Goal: Communication & Community: Answer question/provide support

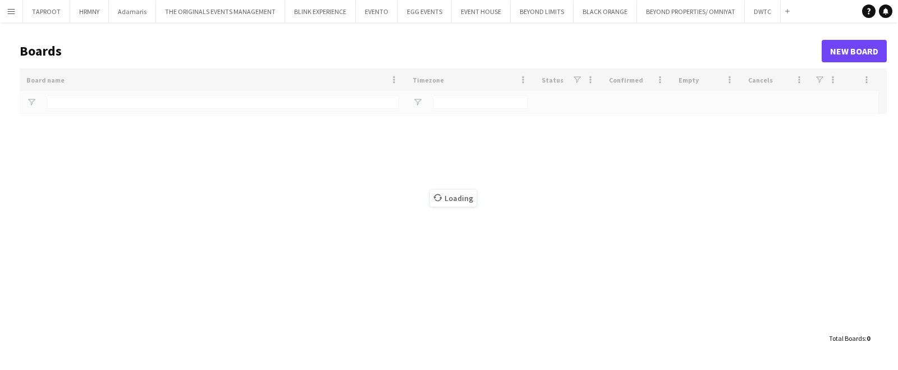
type input "****"
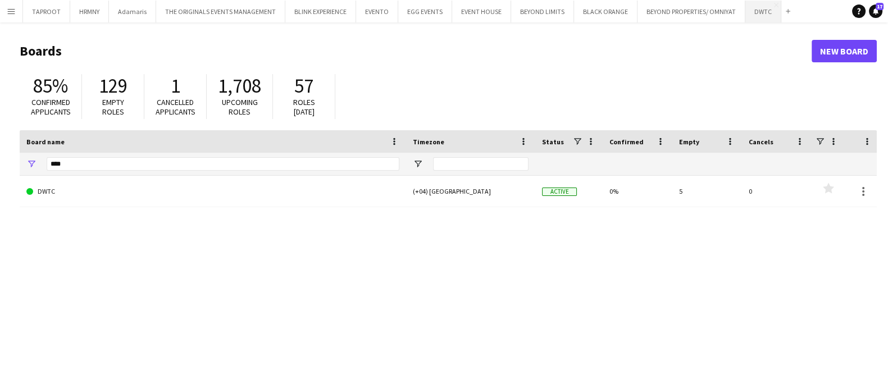
click at [748, 14] on button "DWTC Close" at bounding box center [763, 12] width 36 height 22
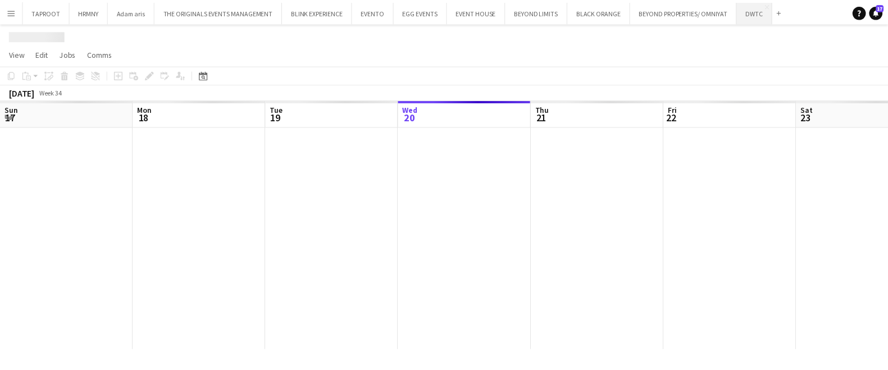
scroll to position [0, 268]
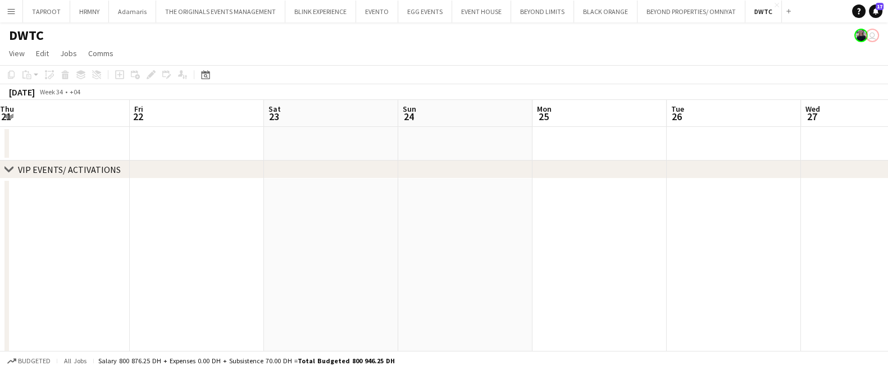
drag, startPoint x: 717, startPoint y: 226, endPoint x: 319, endPoint y: 219, distance: 397.5
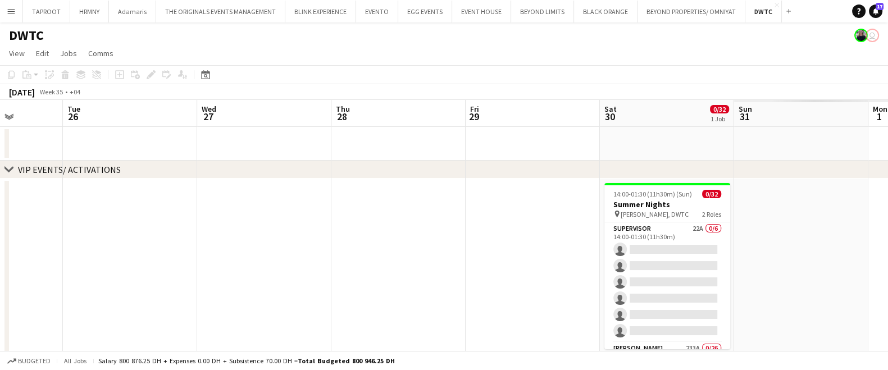
drag, startPoint x: 717, startPoint y: 243, endPoint x: 287, endPoint y: 276, distance: 431.8
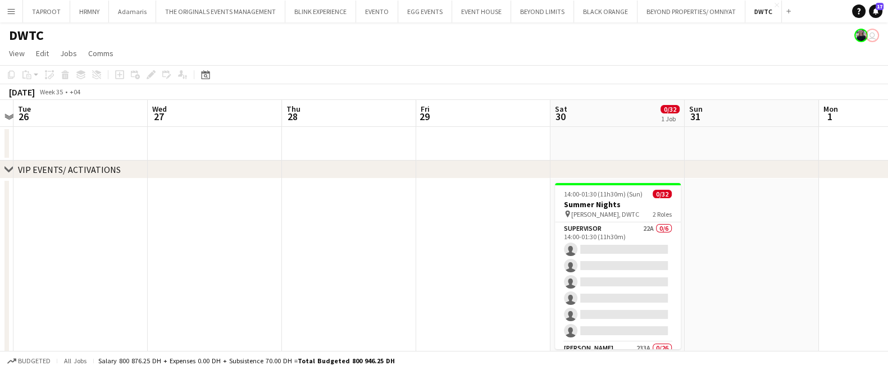
scroll to position [0, 298]
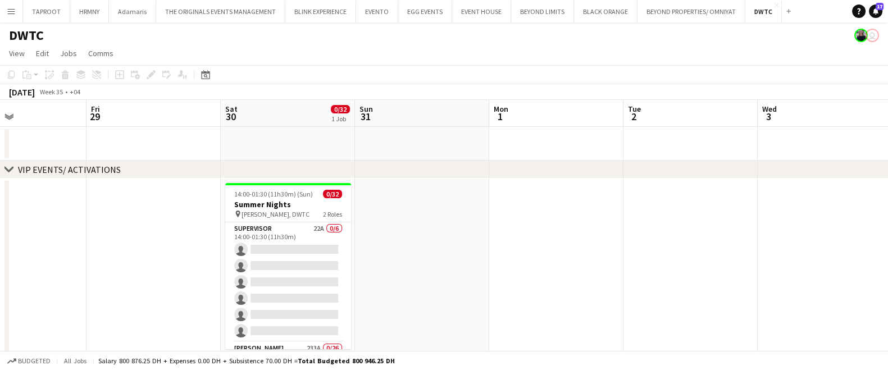
drag, startPoint x: 828, startPoint y: 266, endPoint x: 395, endPoint y: 275, distance: 433.5
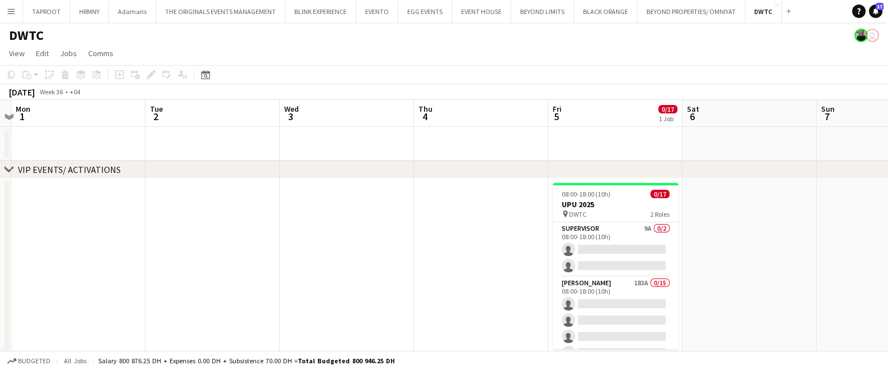
drag, startPoint x: 820, startPoint y: 234, endPoint x: 300, endPoint y: 230, distance: 520.4
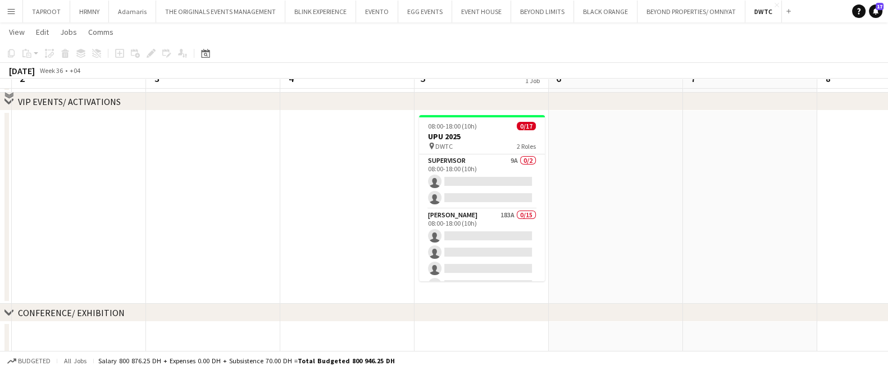
scroll to position [39, 0]
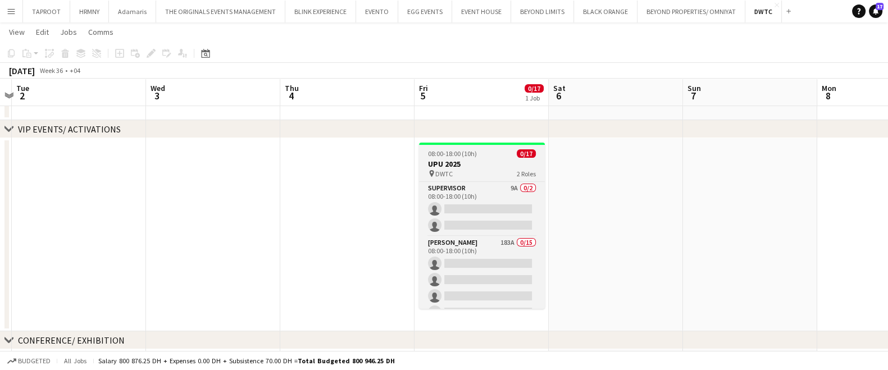
click at [483, 154] on div "08:00-18:00 (10h) 0/17" at bounding box center [482, 153] width 126 height 8
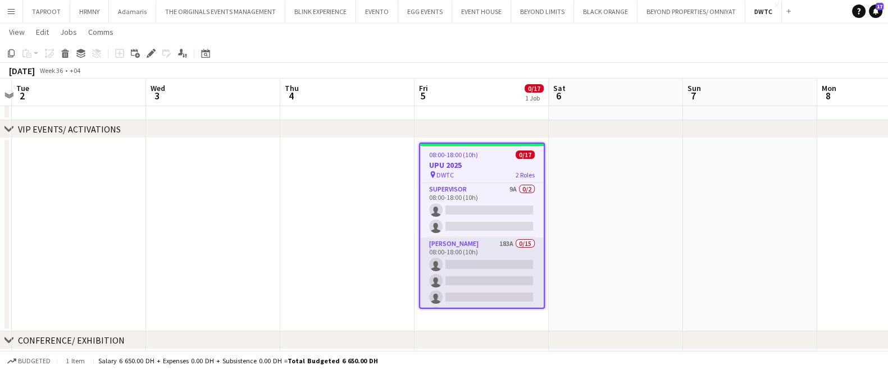
click at [465, 249] on app-card-role "[PERSON_NAME] 183A 0/15 08:00-18:00 (10h) single-neutral-actions single-neutral…" at bounding box center [482, 370] width 124 height 266
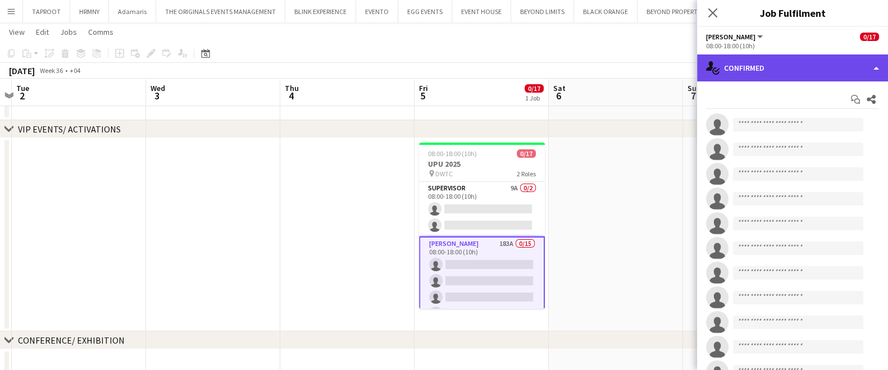
click at [771, 66] on div "single-neutral-actions-check-2 Confirmed" at bounding box center [792, 67] width 191 height 27
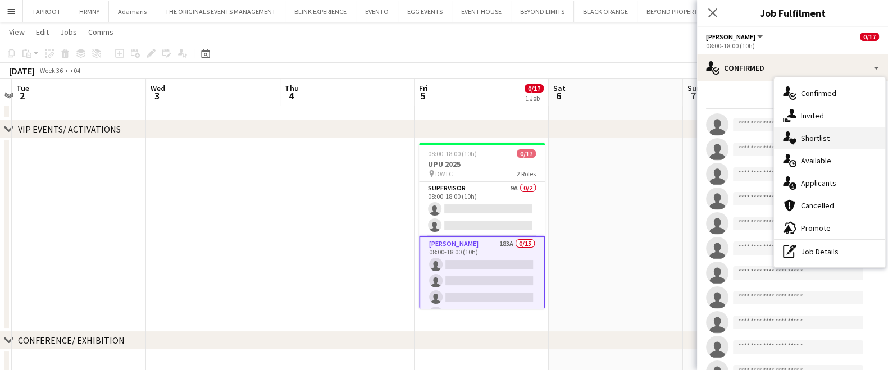
click at [803, 138] on div "single-neutral-actions-heart Shortlist" at bounding box center [829, 138] width 111 height 22
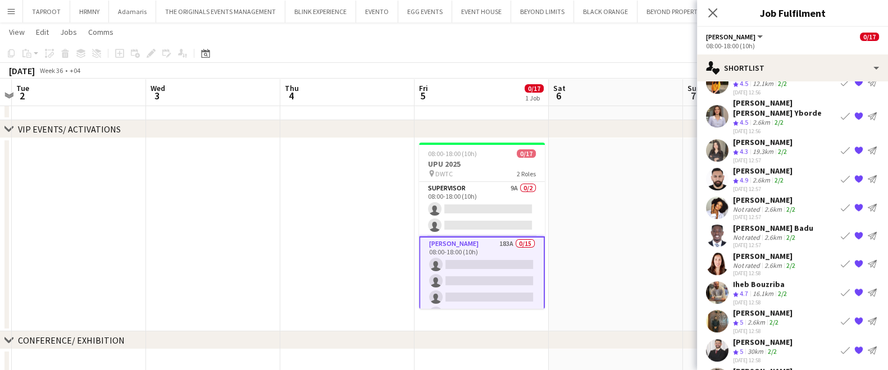
scroll to position [493, 0]
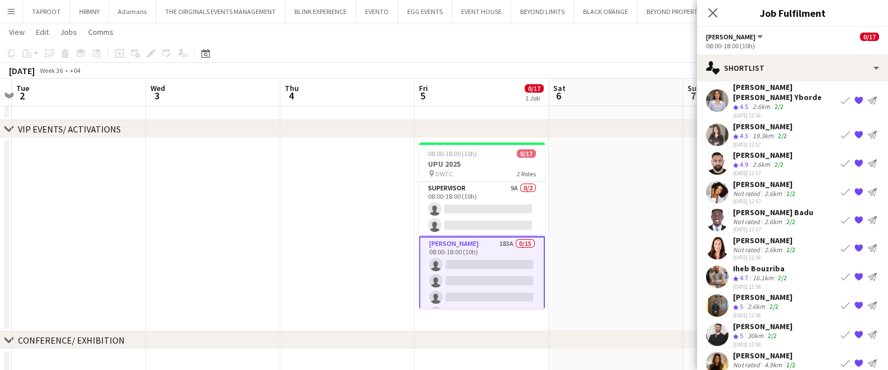
click at [840, 272] on app-icon "Book crew" at bounding box center [844, 276] width 9 height 9
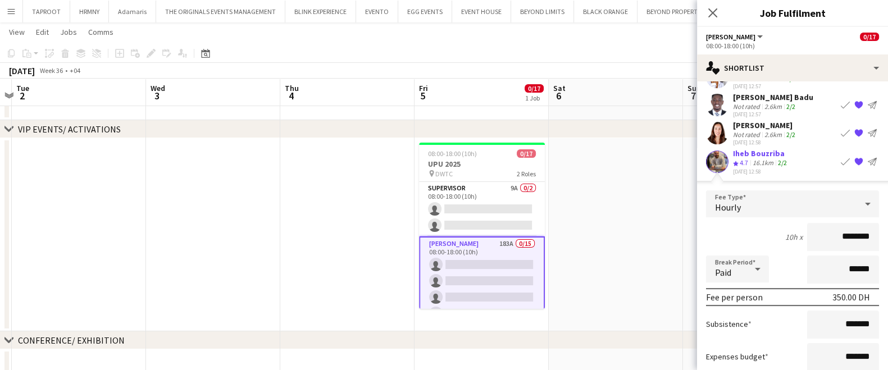
scroll to position [615, 0]
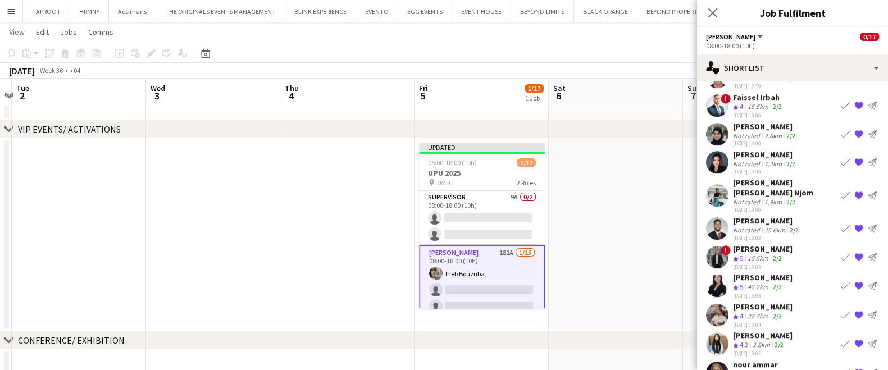
scroll to position [786, 0]
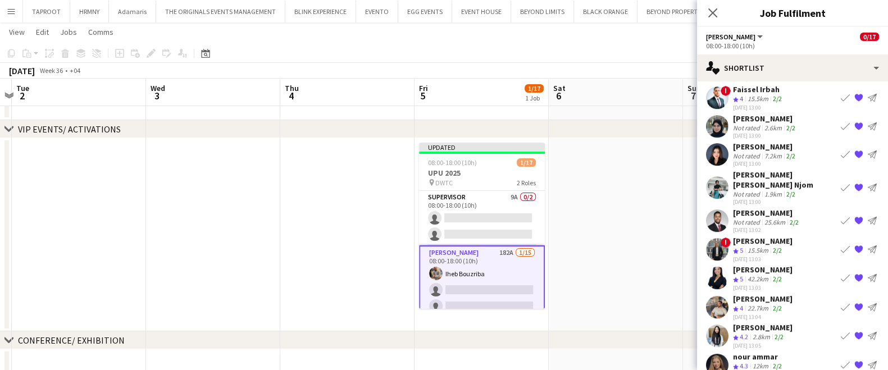
click at [840, 302] on app-icon "Book crew" at bounding box center [844, 306] width 9 height 9
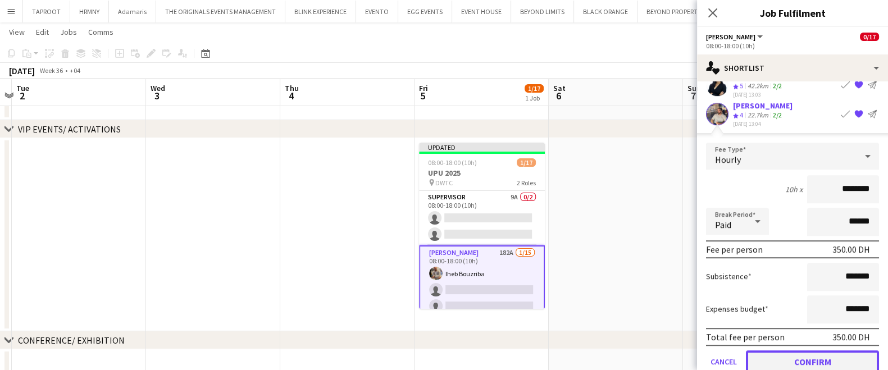
click at [795, 350] on button "Confirm" at bounding box center [812, 361] width 133 height 22
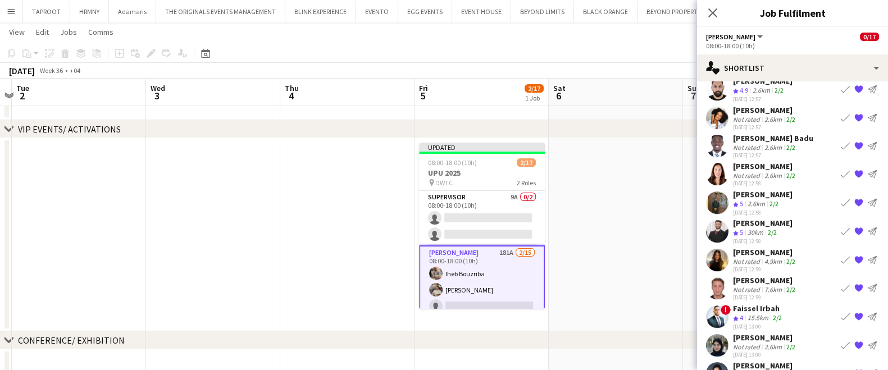
scroll to position [567, 0]
click at [838, 196] on button "Book crew" at bounding box center [844, 202] width 13 height 13
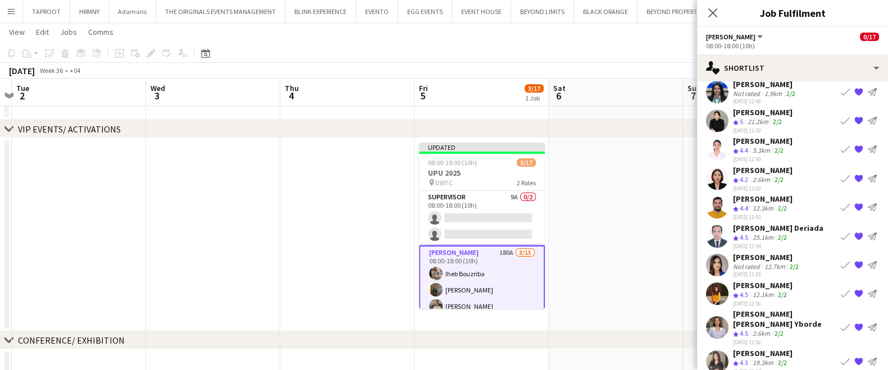
scroll to position [267, 0]
click at [840, 202] on app-icon "Book crew" at bounding box center [844, 206] width 9 height 9
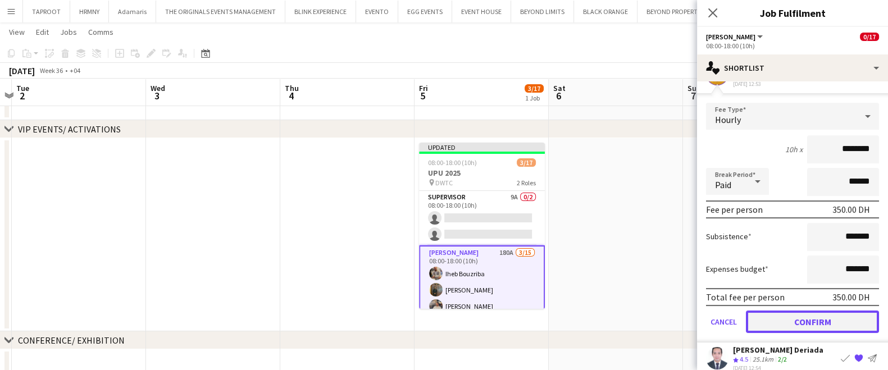
click at [782, 310] on button "Confirm" at bounding box center [812, 321] width 133 height 22
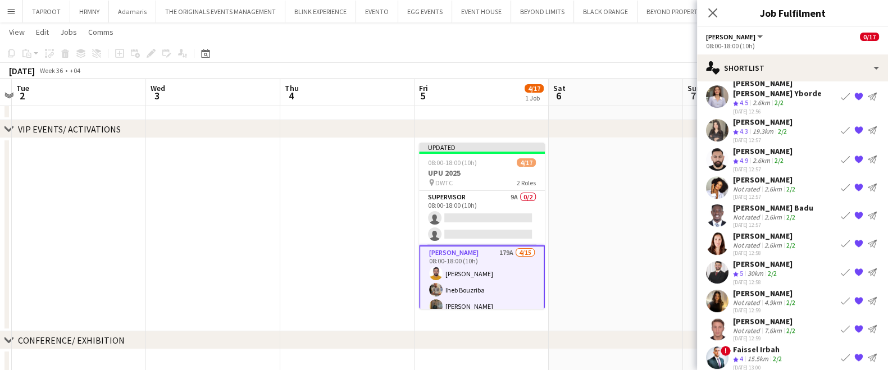
scroll to position [474, 0]
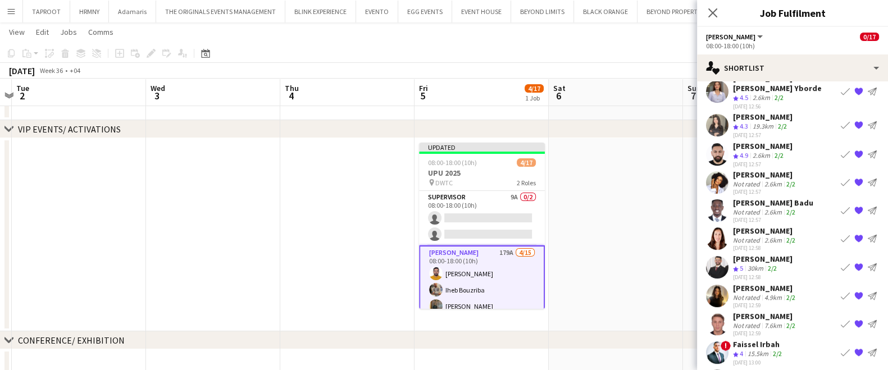
click at [840, 263] on app-icon "Book crew" at bounding box center [844, 267] width 9 height 9
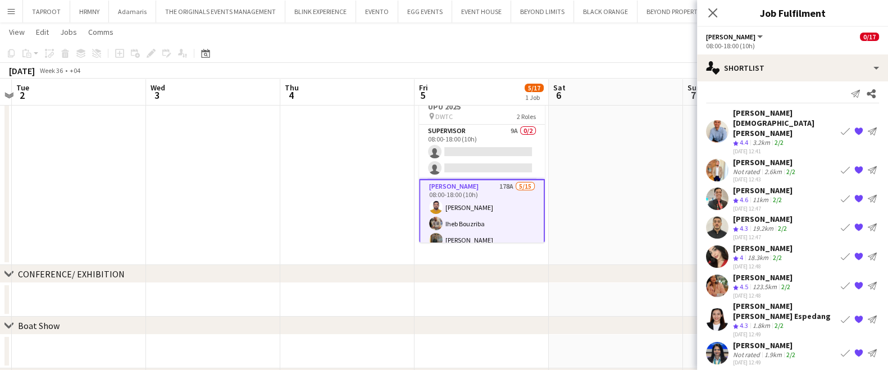
scroll to position [0, 0]
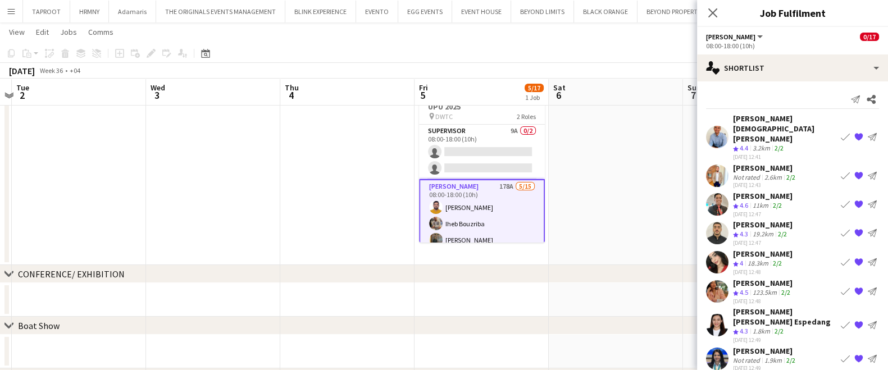
click at [840, 132] on app-icon "Book crew" at bounding box center [844, 136] width 9 height 9
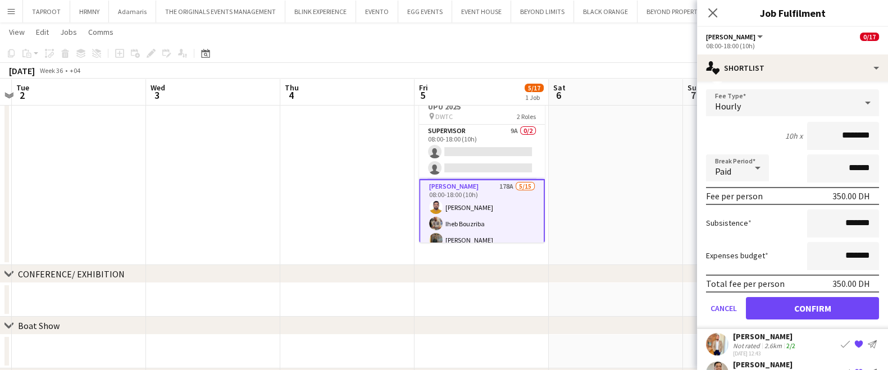
scroll to position [90, 0]
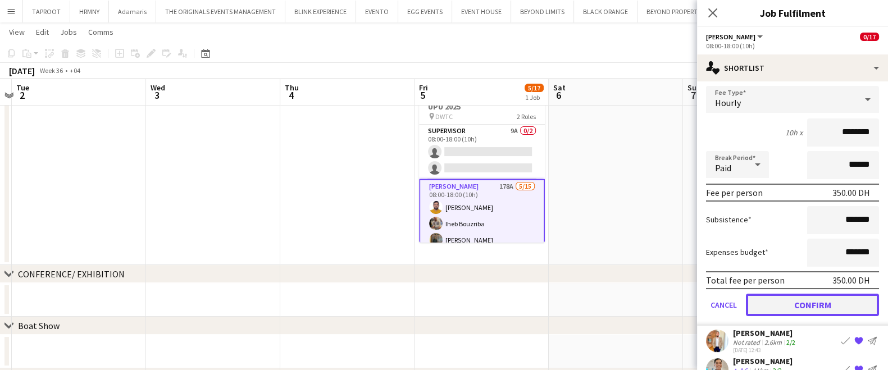
click at [780, 294] on button "Confirm" at bounding box center [812, 305] width 133 height 22
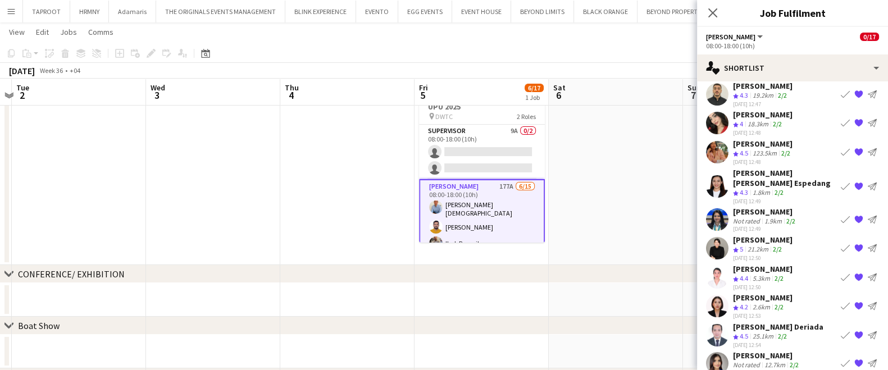
scroll to position [0, 0]
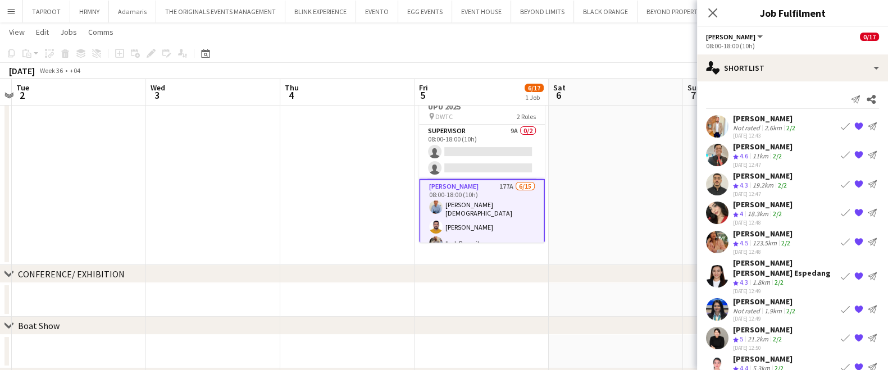
click at [840, 271] on app-icon "Book crew" at bounding box center [844, 275] width 9 height 9
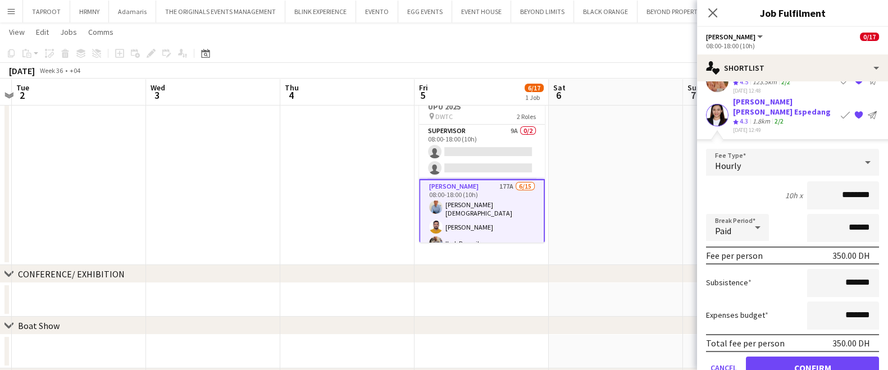
scroll to position [168, 0]
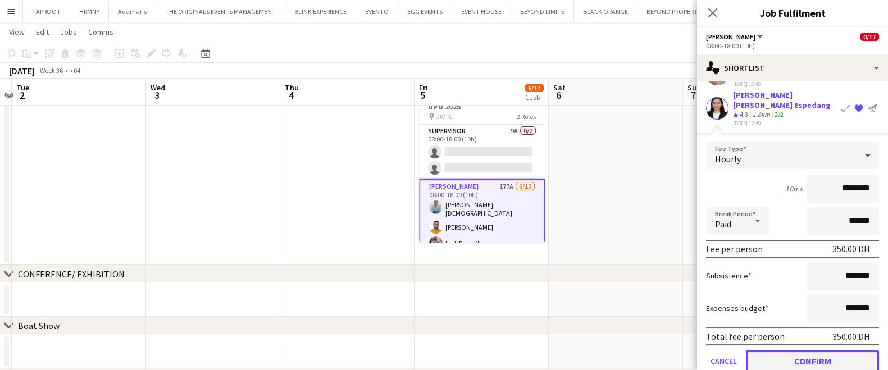
click at [792, 350] on button "Confirm" at bounding box center [812, 360] width 133 height 22
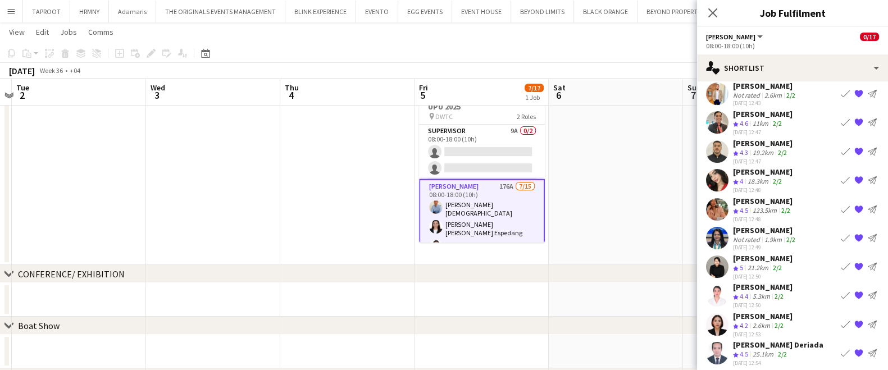
scroll to position [0, 0]
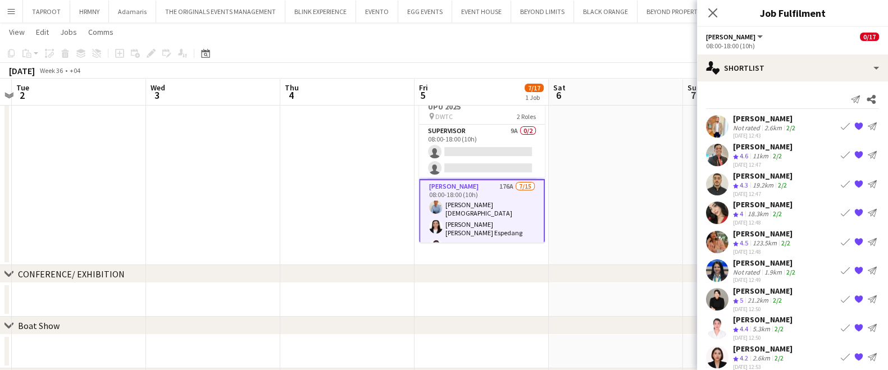
click at [840, 156] on app-icon "Book crew" at bounding box center [844, 154] width 9 height 9
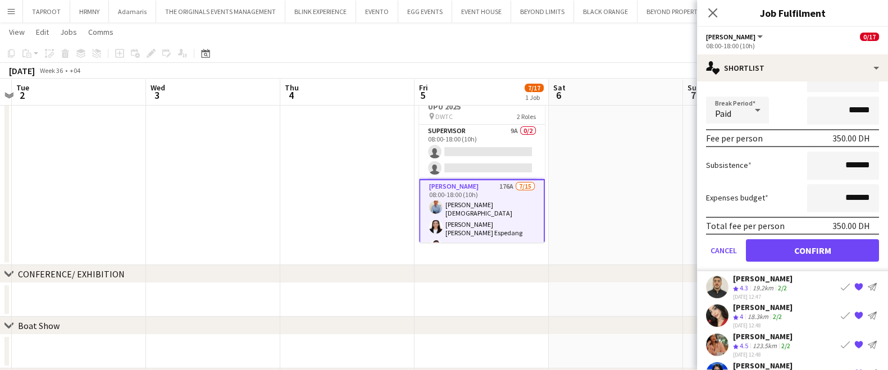
scroll to position [154, 0]
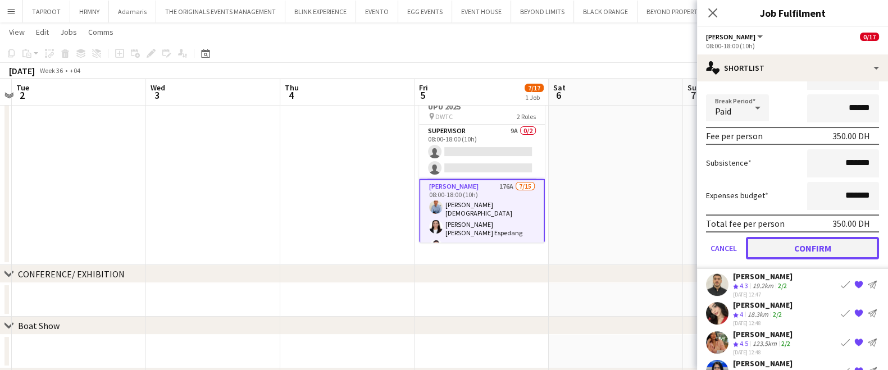
click at [766, 245] on button "Confirm" at bounding box center [812, 248] width 133 height 22
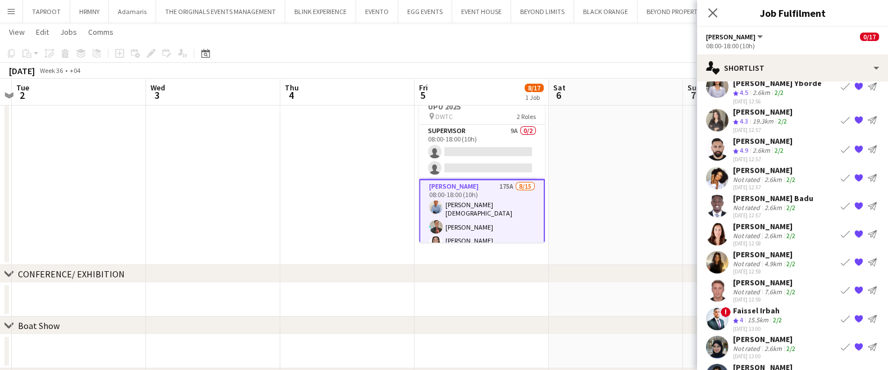
scroll to position [373, 0]
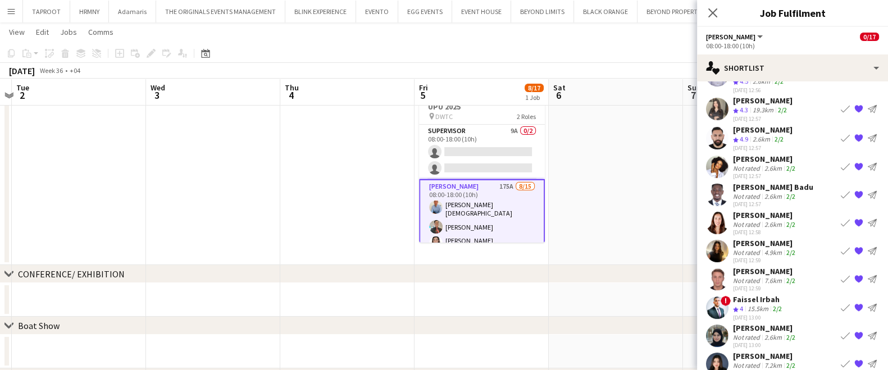
click at [840, 190] on app-icon "Book crew" at bounding box center [844, 194] width 9 height 9
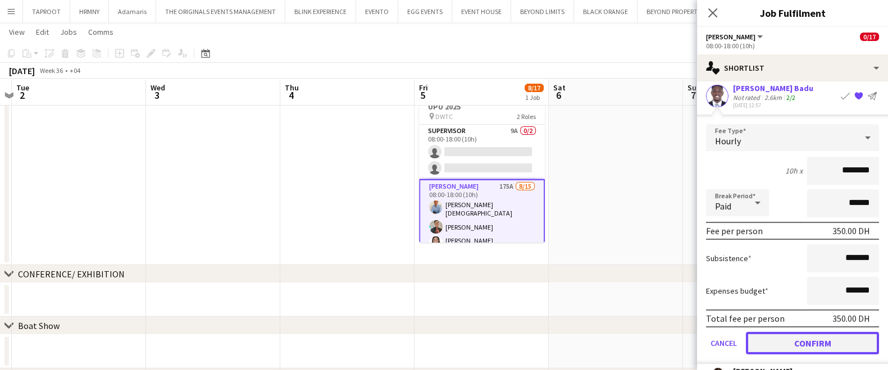
click at [778, 332] on button "Confirm" at bounding box center [812, 343] width 133 height 22
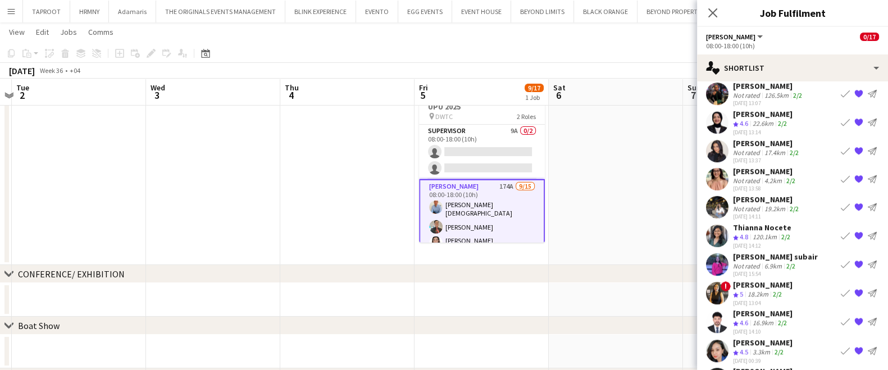
scroll to position [861, 0]
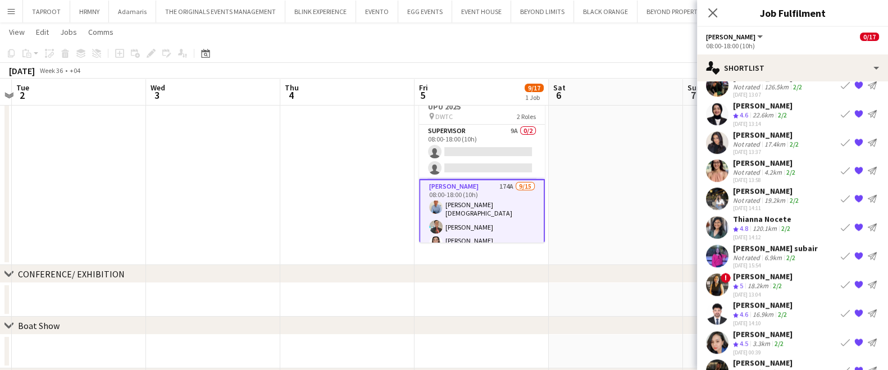
click at [840, 337] on app-icon "Book crew" at bounding box center [844, 341] width 9 height 9
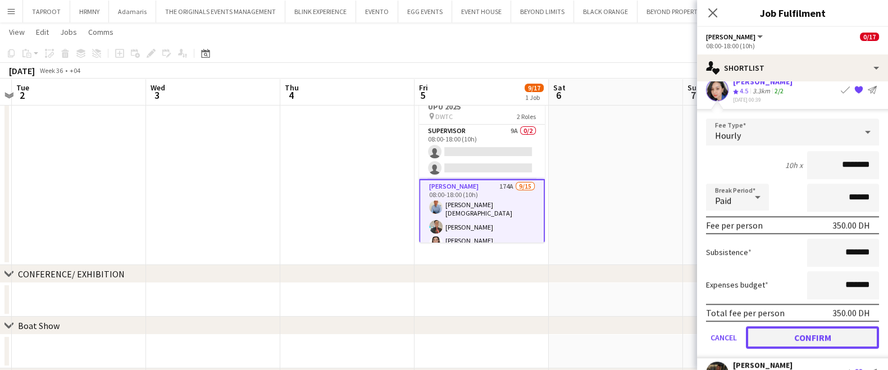
click at [793, 326] on button "Confirm" at bounding box center [812, 337] width 133 height 22
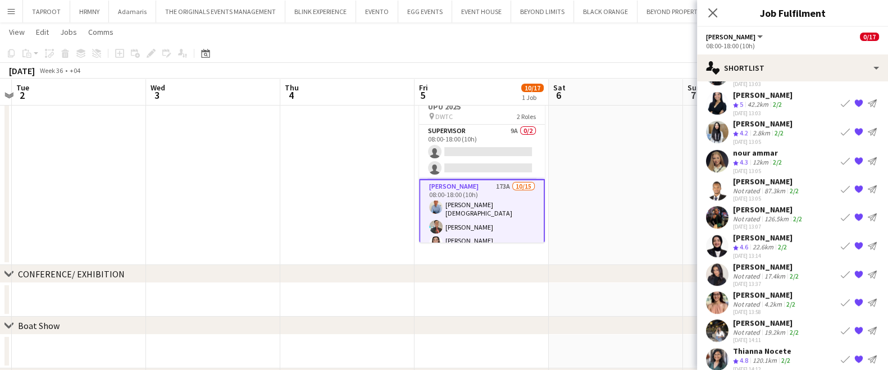
scroll to position [730, 0]
click at [840, 241] on app-icon "Book crew" at bounding box center [844, 245] width 9 height 9
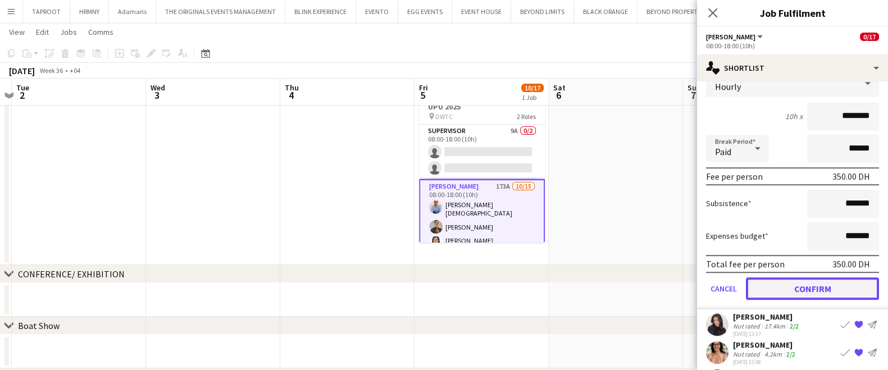
click at [781, 277] on button "Confirm" at bounding box center [812, 288] width 133 height 22
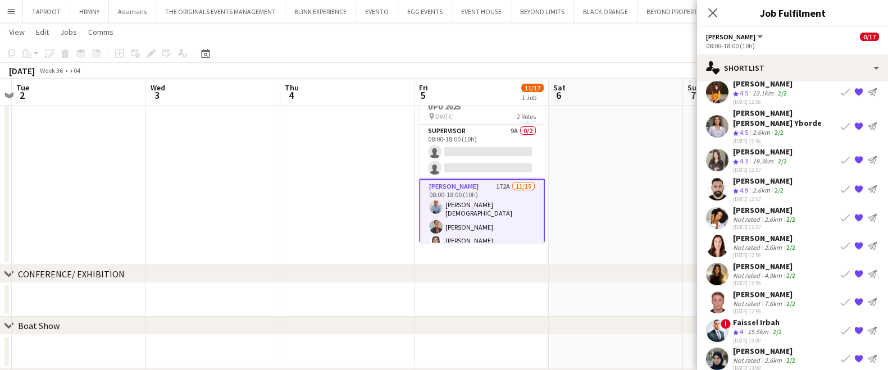
scroll to position [322, 0]
click at [840, 240] on app-icon "Book crew" at bounding box center [844, 244] width 9 height 9
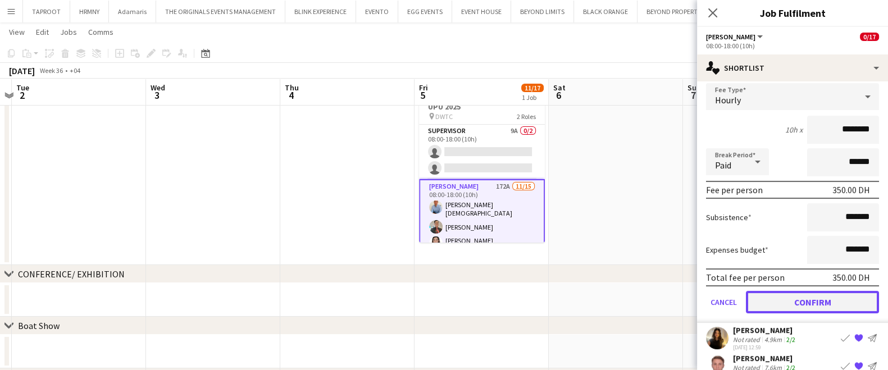
click at [782, 291] on button "Confirm" at bounding box center [812, 302] width 133 height 22
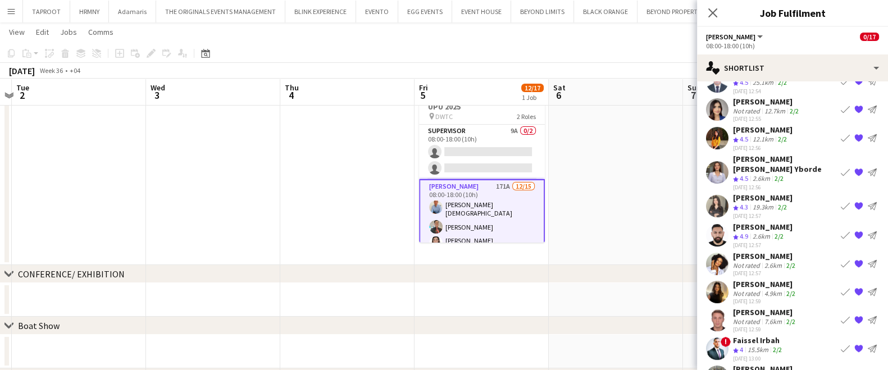
scroll to position [278, 0]
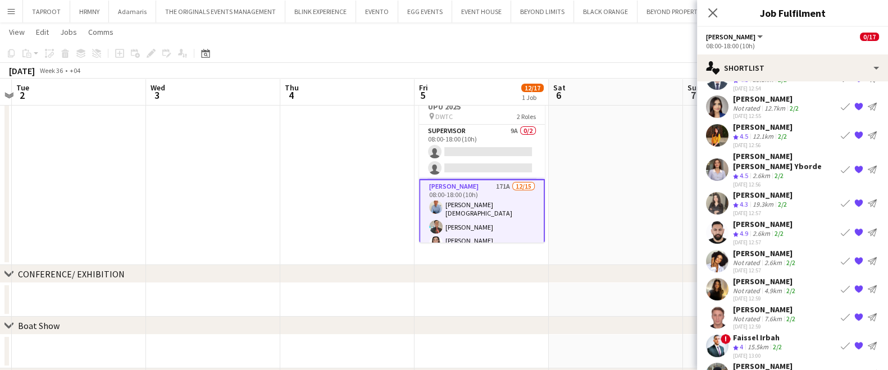
click at [840, 199] on app-icon "Book crew" at bounding box center [844, 203] width 9 height 9
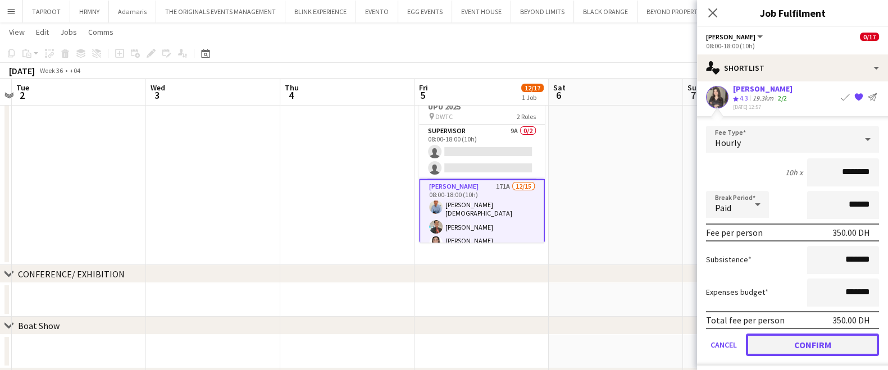
click at [770, 334] on button "Confirm" at bounding box center [812, 344] width 133 height 22
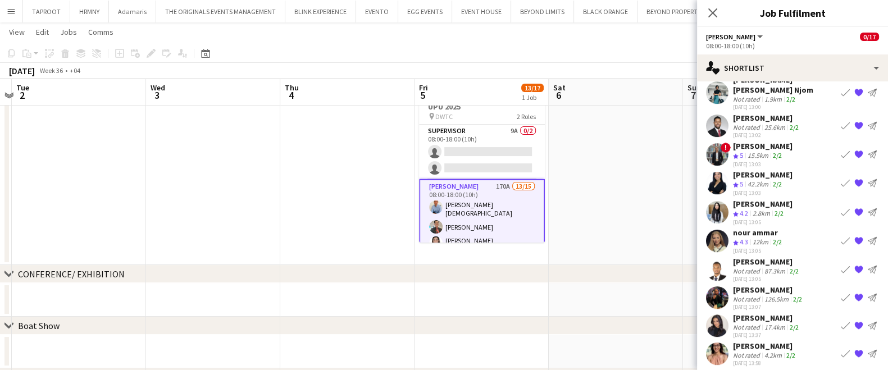
scroll to position [594, 0]
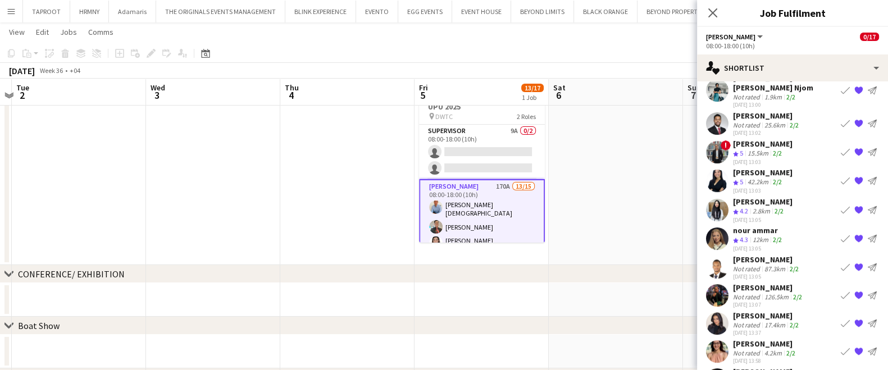
click at [840, 234] on app-icon "Book crew" at bounding box center [844, 238] width 9 height 9
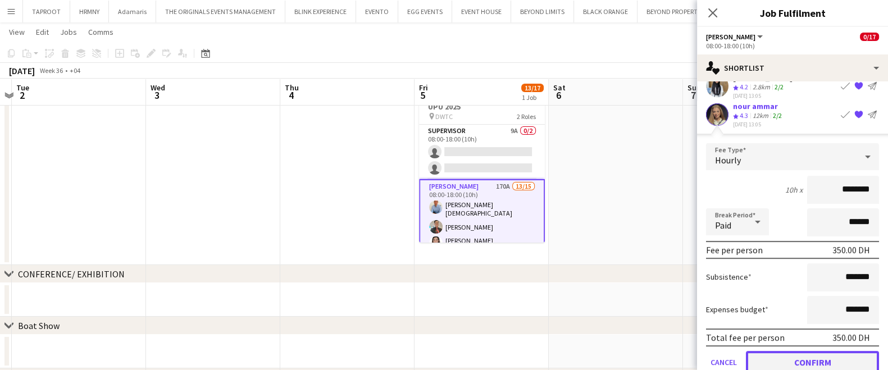
click at [769, 351] on button "Confirm" at bounding box center [812, 362] width 133 height 22
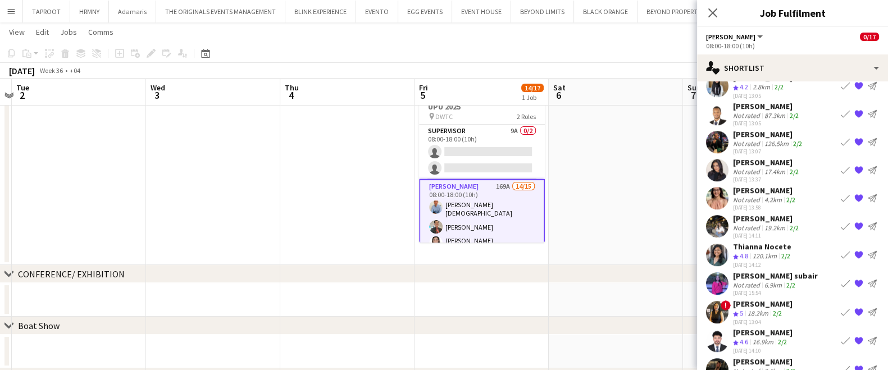
scroll to position [437, 0]
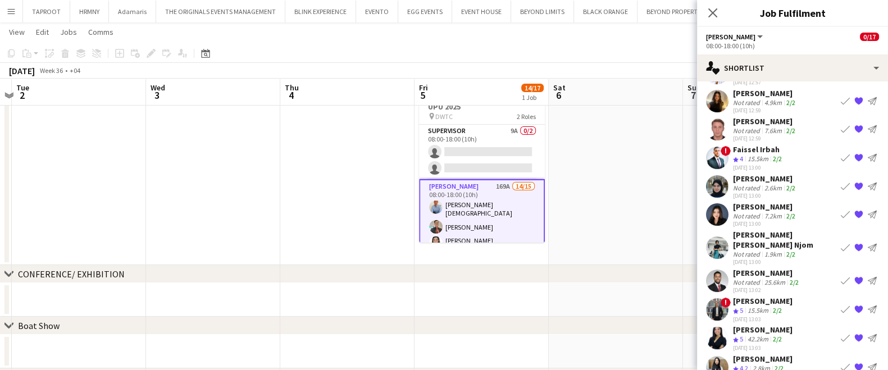
click at [840, 243] on app-icon "Book crew" at bounding box center [844, 247] width 9 height 9
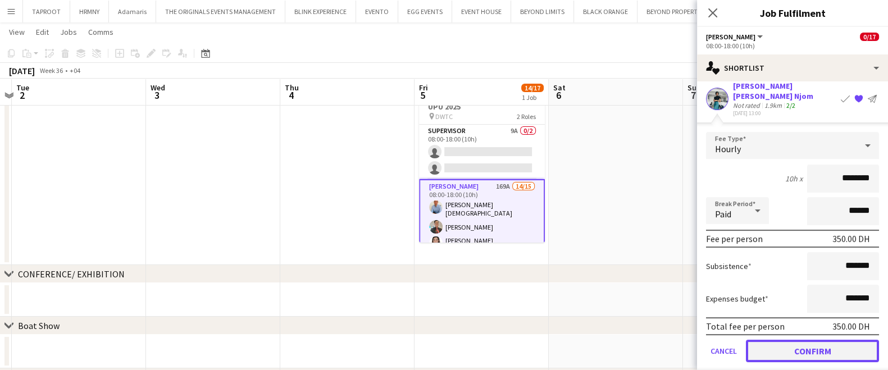
click at [788, 340] on button "Confirm" at bounding box center [812, 351] width 133 height 22
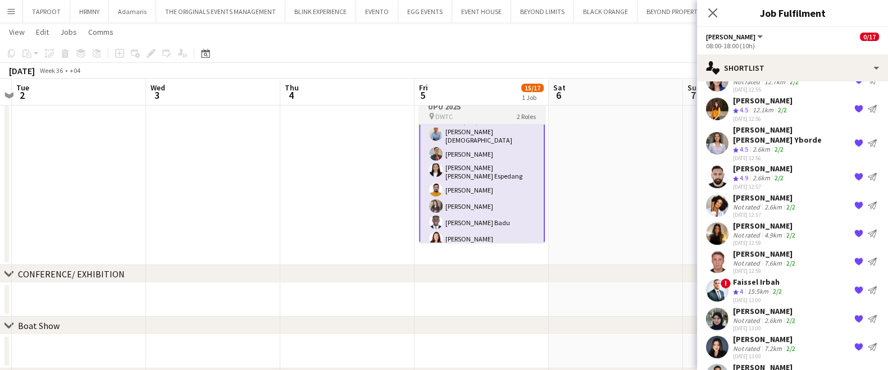
scroll to position [0, 0]
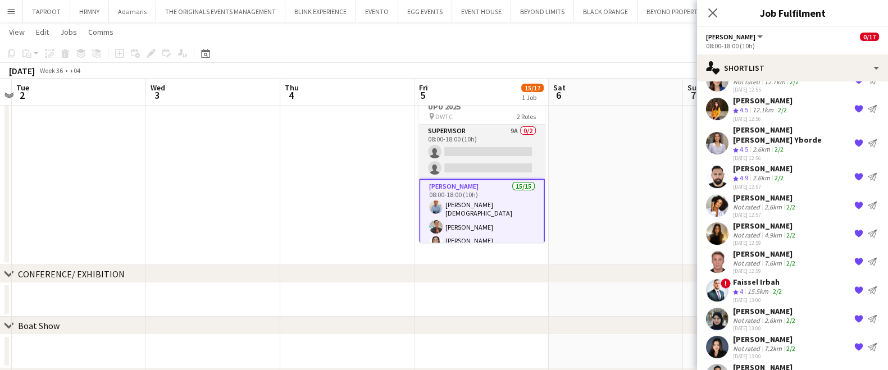
click at [488, 144] on app-card-role "Supervisor 9A 0/2 08:00-18:00 (10h) single-neutral-actions single-neutral-actio…" at bounding box center [482, 152] width 126 height 54
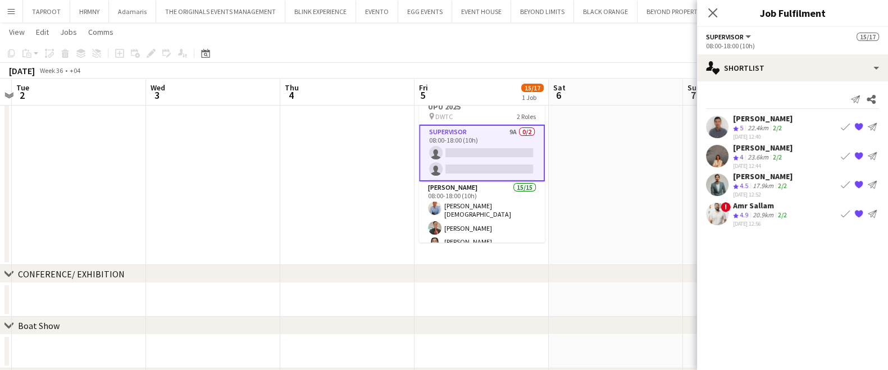
click at [845, 212] on app-icon "Book crew" at bounding box center [844, 213] width 9 height 9
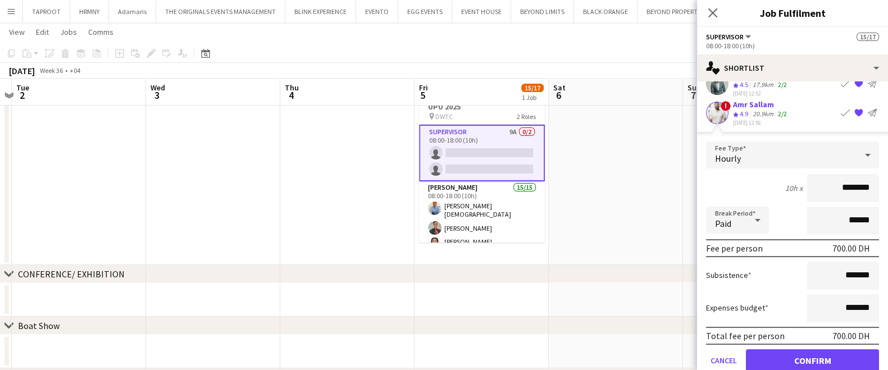
scroll to position [120, 0]
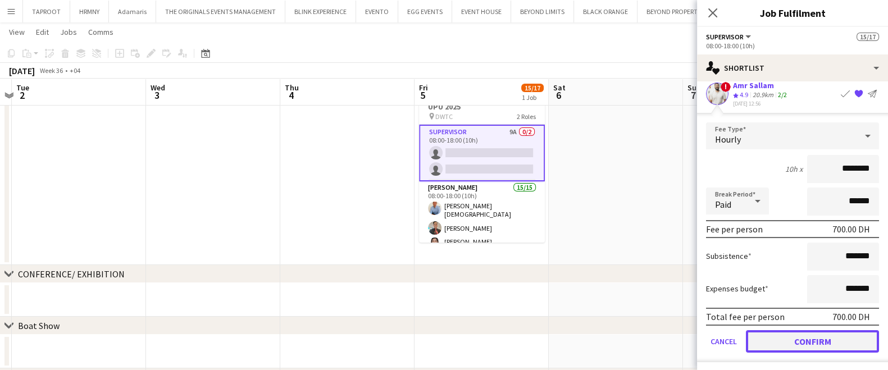
click at [829, 335] on button "Confirm" at bounding box center [812, 341] width 133 height 22
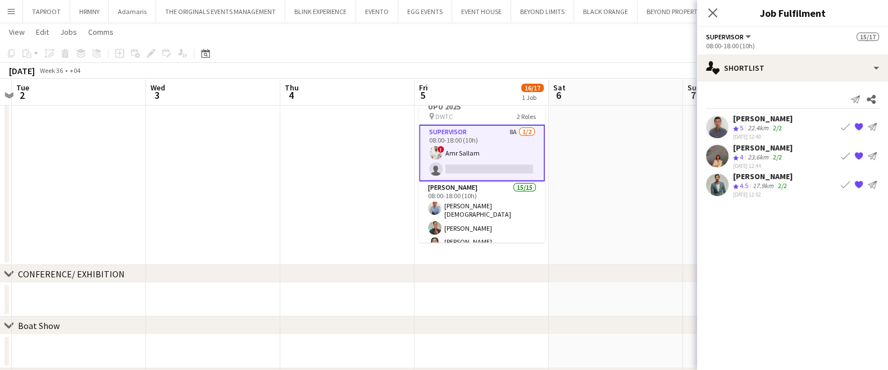
scroll to position [0, 0]
click at [747, 153] on div "23.6km" at bounding box center [757, 158] width 25 height 10
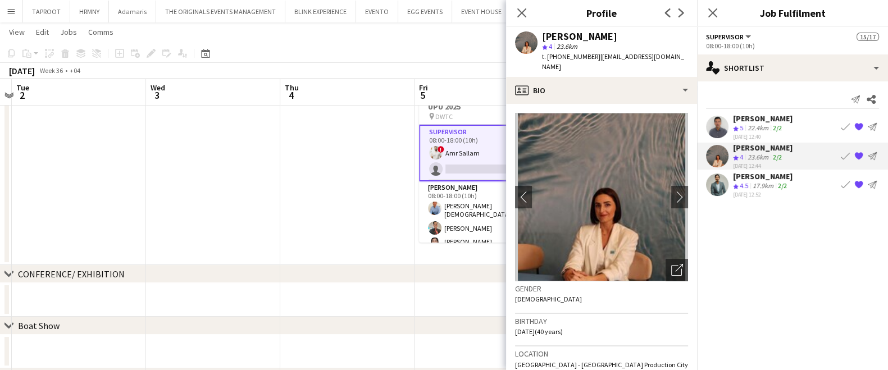
click at [751, 116] on div "[PERSON_NAME]" at bounding box center [763, 118] width 60 height 10
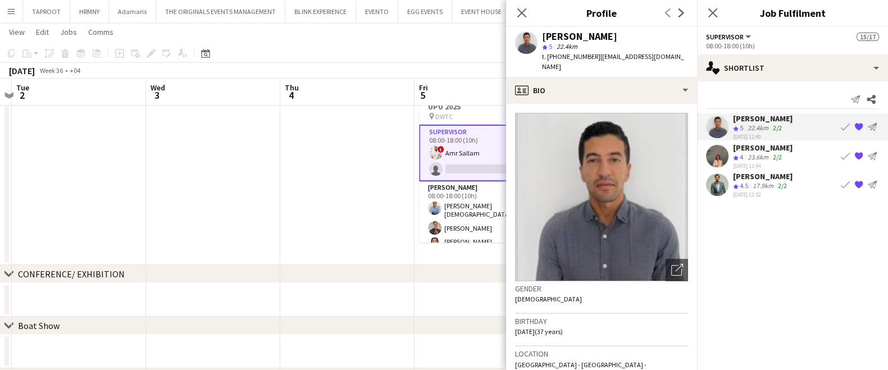
click at [754, 173] on div "[PERSON_NAME]" at bounding box center [763, 176] width 60 height 10
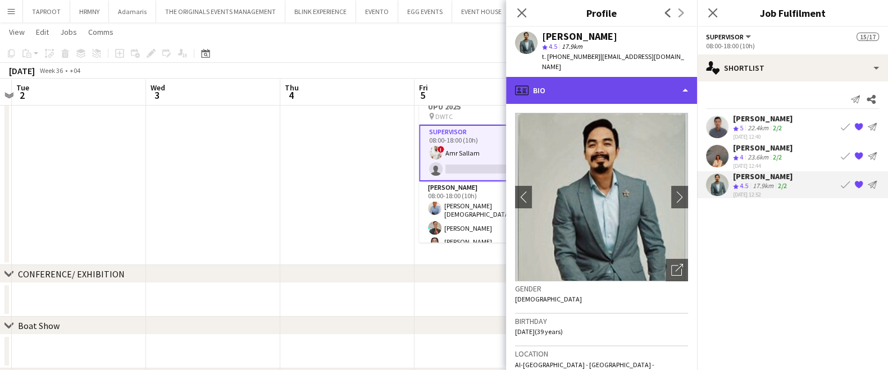
click at [622, 78] on div "profile Bio" at bounding box center [601, 90] width 191 height 27
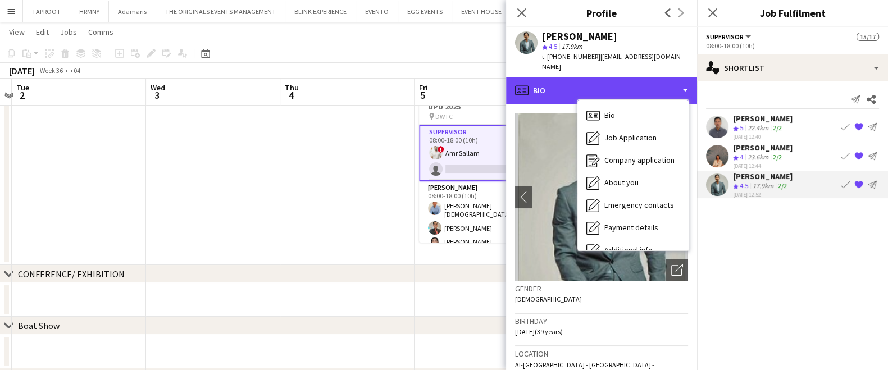
scroll to position [83, 0]
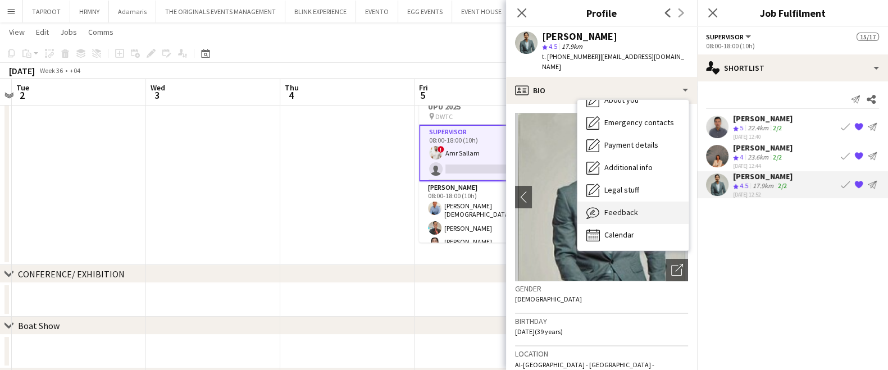
click at [646, 212] on div "Feedback Feedback" at bounding box center [632, 213] width 111 height 22
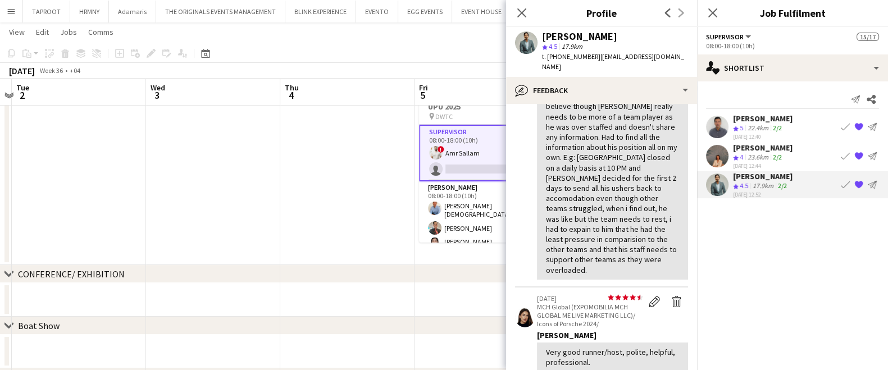
scroll to position [483, 0]
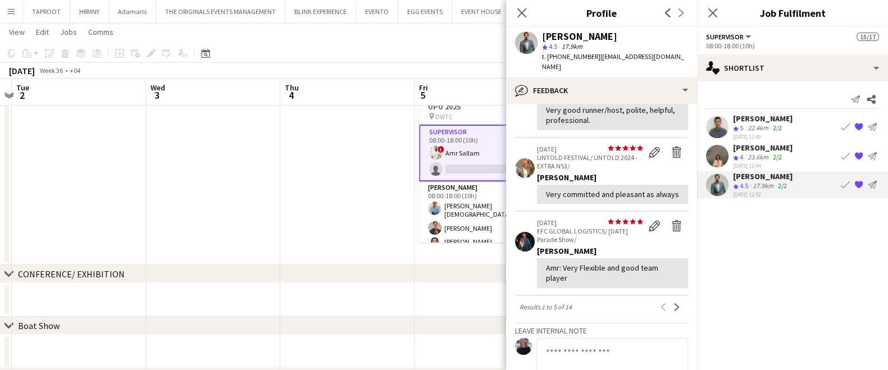
click at [840, 185] on app-icon "Book crew" at bounding box center [844, 184] width 9 height 9
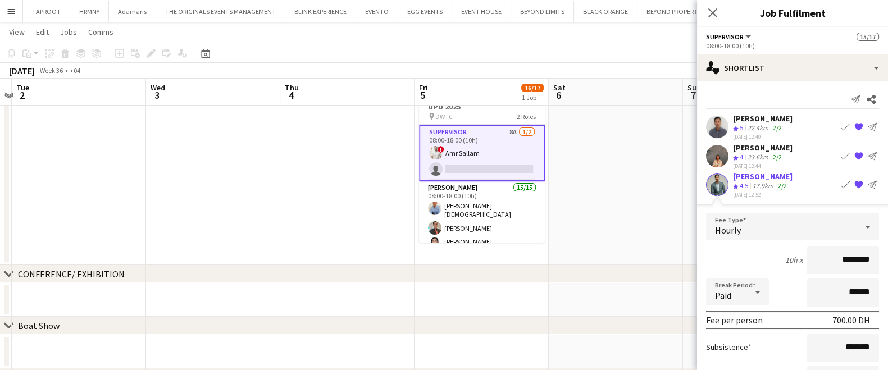
click at [612, 177] on app-date-cell at bounding box center [615, 168] width 134 height 193
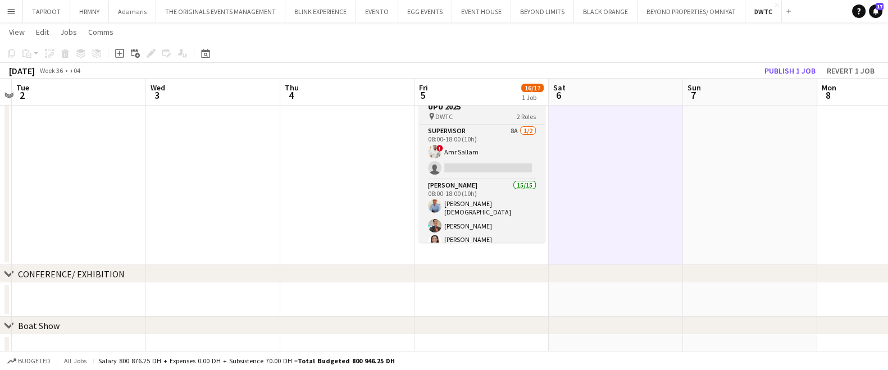
click at [496, 112] on div "pin DWTC 2 Roles" at bounding box center [482, 116] width 126 height 9
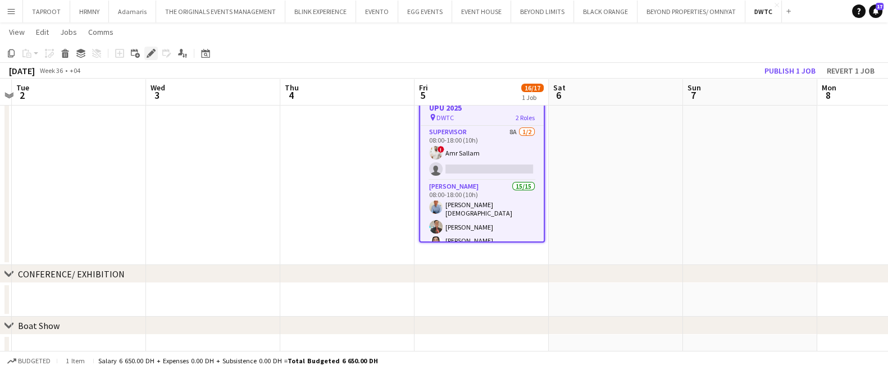
click at [152, 54] on icon "Edit" at bounding box center [151, 53] width 9 height 9
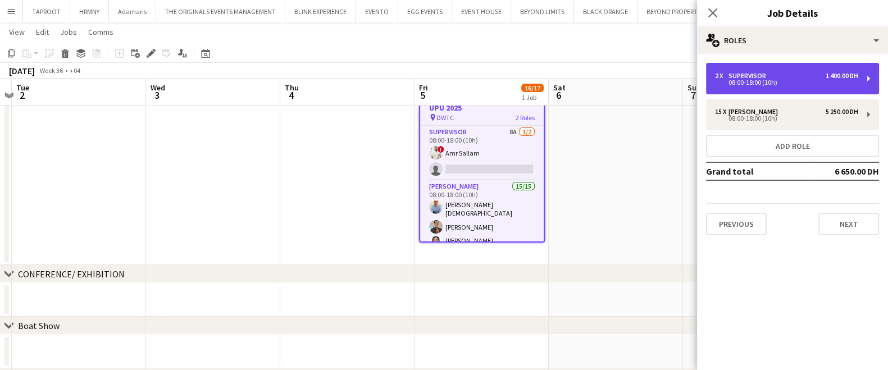
click at [744, 76] on div "Supervisor" at bounding box center [749, 76] width 42 height 8
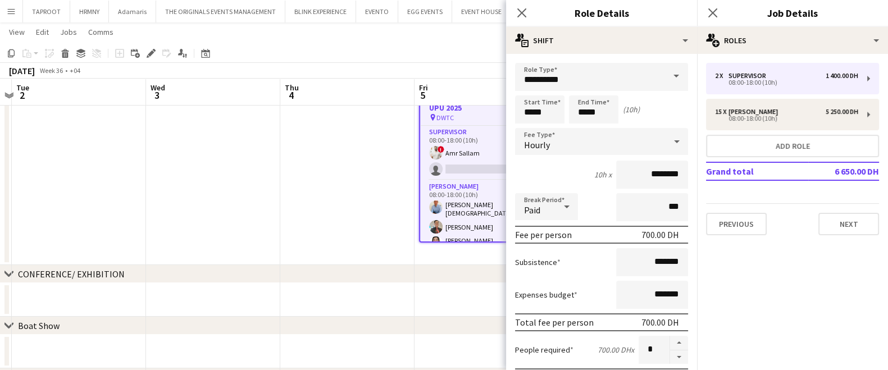
click at [670, 355] on button "button" at bounding box center [679, 357] width 18 height 14
type input "*"
click at [447, 287] on app-date-cell at bounding box center [481, 300] width 134 height 34
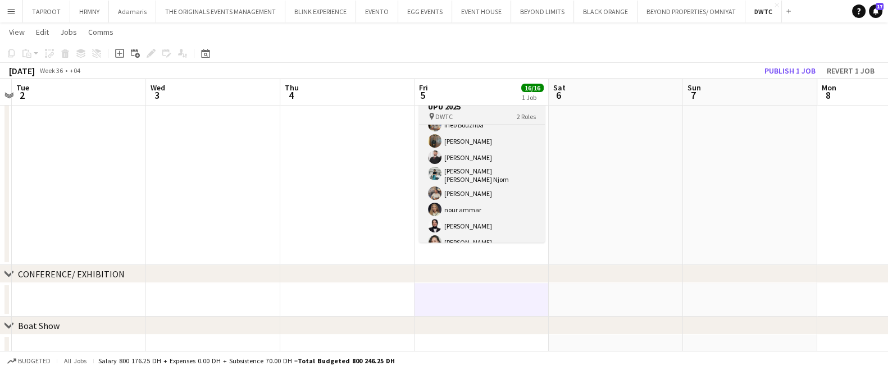
scroll to position [0, 0]
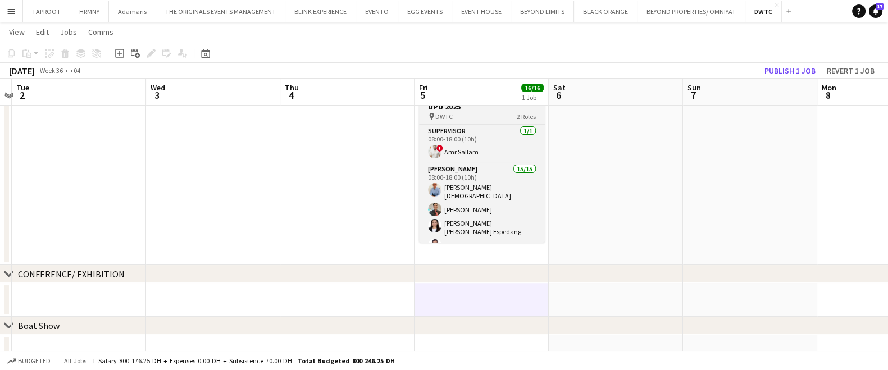
click at [475, 113] on div "pin DWTC 2 Roles" at bounding box center [482, 116] width 126 height 9
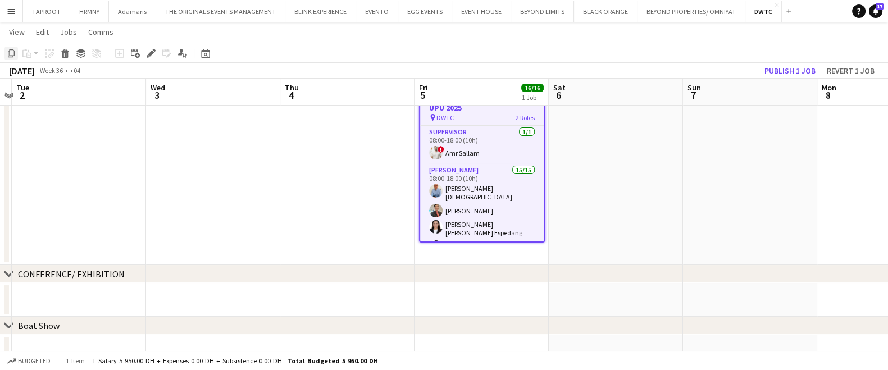
click at [13, 53] on icon "Copy" at bounding box center [11, 53] width 9 height 9
click at [588, 157] on app-date-cell at bounding box center [615, 168] width 134 height 193
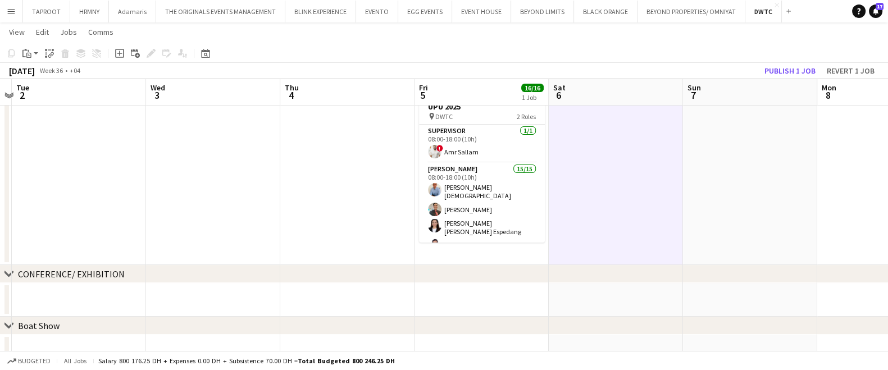
click at [725, 178] on app-date-cell at bounding box center [750, 168] width 134 height 193
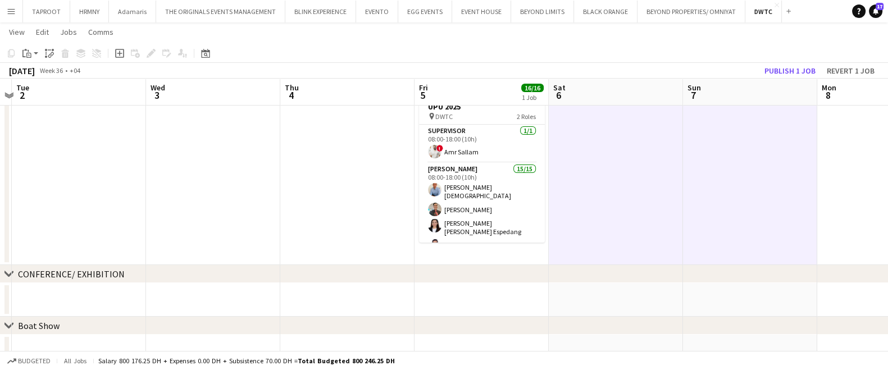
click at [838, 177] on app-date-cell at bounding box center [884, 168] width 134 height 193
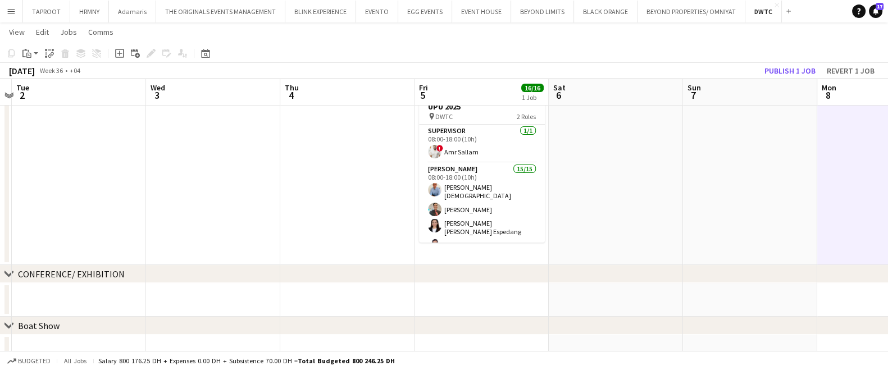
click at [621, 153] on app-date-cell at bounding box center [615, 168] width 134 height 193
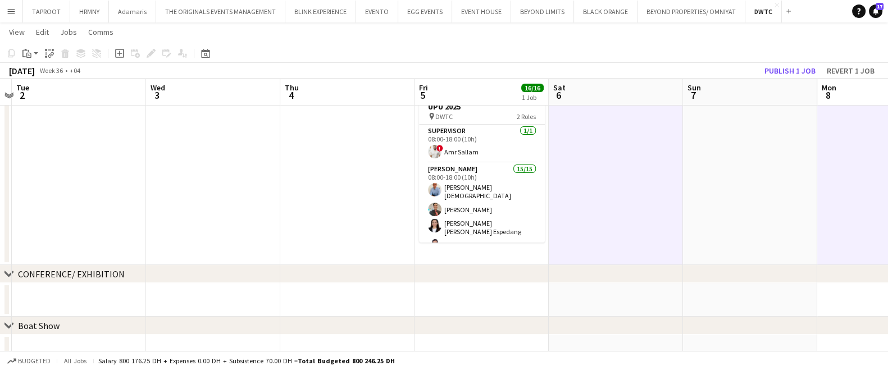
click at [712, 163] on app-date-cell at bounding box center [750, 168] width 134 height 193
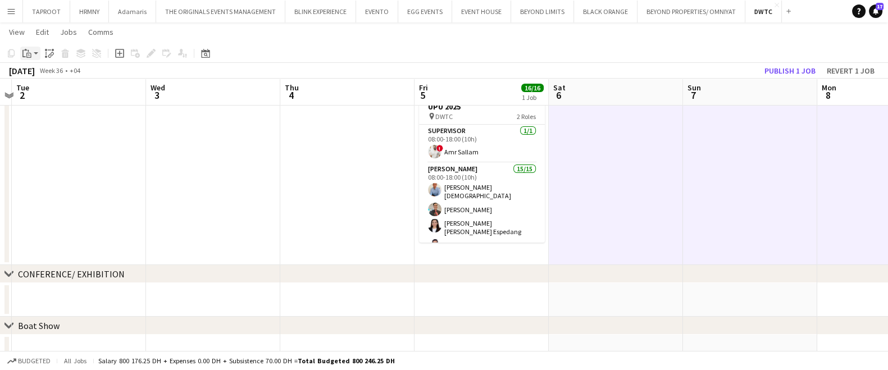
click at [35, 49] on app-action-btn "Paste" at bounding box center [30, 53] width 20 height 13
click at [52, 95] on link "Paste with crew Ctrl+Shift+V" at bounding box center [83, 94] width 106 height 10
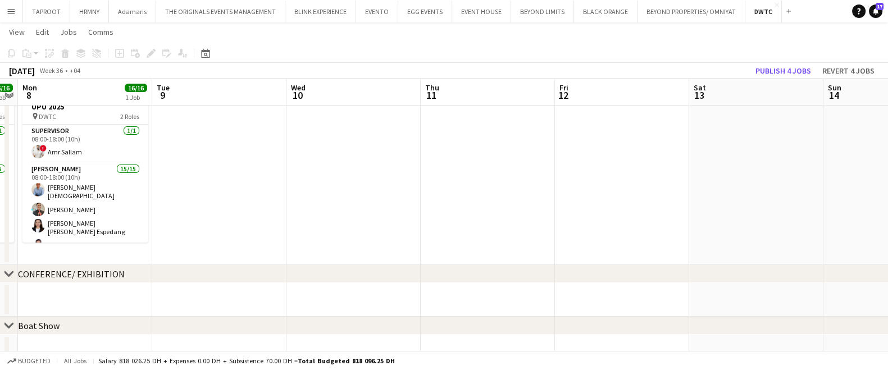
scroll to position [0, 388]
click at [241, 176] on app-date-cell at bounding box center [216, 168] width 134 height 193
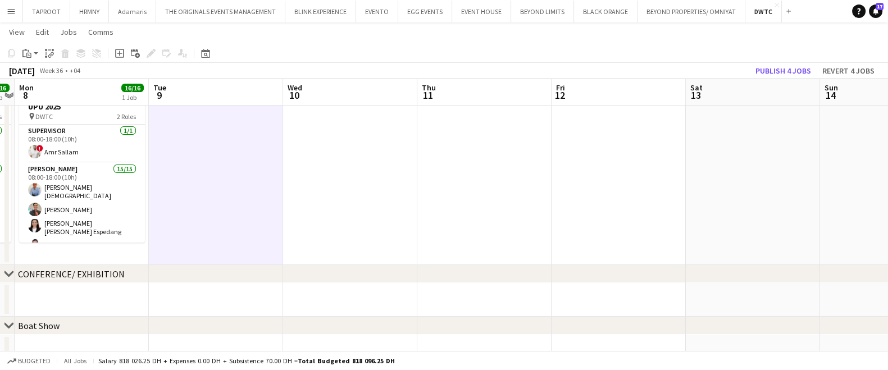
click at [384, 170] on app-date-cell at bounding box center [350, 168] width 134 height 193
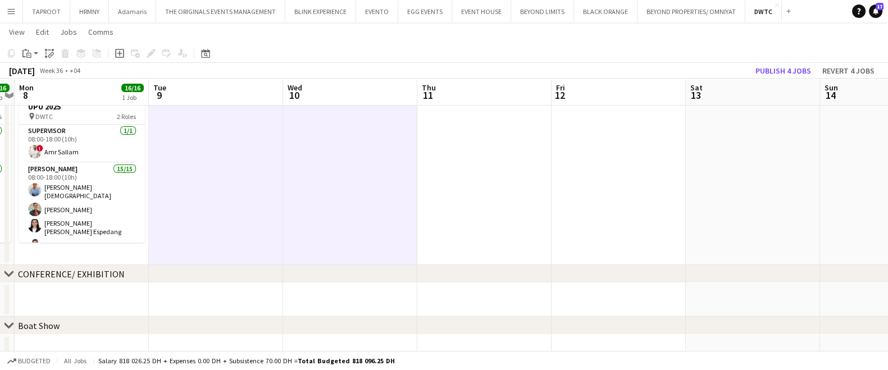
click at [501, 147] on app-date-cell at bounding box center [484, 168] width 134 height 193
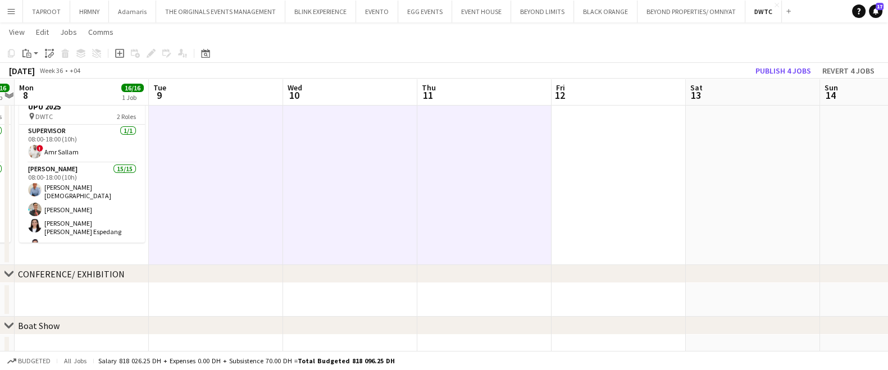
click at [597, 155] on app-date-cell at bounding box center [618, 168] width 134 height 193
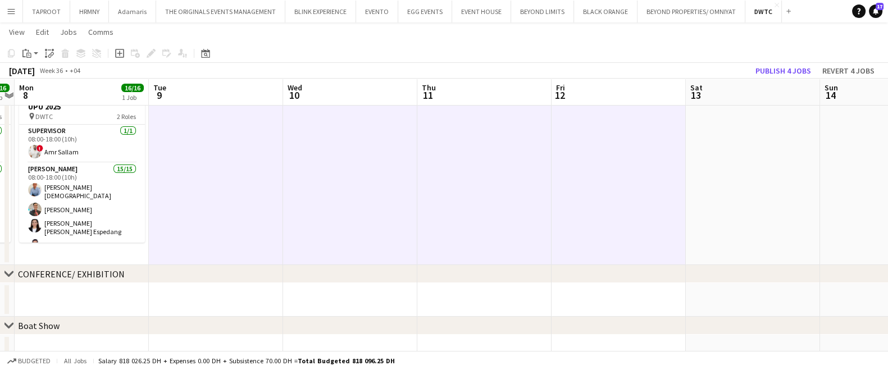
click at [713, 150] on app-date-cell at bounding box center [752, 168] width 134 height 193
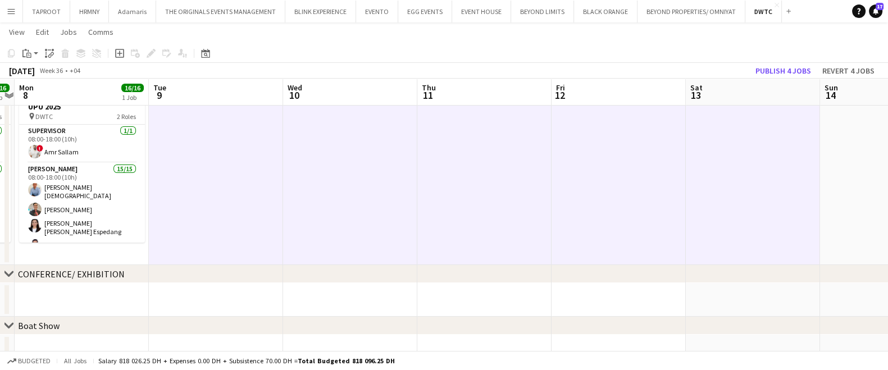
click at [847, 148] on app-date-cell at bounding box center [887, 168] width 134 height 193
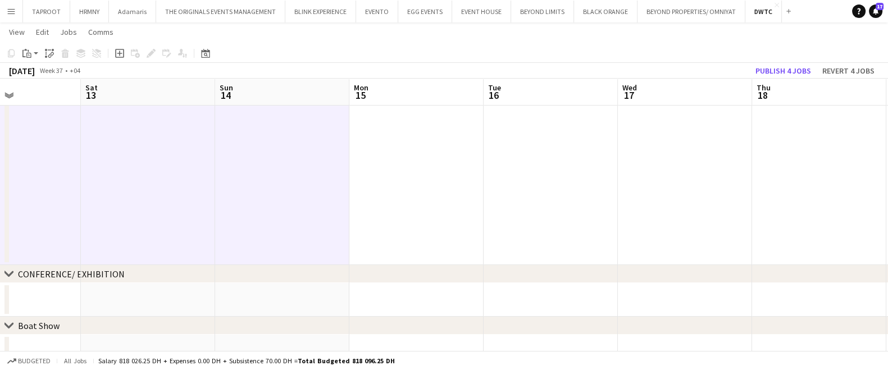
scroll to position [0, 456]
click at [390, 158] on app-date-cell at bounding box center [416, 168] width 134 height 193
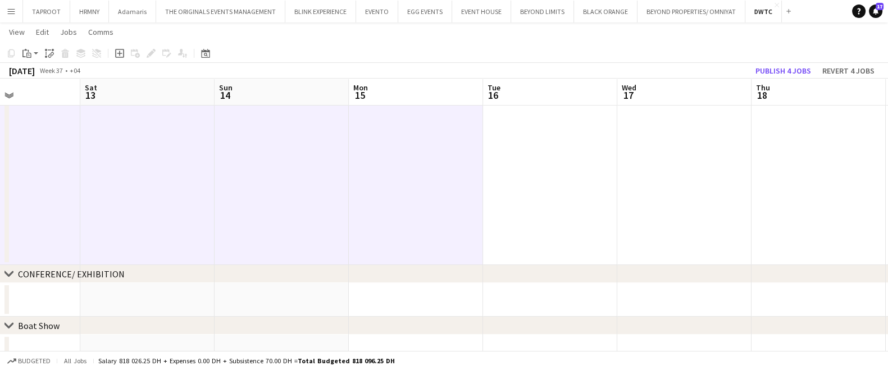
click at [534, 150] on app-date-cell at bounding box center [550, 168] width 134 height 193
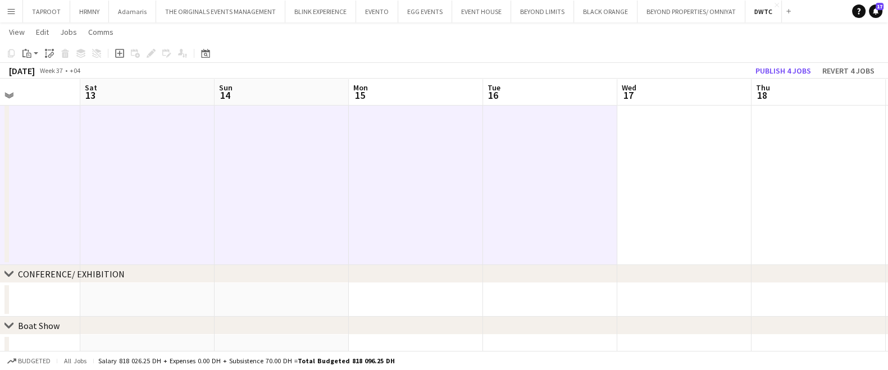
click at [657, 153] on app-date-cell at bounding box center [684, 168] width 134 height 193
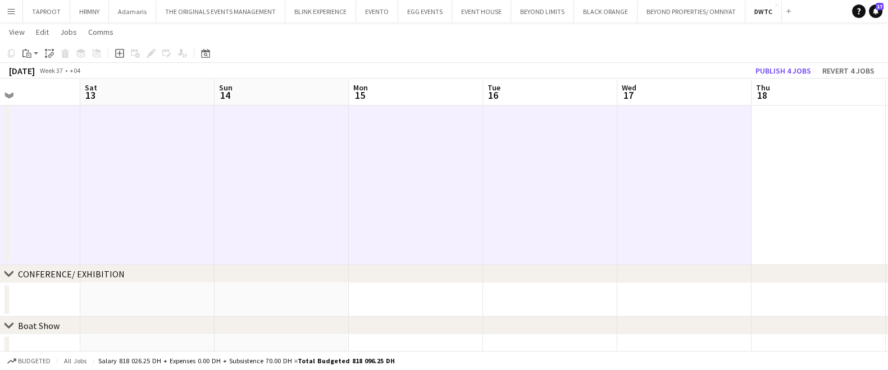
click at [769, 150] on app-date-cell at bounding box center [818, 168] width 134 height 193
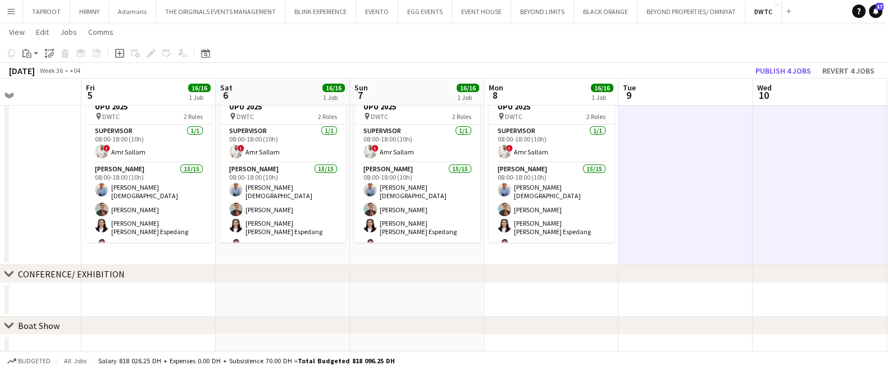
scroll to position [0, 321]
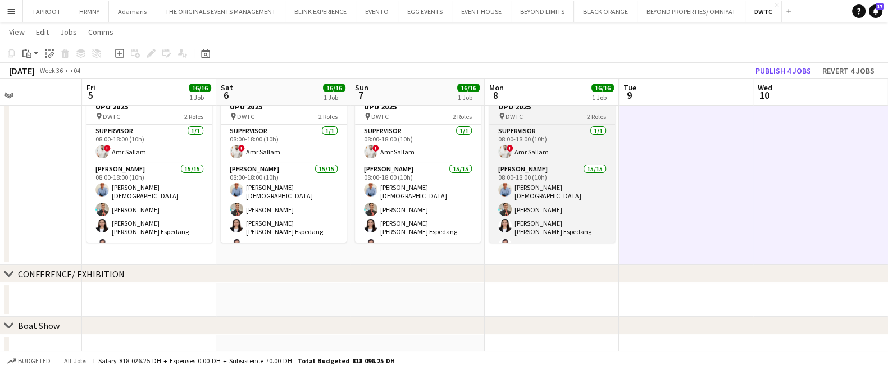
click at [554, 112] on div "pin DWTC 2 Roles" at bounding box center [552, 116] width 126 height 9
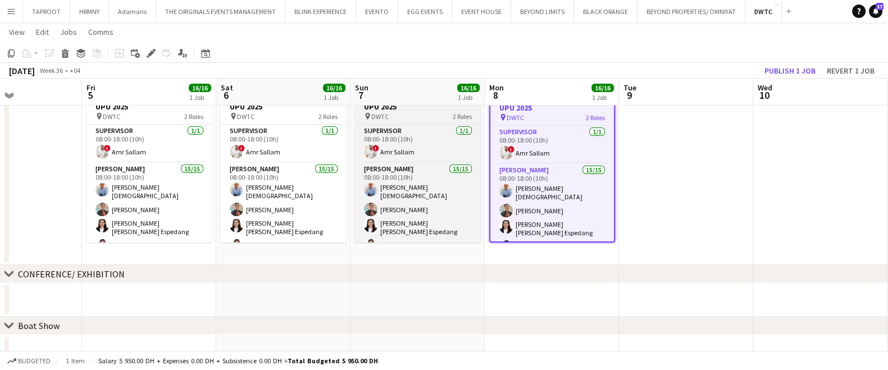
click at [382, 112] on span "DWTC" at bounding box center [379, 116] width 17 height 8
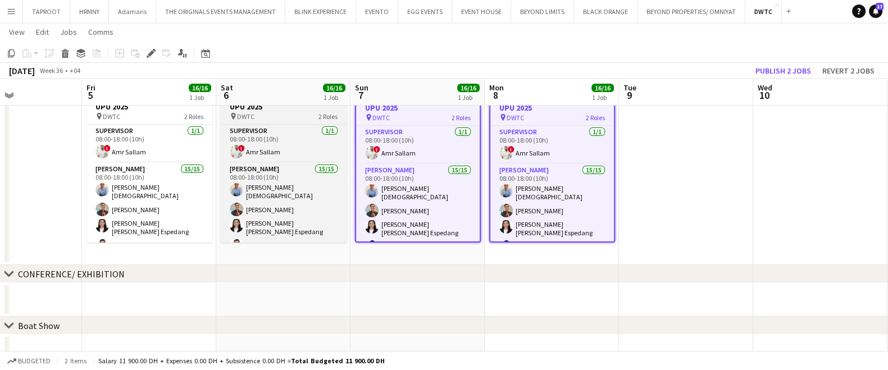
click at [250, 116] on span "DWTC" at bounding box center [245, 116] width 17 height 8
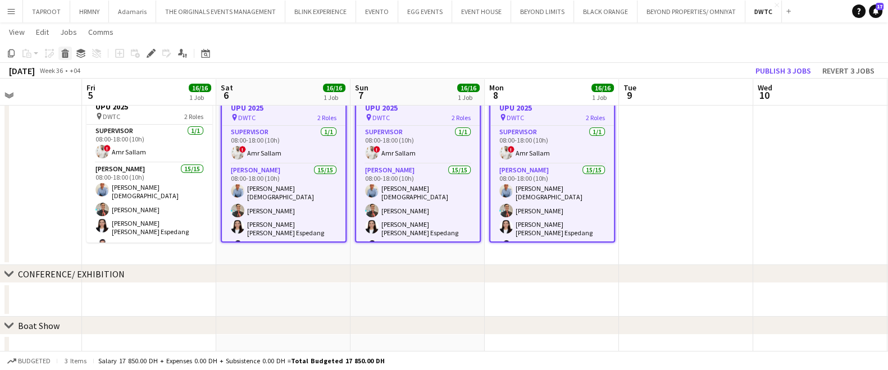
click at [65, 52] on icon "Delete" at bounding box center [65, 53] width 9 height 9
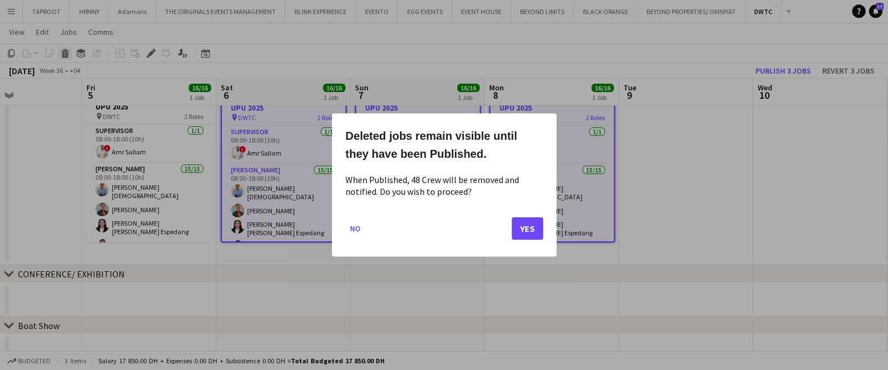
scroll to position [0, 0]
click at [530, 228] on button "Yes" at bounding box center [526, 228] width 31 height 22
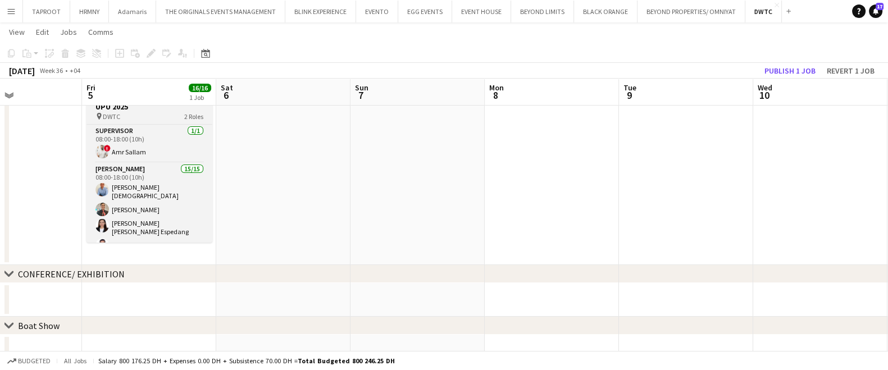
click at [146, 109] on h3 "UPU 2025" at bounding box center [149, 107] width 126 height 10
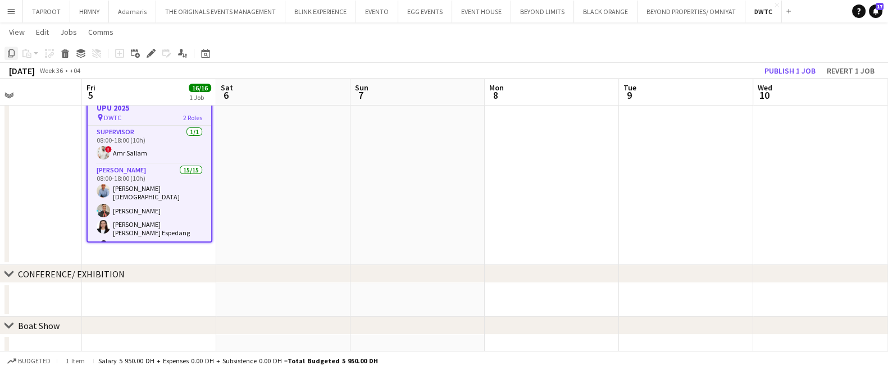
click at [15, 52] on icon "Copy" at bounding box center [11, 53] width 9 height 9
click at [34, 135] on app-date-cell at bounding box center [15, 168] width 134 height 193
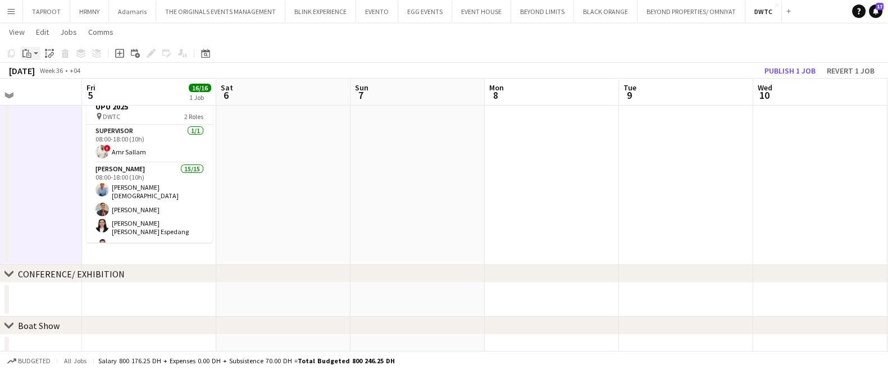
click at [38, 51] on app-action-btn "Paste" at bounding box center [30, 53] width 20 height 13
click at [49, 97] on link "Paste with crew Ctrl+Shift+V" at bounding box center [83, 94] width 106 height 10
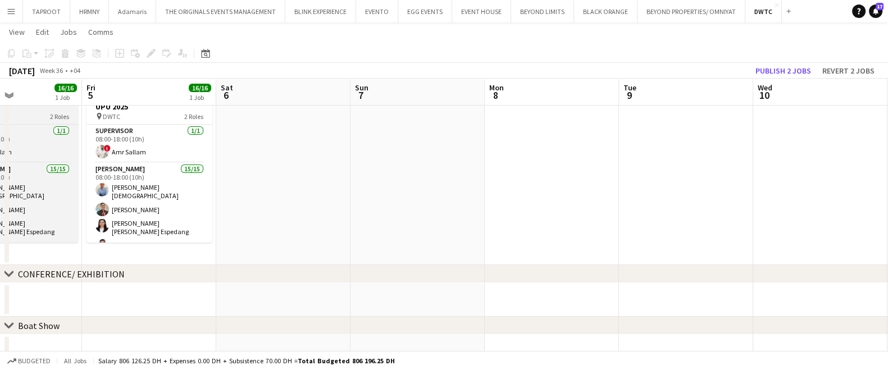
click at [36, 110] on h3 "UPU 2025" at bounding box center [15, 107] width 126 height 10
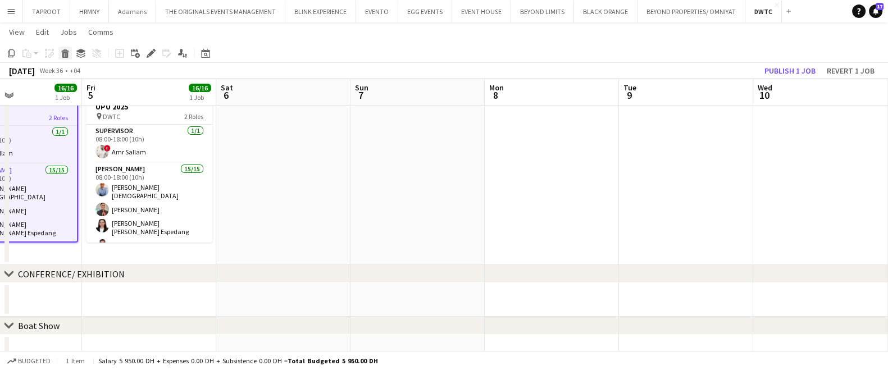
click at [67, 58] on div "Delete" at bounding box center [64, 53] width 13 height 13
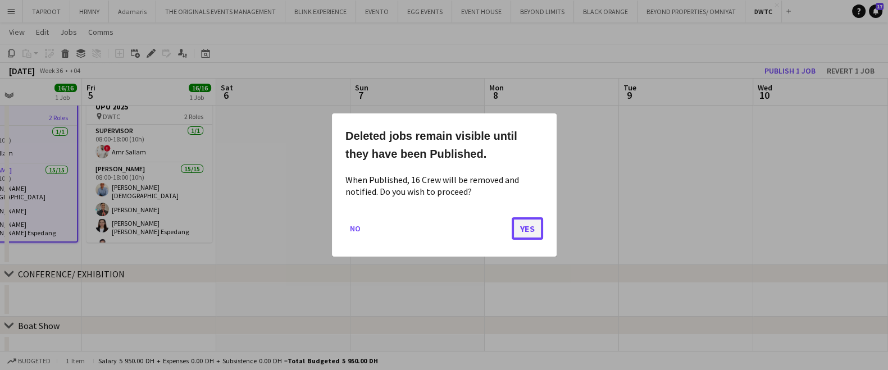
click at [525, 225] on button "Yes" at bounding box center [526, 228] width 31 height 22
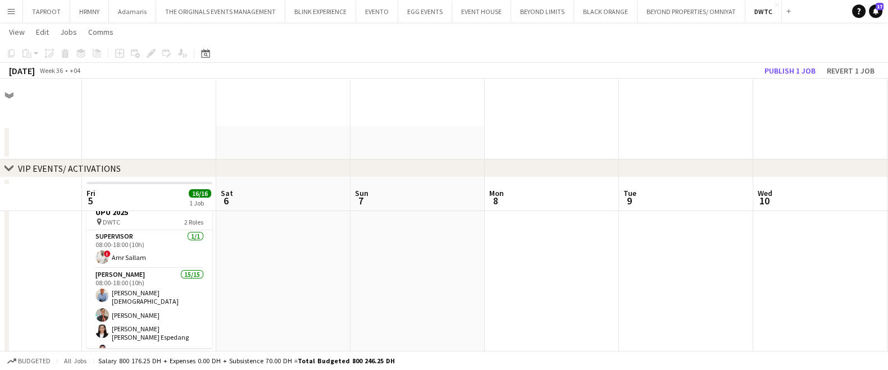
scroll to position [106, 0]
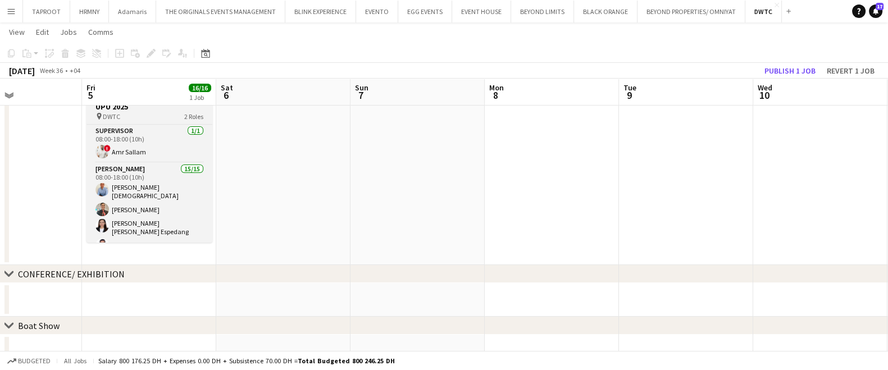
click at [162, 112] on div "pin DWTC 2 Roles" at bounding box center [149, 116] width 126 height 9
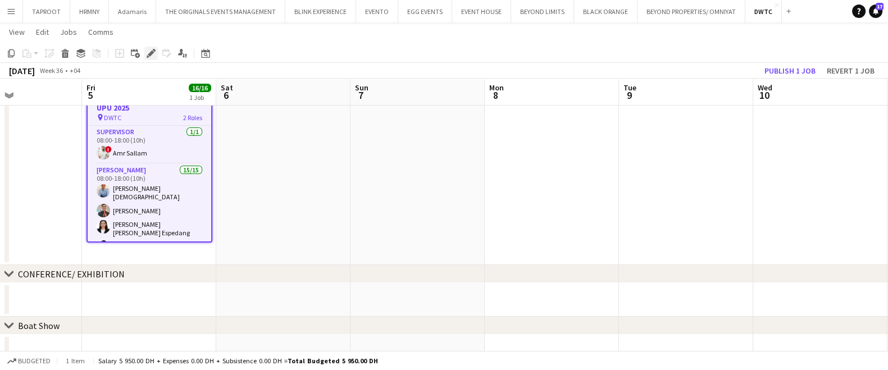
click at [147, 52] on icon "Edit" at bounding box center [151, 53] width 9 height 9
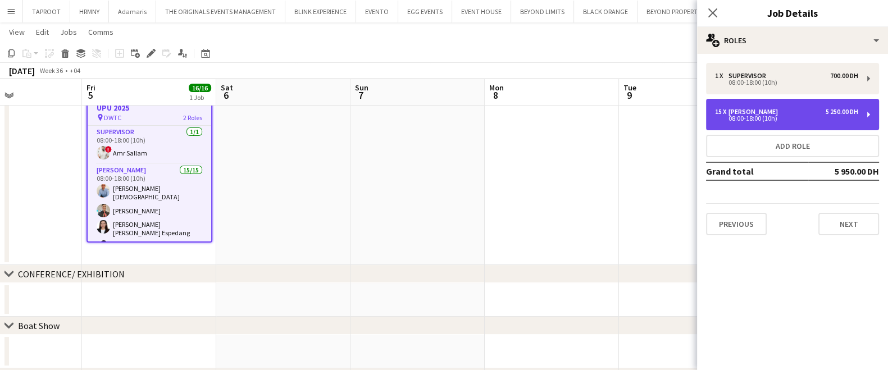
click at [791, 113] on div "15 x [PERSON_NAME] 5 250.00 DH" at bounding box center [786, 112] width 143 height 8
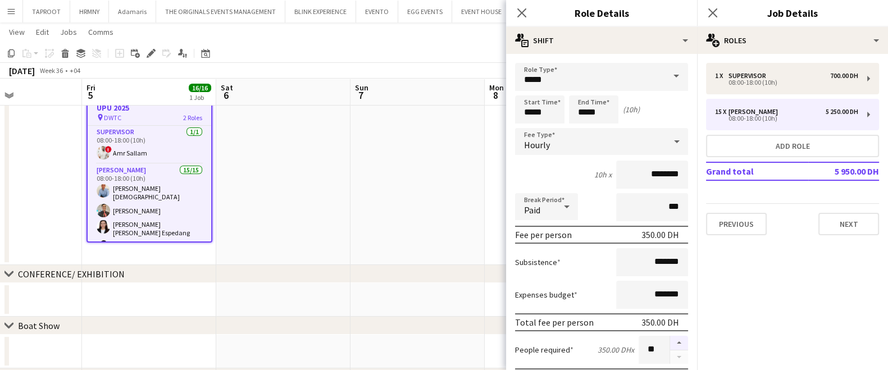
click at [670, 341] on button "button" at bounding box center [679, 343] width 18 height 15
type input "**"
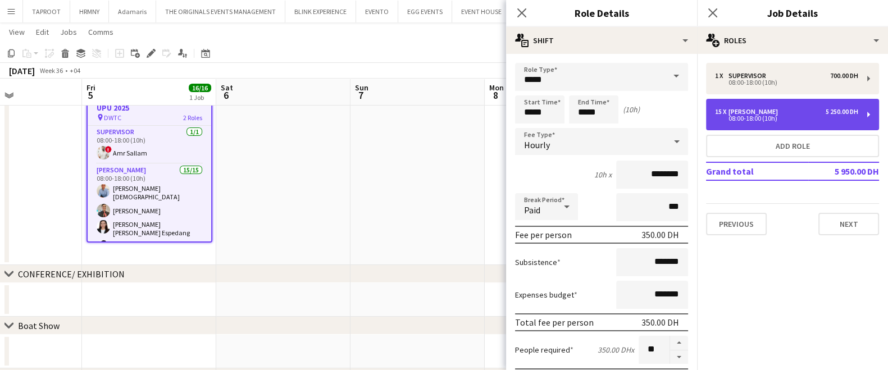
click at [803, 112] on div "15 x [PERSON_NAME] 5 250.00 DH" at bounding box center [786, 112] width 143 height 8
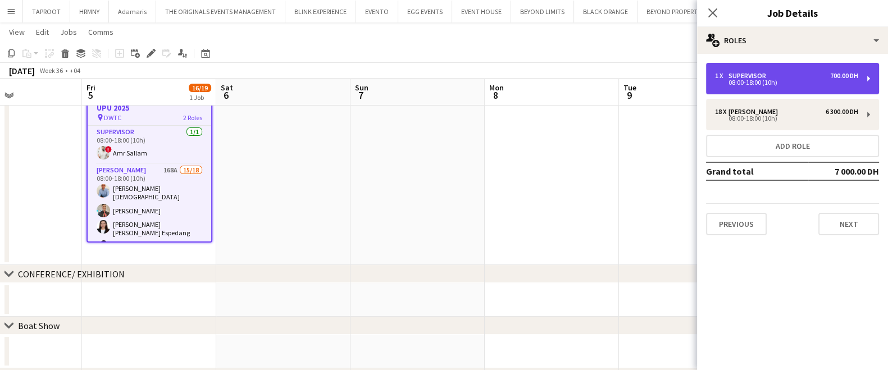
click at [779, 77] on div "1 x Supervisor 700.00 DH" at bounding box center [786, 76] width 143 height 8
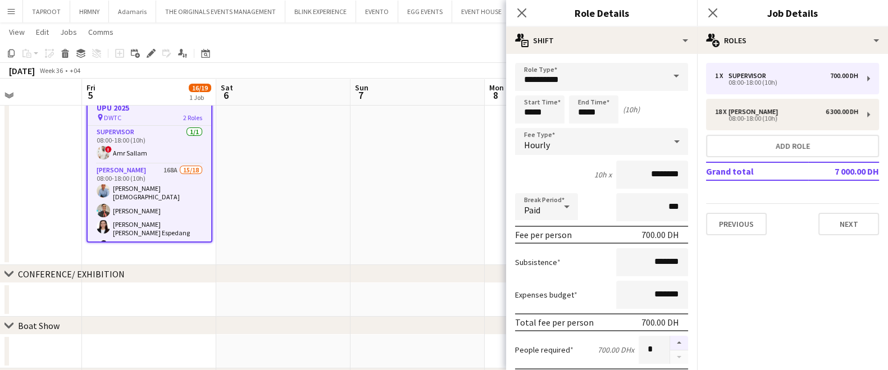
click at [670, 338] on button "button" at bounding box center [679, 343] width 18 height 15
type input "*"
click at [440, 201] on app-date-cell at bounding box center [417, 168] width 134 height 193
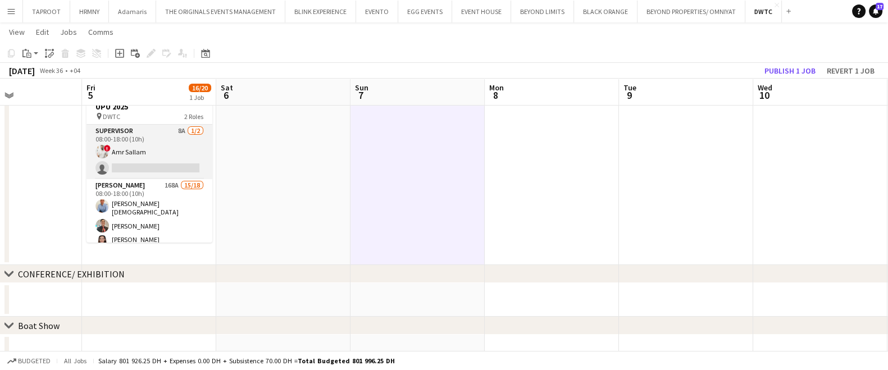
click at [152, 151] on app-card-role "Supervisor 8A [DATE] 08:00-18:00 (10h) ! Amr Sallam single-neutral-actions" at bounding box center [149, 152] width 126 height 54
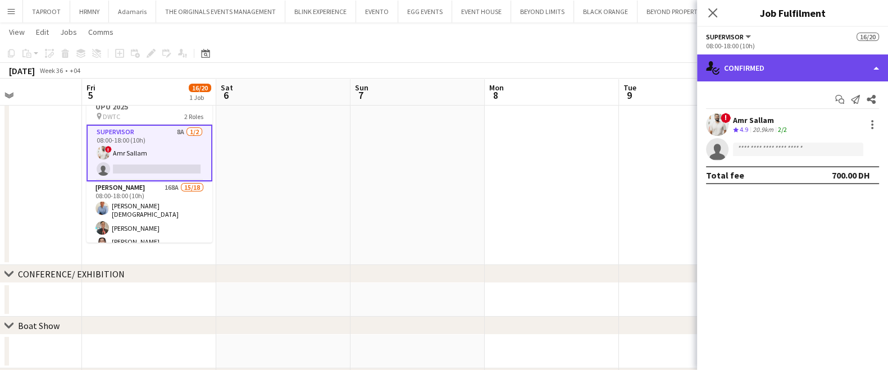
click at [775, 69] on div "single-neutral-actions-check-2 Confirmed" at bounding box center [792, 67] width 191 height 27
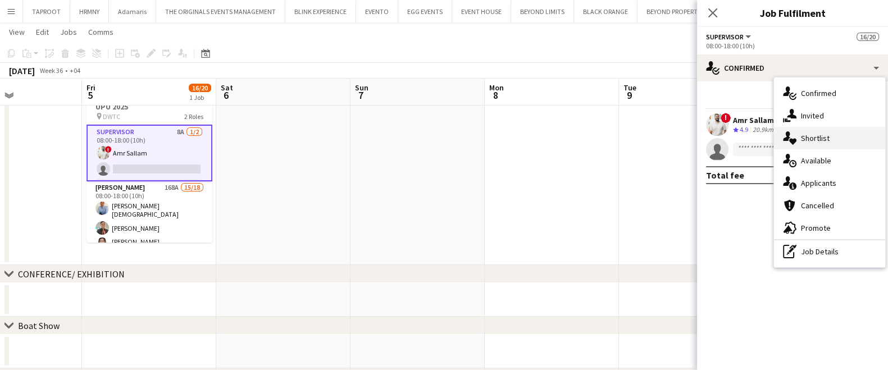
click at [807, 132] on div "single-neutral-actions-heart Shortlist" at bounding box center [829, 138] width 111 height 22
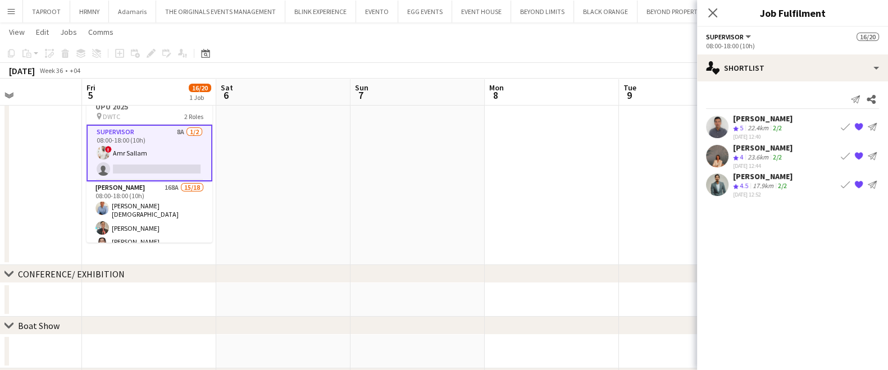
click at [838, 180] on button "Book crew" at bounding box center [844, 184] width 13 height 13
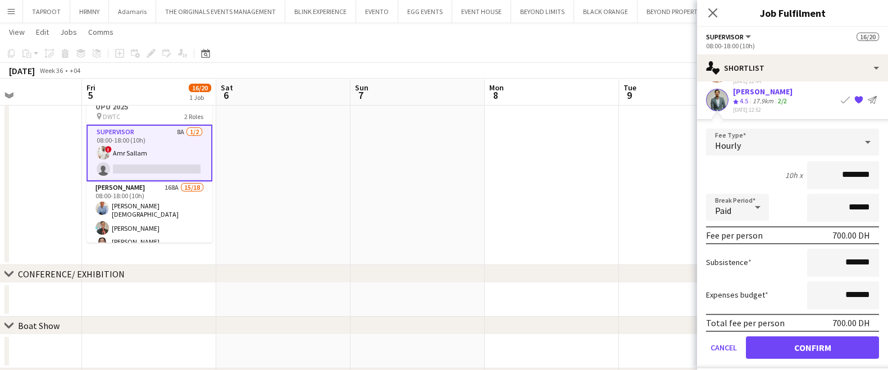
scroll to position [91, 0]
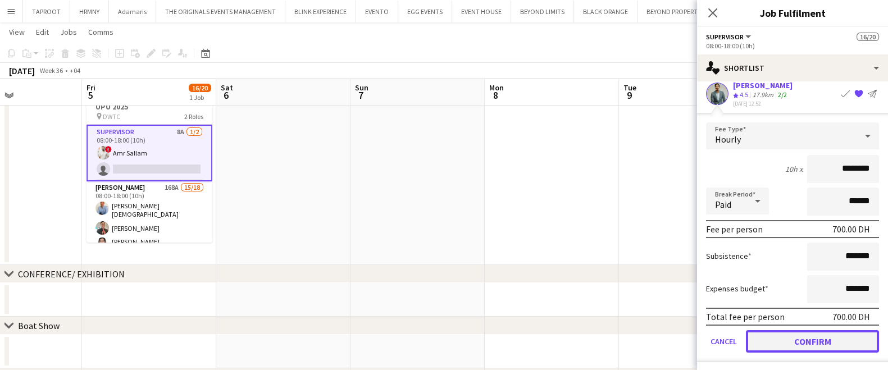
click at [819, 344] on button "Confirm" at bounding box center [812, 341] width 133 height 22
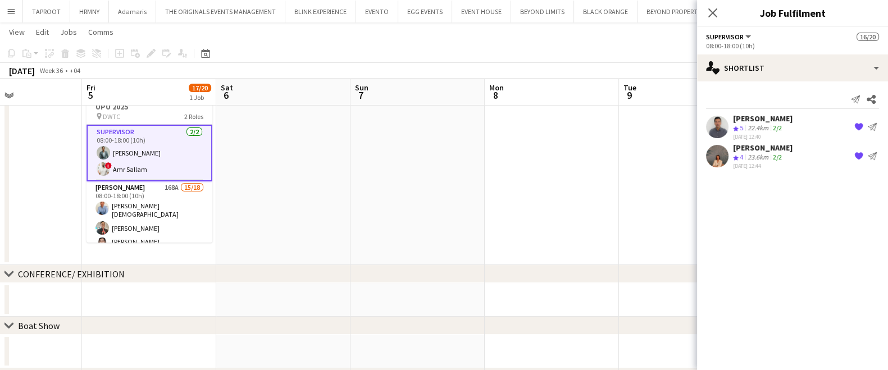
scroll to position [0, 0]
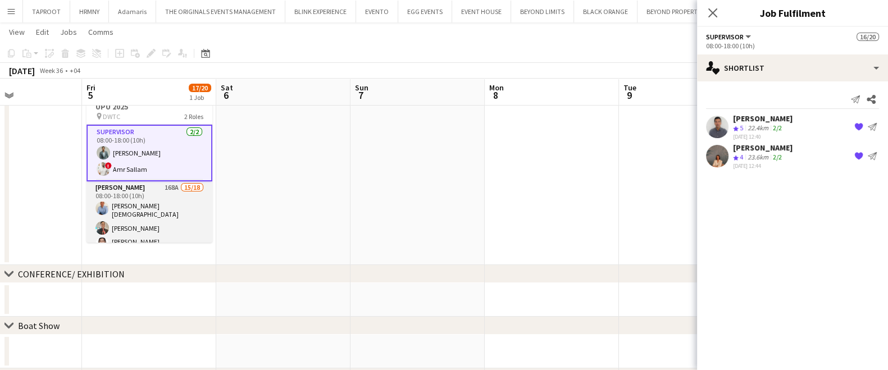
click at [147, 210] on app-card-role "[PERSON_NAME] 168A 15/18 08:00-18:00 (10h) [PERSON_NAME] [PERSON_NAME] [PERSON_…" at bounding box center [149, 343] width 126 height 325
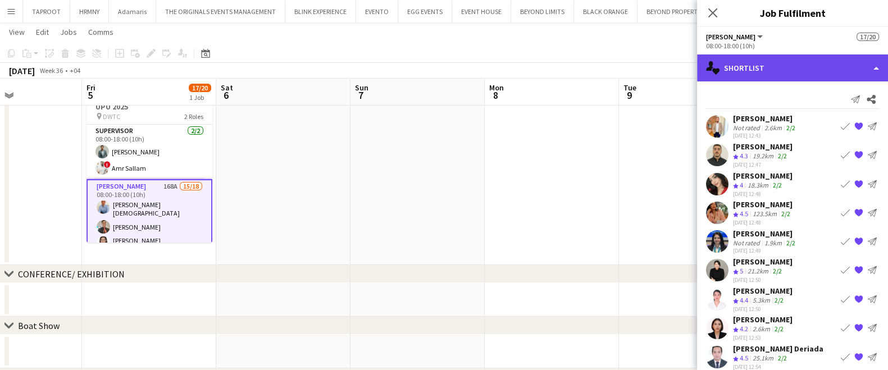
click at [775, 66] on div "single-neutral-actions-heart Shortlist" at bounding box center [792, 67] width 191 height 27
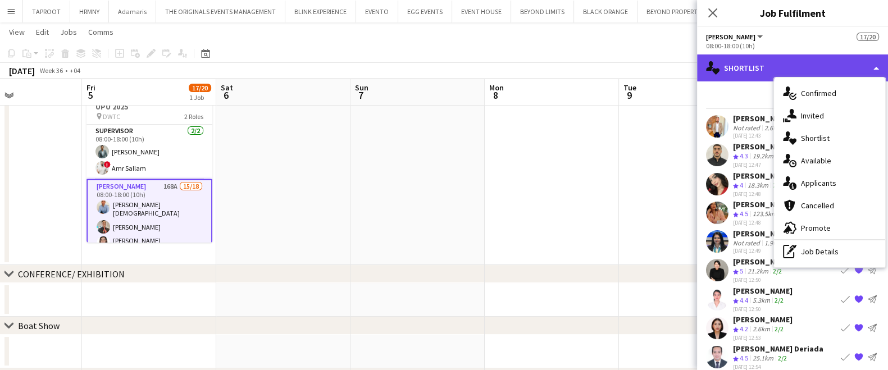
click at [775, 66] on div "single-neutral-actions-heart Shortlist" at bounding box center [792, 67] width 191 height 27
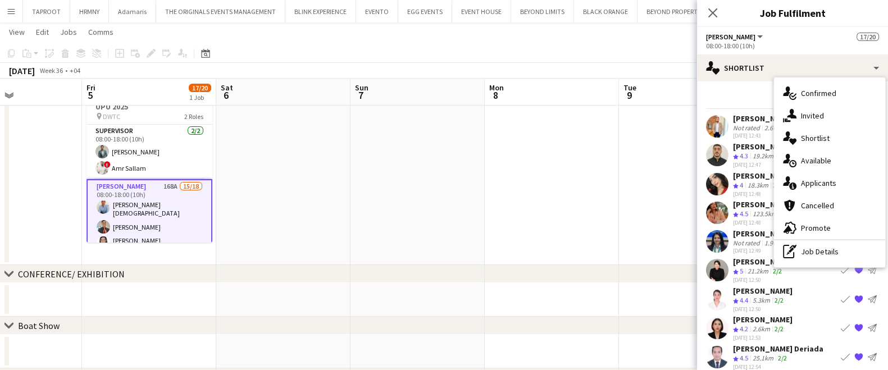
click at [739, 94] on div "Send notification Share" at bounding box center [792, 99] width 173 height 19
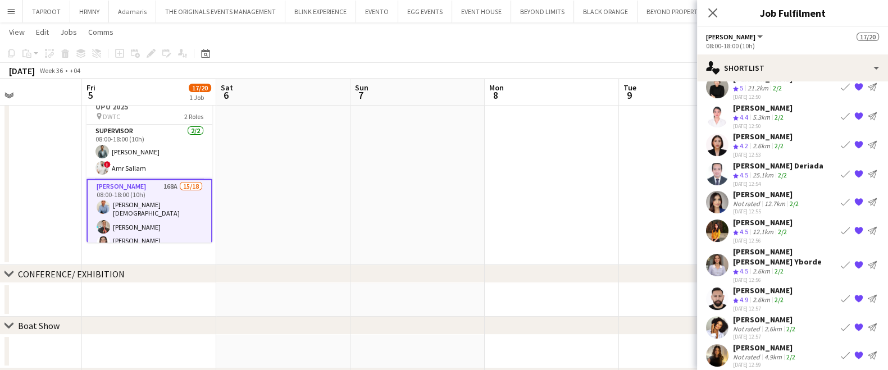
scroll to position [213, 0]
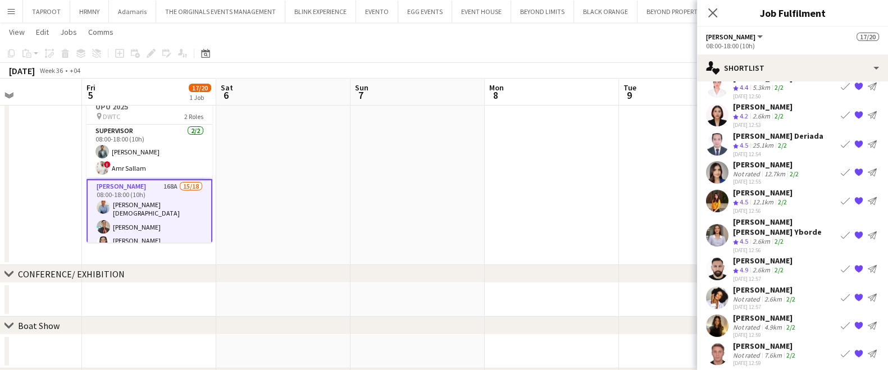
click at [840, 170] on app-icon "Book crew" at bounding box center [844, 172] width 9 height 9
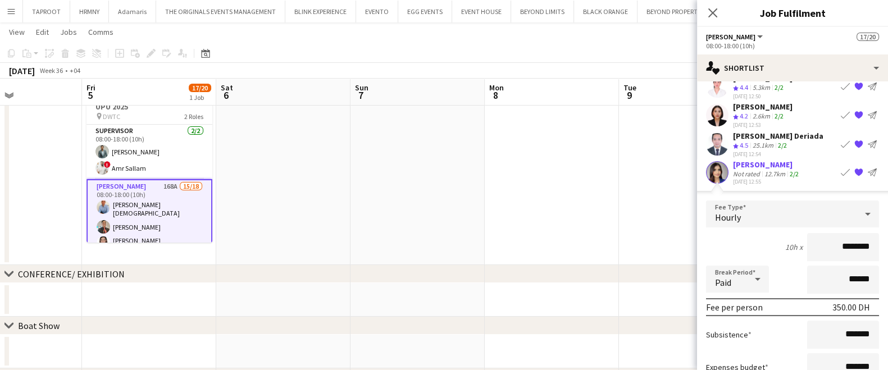
scroll to position [465, 0]
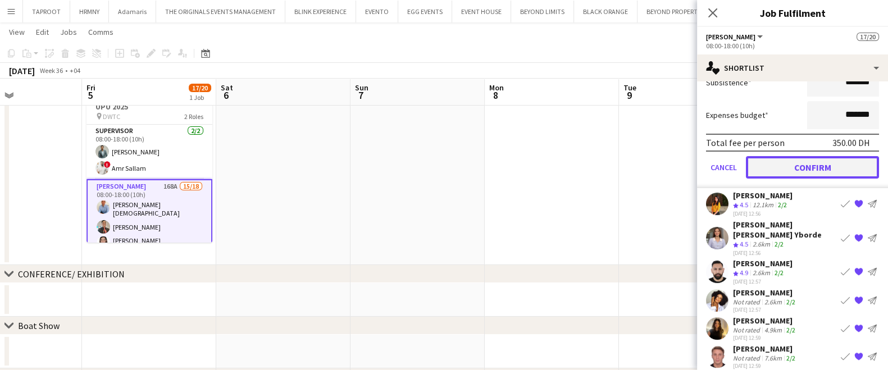
click at [801, 160] on button "Confirm" at bounding box center [812, 167] width 133 height 22
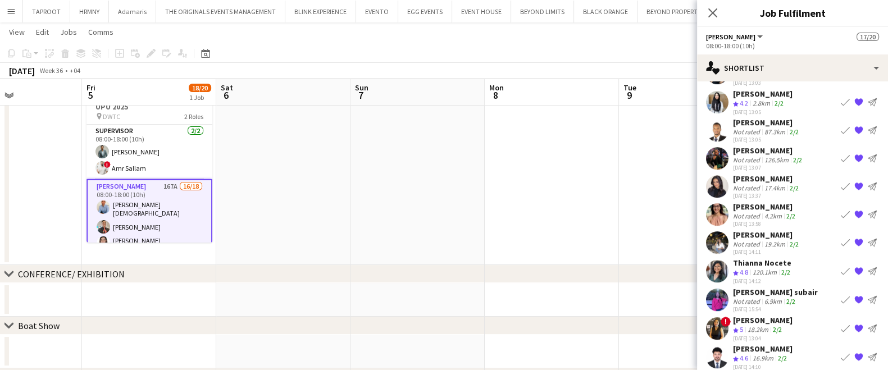
scroll to position [662, 0]
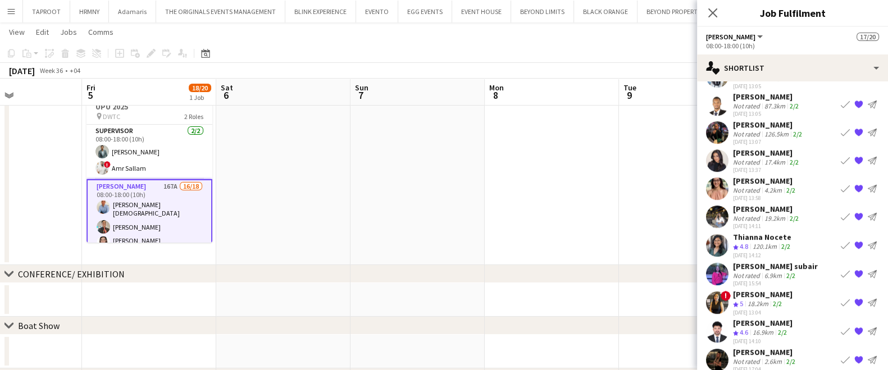
click at [840, 241] on app-icon "Book crew" at bounding box center [844, 245] width 9 height 9
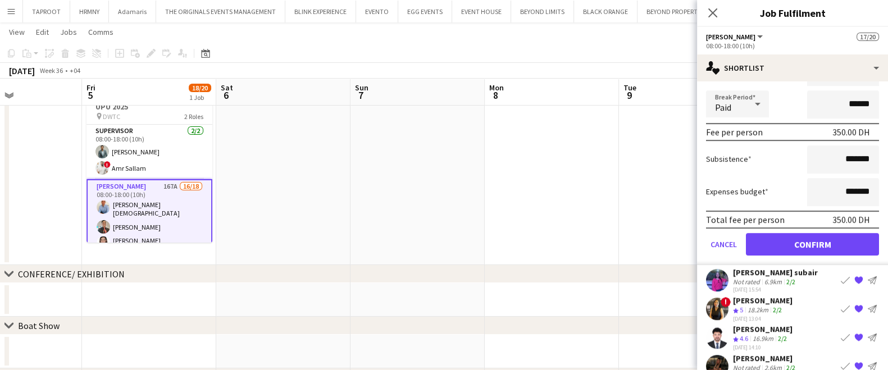
scroll to position [914, 0]
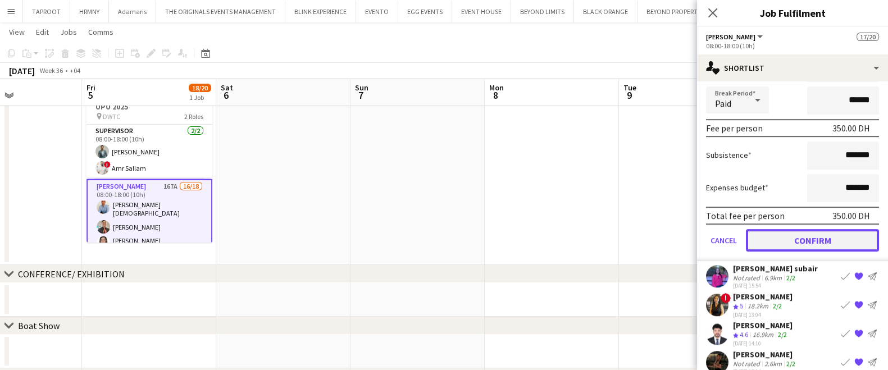
click at [778, 229] on button "Confirm" at bounding box center [812, 240] width 133 height 22
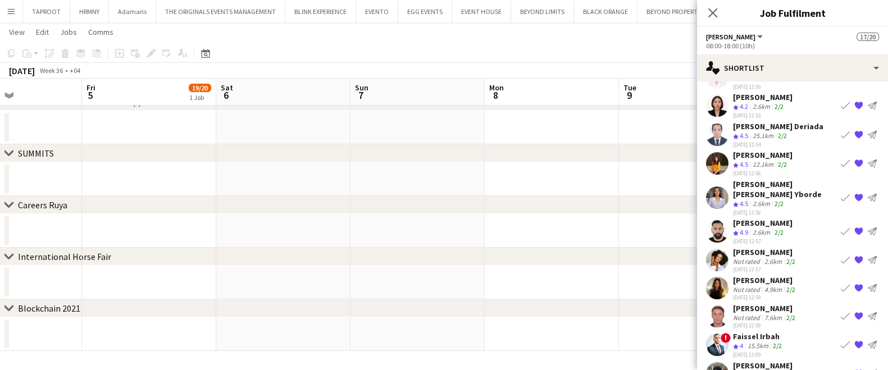
scroll to position [219, 0]
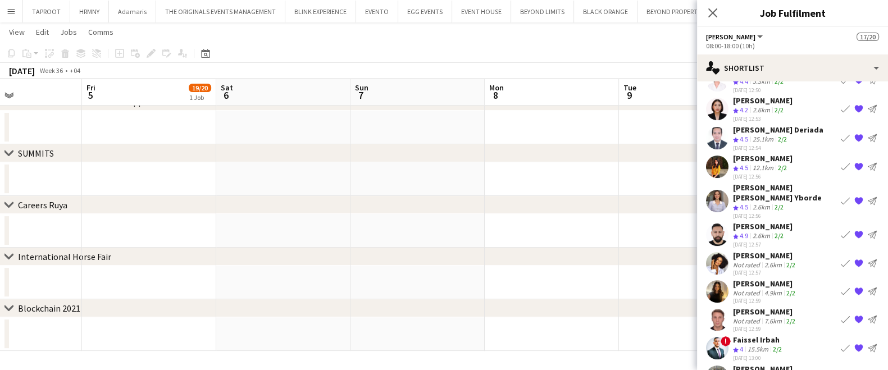
click at [776, 250] on div "[PERSON_NAME]" at bounding box center [765, 255] width 65 height 10
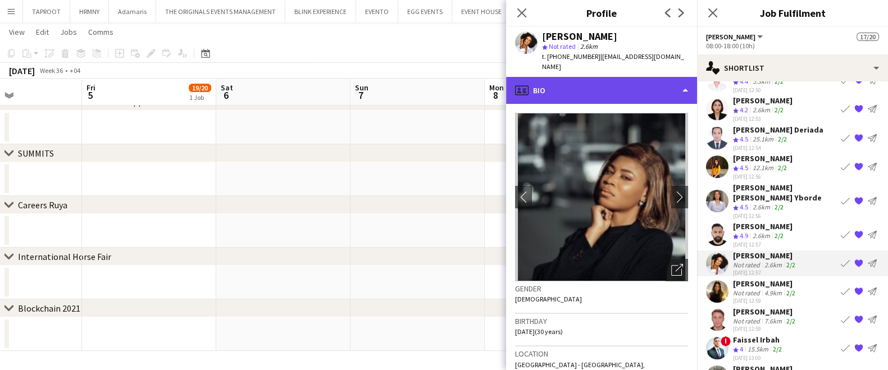
click at [606, 77] on div "profile Bio" at bounding box center [601, 90] width 191 height 27
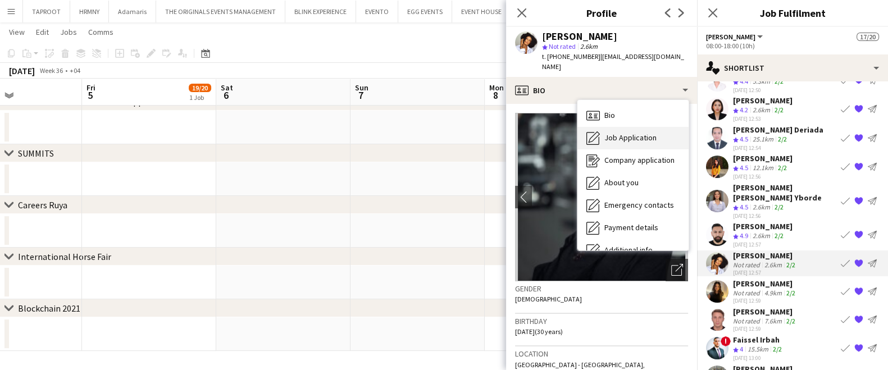
click at [615, 132] on span "Job Application" at bounding box center [630, 137] width 52 height 10
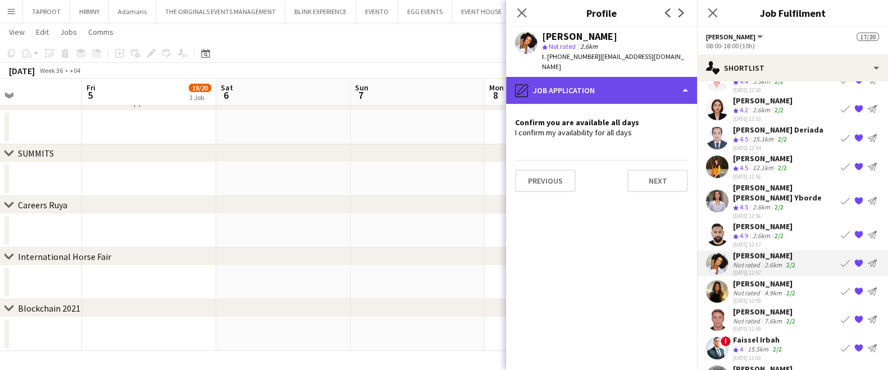
click at [616, 92] on div "pencil4 Job Application" at bounding box center [601, 90] width 191 height 27
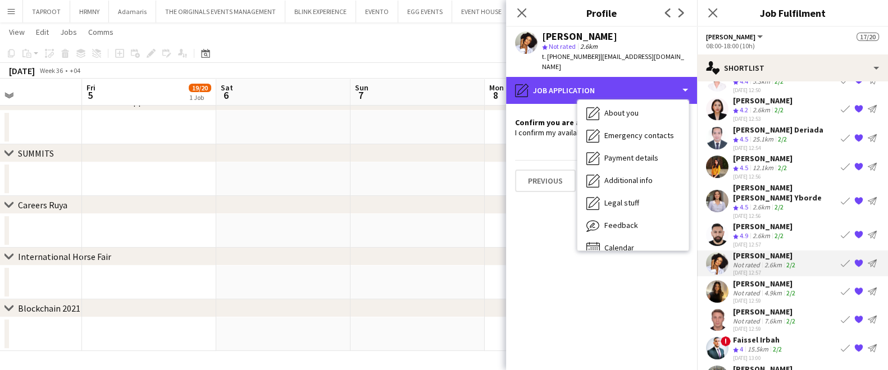
scroll to position [83, 0]
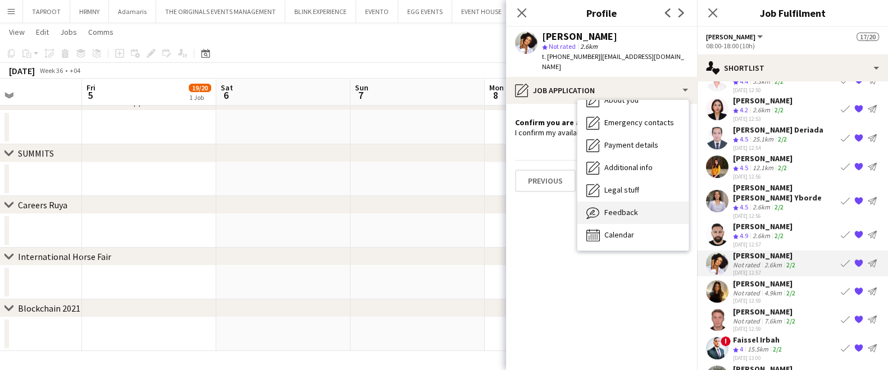
click at [624, 207] on span "Feedback" at bounding box center [621, 212] width 34 height 10
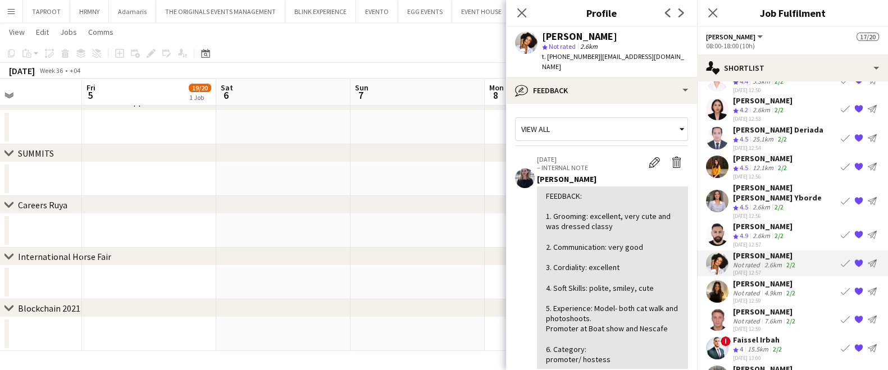
click at [746, 289] on div "Not rated" at bounding box center [747, 293] width 29 height 8
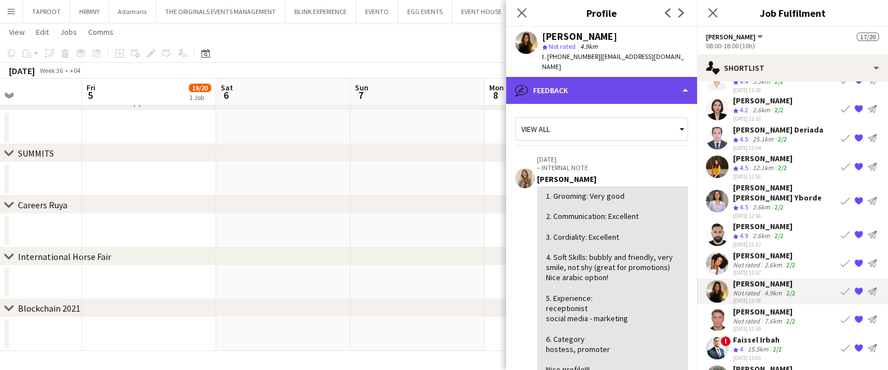
click at [610, 90] on div "bubble-pencil Feedback" at bounding box center [601, 90] width 191 height 27
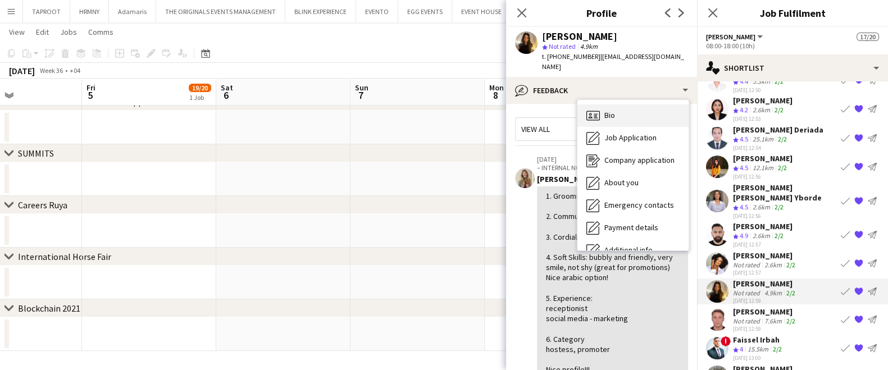
click at [621, 107] on div "Bio Bio" at bounding box center [632, 115] width 111 height 22
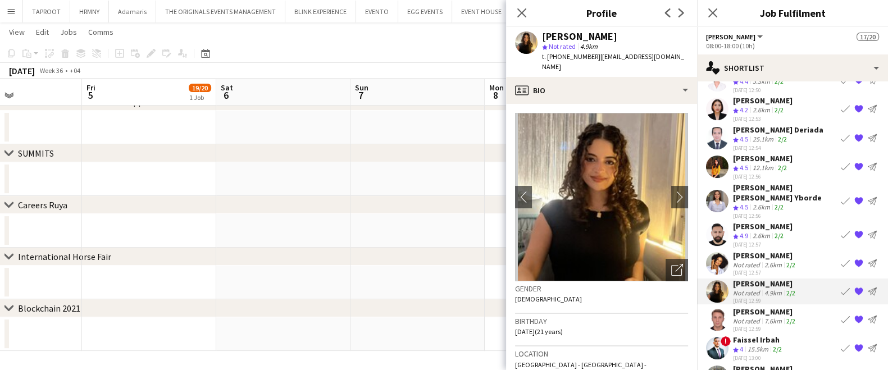
click at [840, 287] on app-icon "Book crew" at bounding box center [844, 291] width 9 height 9
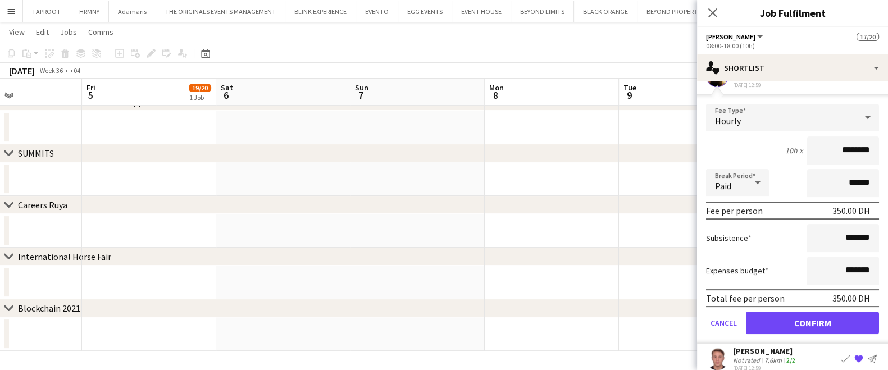
scroll to position [489, 0]
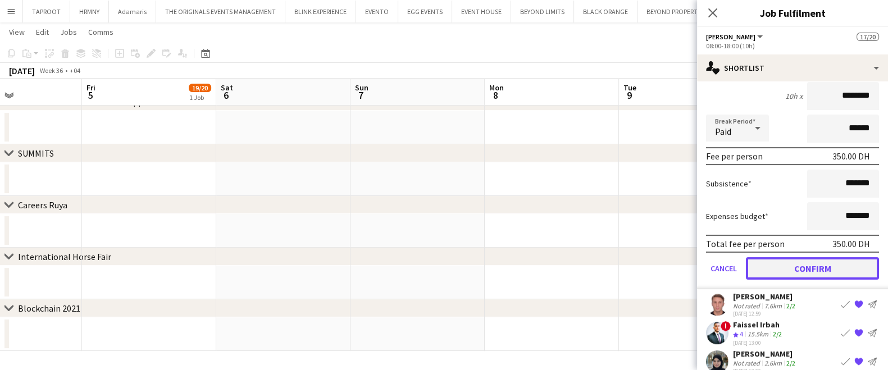
click at [820, 257] on button "Confirm" at bounding box center [812, 268] width 133 height 22
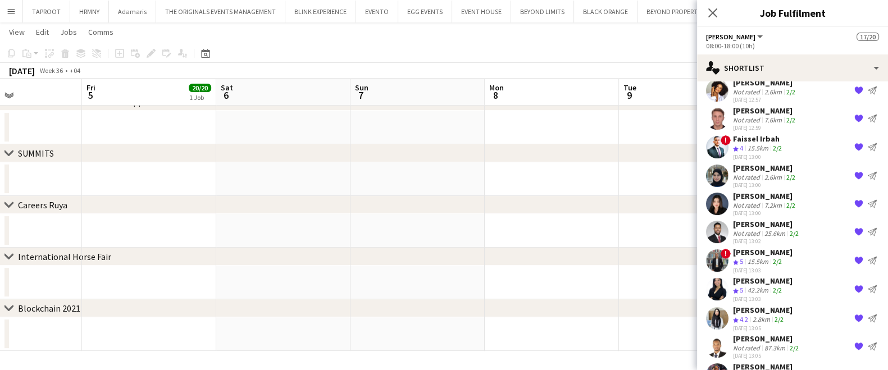
scroll to position [605, 0]
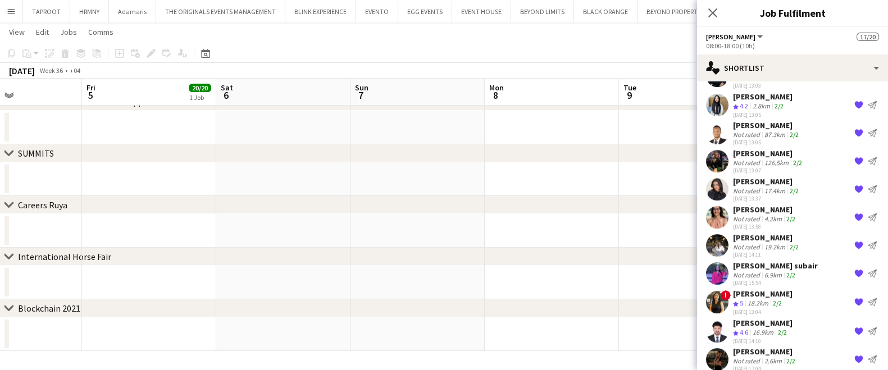
click at [595, 231] on app-date-cell at bounding box center [551, 231] width 134 height 34
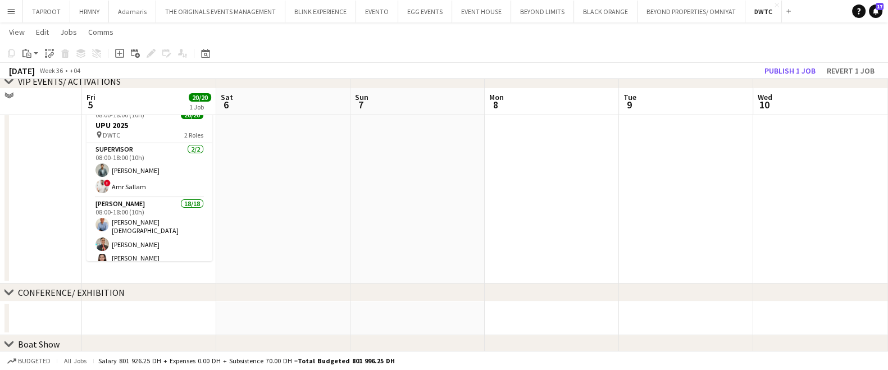
scroll to position [77, 0]
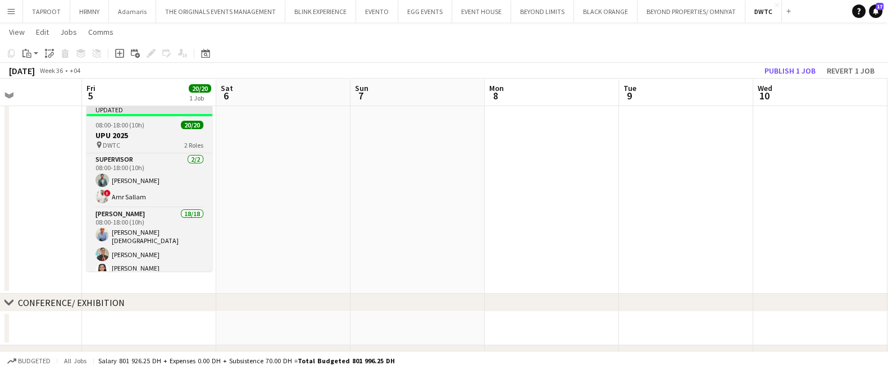
click at [126, 124] on span "08:00-18:00 (10h)" at bounding box center [119, 125] width 49 height 8
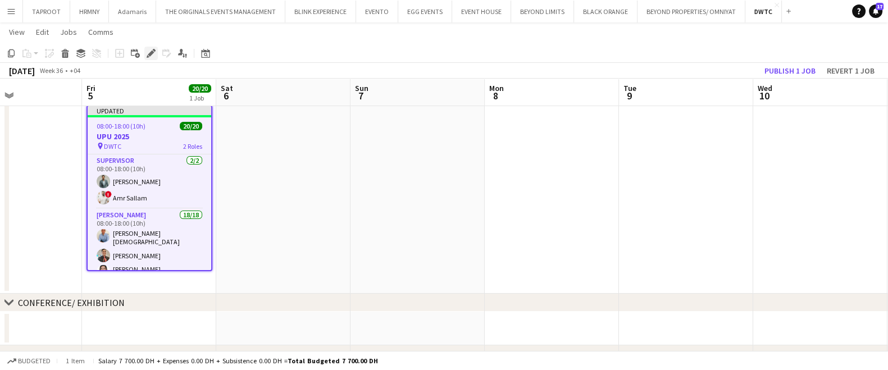
click at [153, 52] on icon at bounding box center [151, 54] width 6 height 6
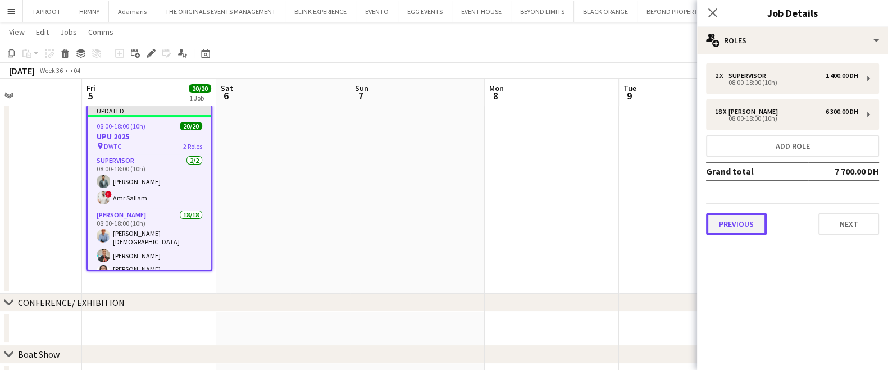
click at [744, 225] on button "Previous" at bounding box center [736, 224] width 61 height 22
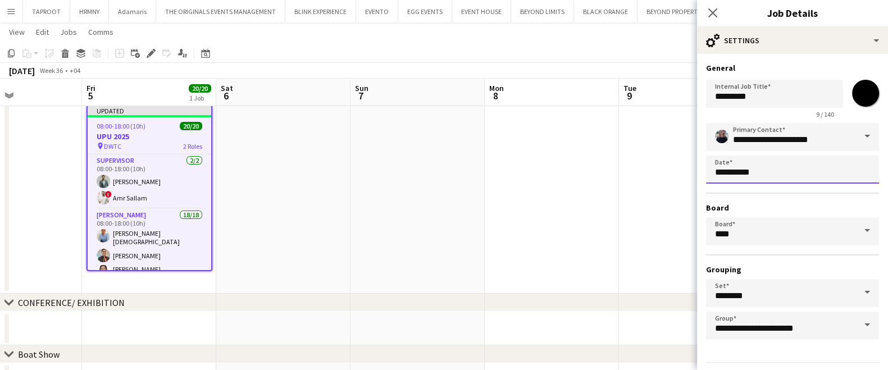
scroll to position [0, 0]
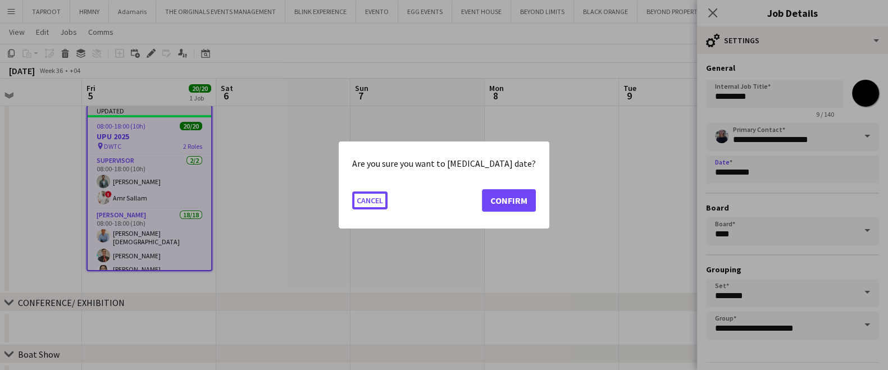
click at [743, 172] on body "Menu Boards Boards Boards All jobs Status Workforce Workforce My Workforce Recr…" at bounding box center [444, 298] width 888 height 751
click at [506, 200] on button "Confirm" at bounding box center [509, 200] width 54 height 22
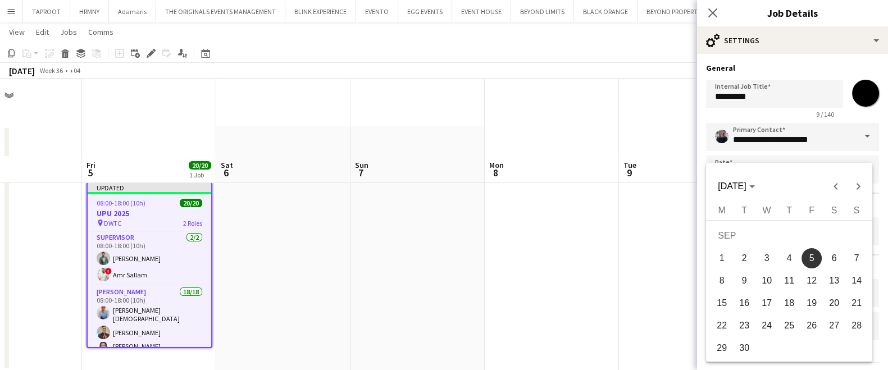
scroll to position [77, 0]
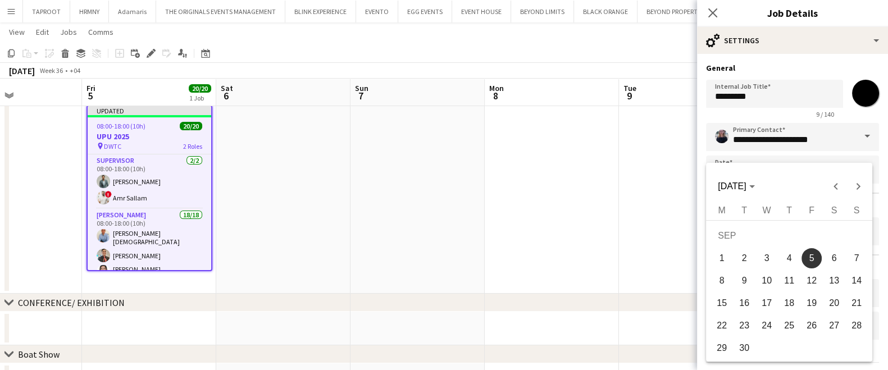
click at [792, 262] on span "4" at bounding box center [789, 258] width 20 height 20
type input "**********"
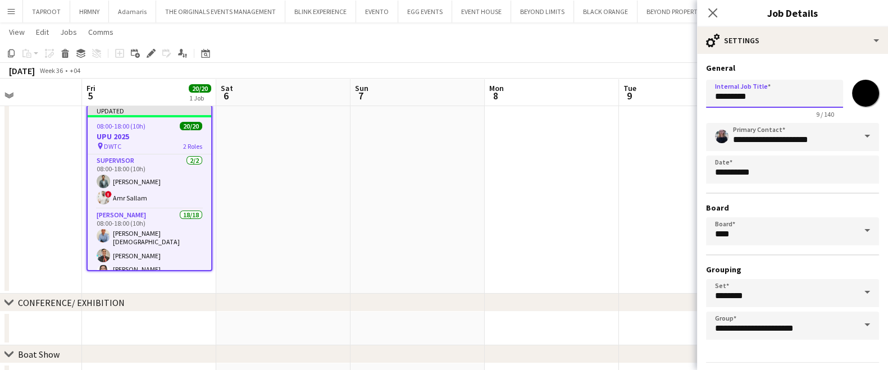
click at [713, 92] on input "********" at bounding box center [774, 94] width 137 height 28
type input "**********"
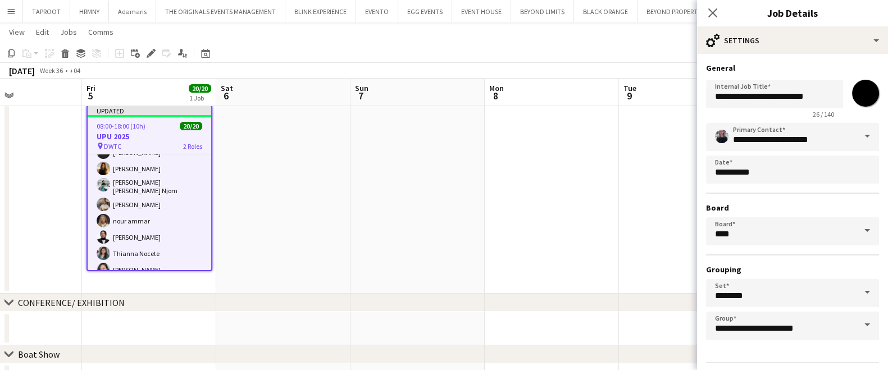
scroll to position [0, 0]
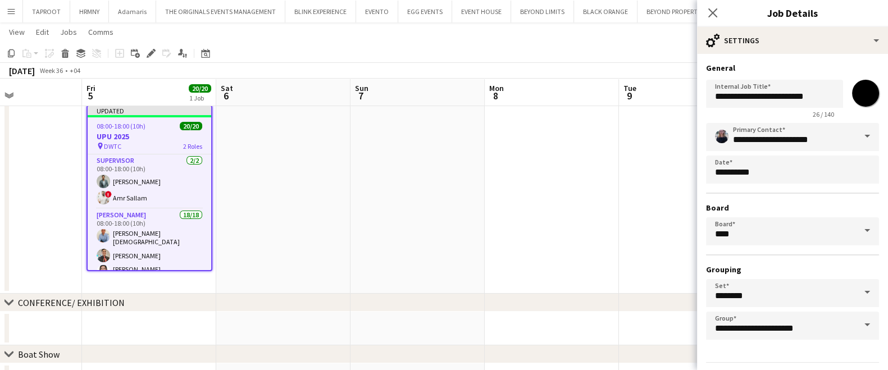
click at [124, 134] on h3 "UPU 2025" at bounding box center [150, 136] width 124 height 10
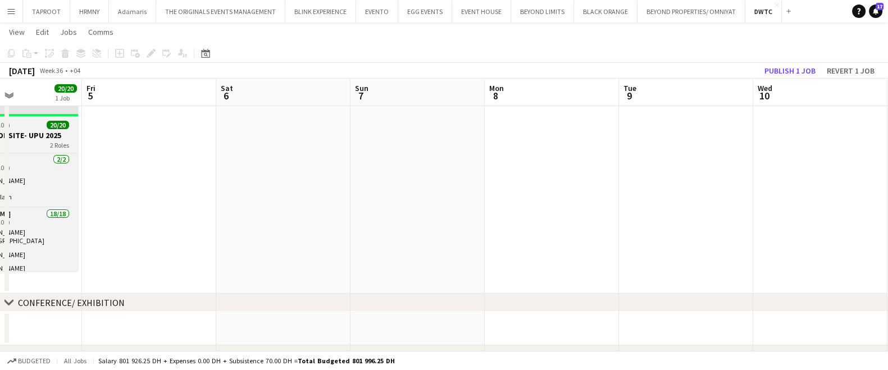
click at [35, 130] on h3 "TRAINING ONSITE- UPU 2025" at bounding box center [15, 135] width 126 height 10
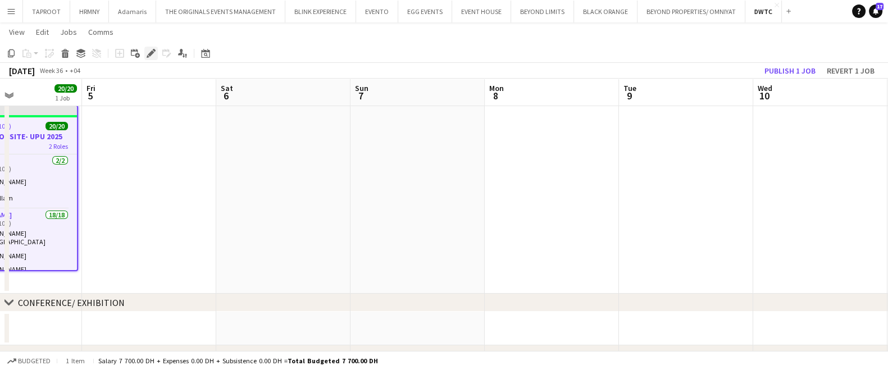
click at [150, 52] on icon at bounding box center [151, 54] width 6 height 6
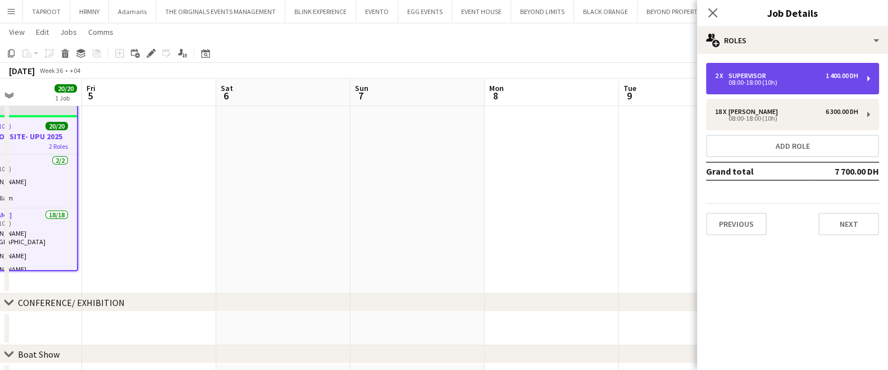
click at [752, 80] on div "08:00-18:00 (10h)" at bounding box center [786, 83] width 143 height 6
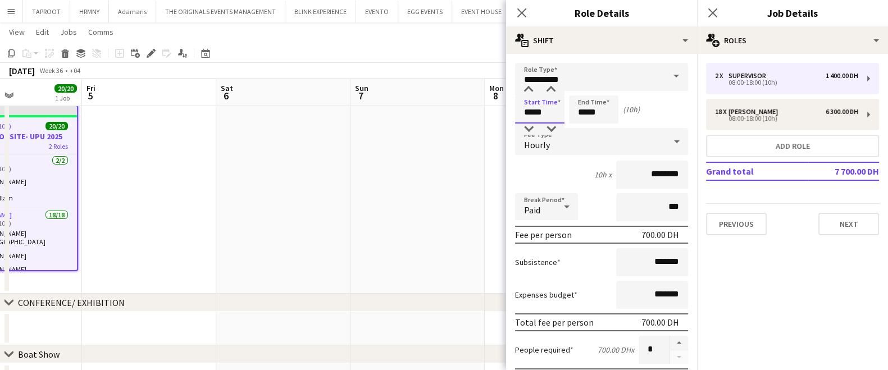
click at [550, 109] on input "*****" at bounding box center [539, 109] width 49 height 28
click at [533, 90] on div at bounding box center [528, 89] width 22 height 11
type input "*****"
click at [533, 90] on div at bounding box center [528, 89] width 22 height 11
click at [581, 104] on input "*****" at bounding box center [593, 109] width 49 height 28
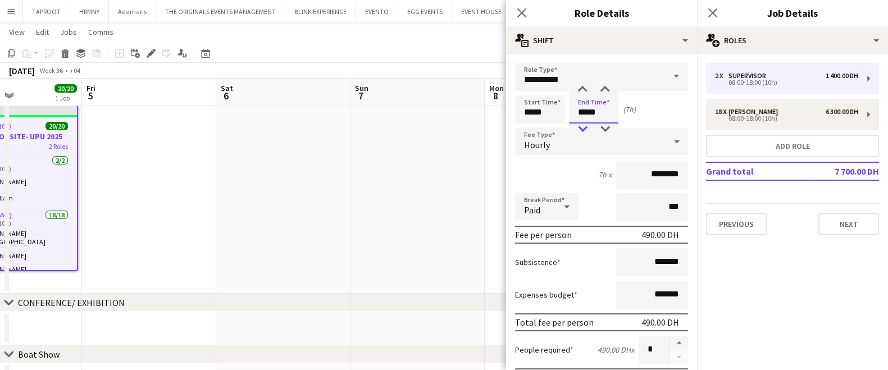
click at [584, 129] on div at bounding box center [582, 129] width 22 height 11
type input "*****"
click at [584, 129] on div at bounding box center [582, 129] width 22 height 11
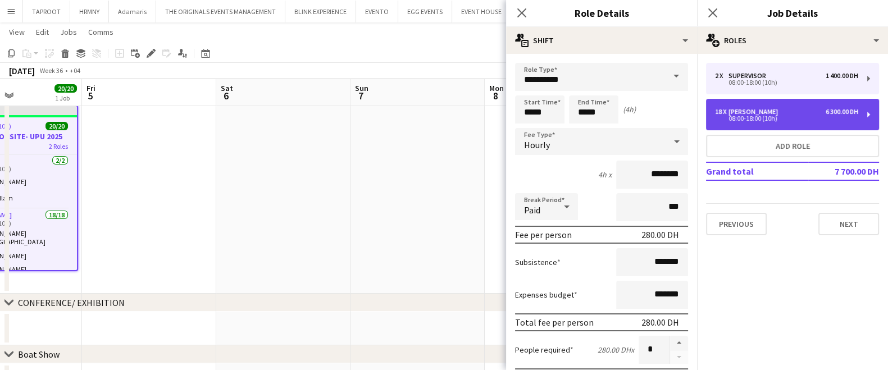
click at [748, 109] on div "[PERSON_NAME]" at bounding box center [755, 112] width 54 height 8
type input "*****"
type input "********"
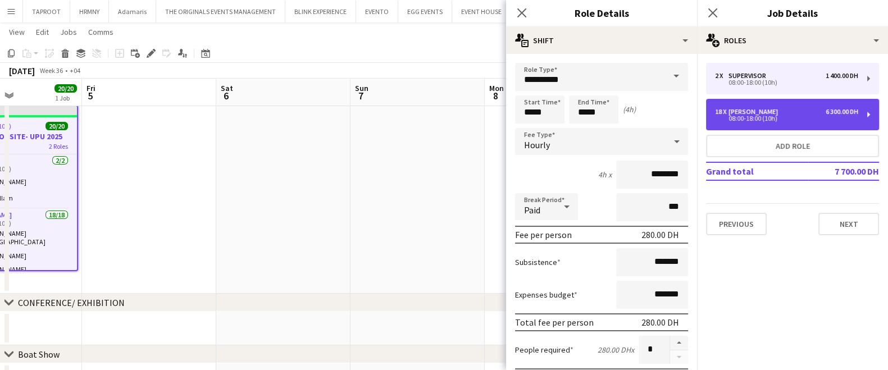
type input "**"
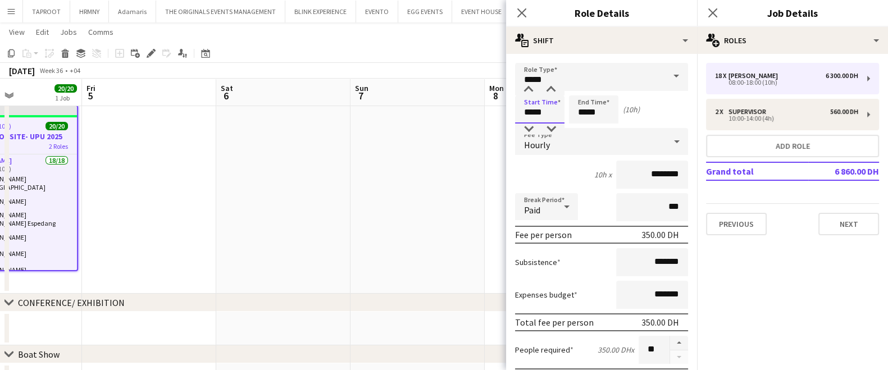
click at [550, 100] on input "*****" at bounding box center [539, 109] width 49 height 28
click at [528, 91] on div at bounding box center [528, 89] width 22 height 11
type input "*****"
click at [528, 91] on div at bounding box center [528, 89] width 22 height 11
click at [611, 117] on input "*****" at bounding box center [593, 109] width 49 height 28
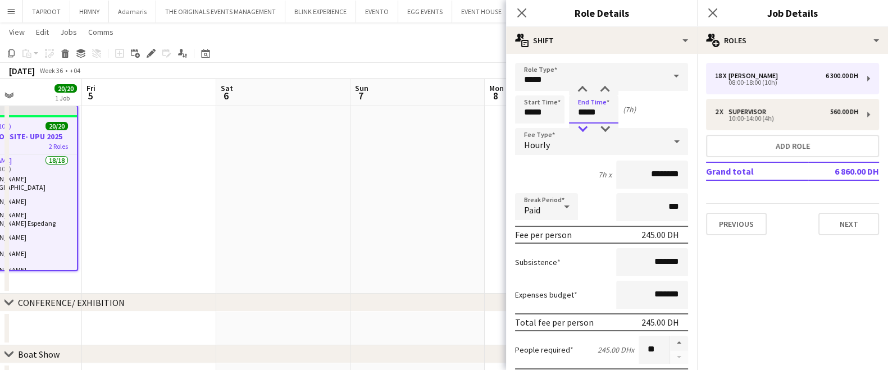
click at [584, 125] on div at bounding box center [582, 129] width 22 height 11
type input "*****"
click at [584, 125] on div at bounding box center [582, 129] width 22 height 11
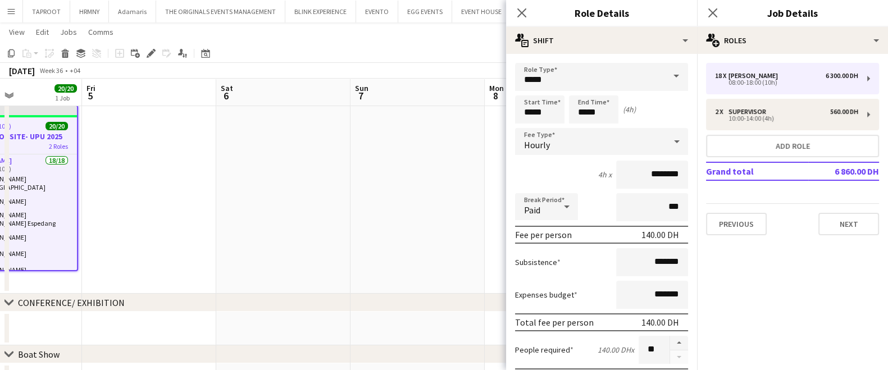
click at [403, 200] on app-date-cell at bounding box center [417, 196] width 134 height 193
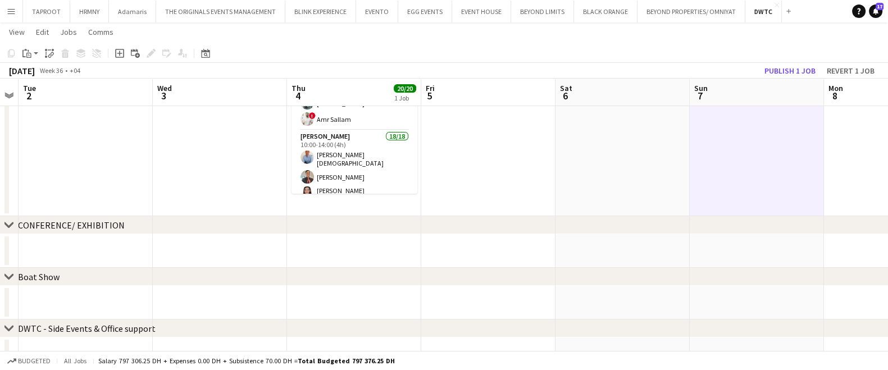
scroll to position [155, 0]
click at [797, 74] on button "Publish 1 job" at bounding box center [790, 70] width 60 height 15
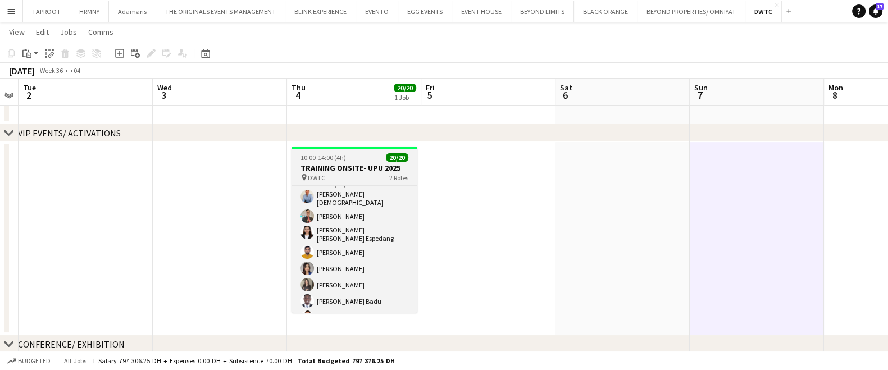
scroll to position [227, 0]
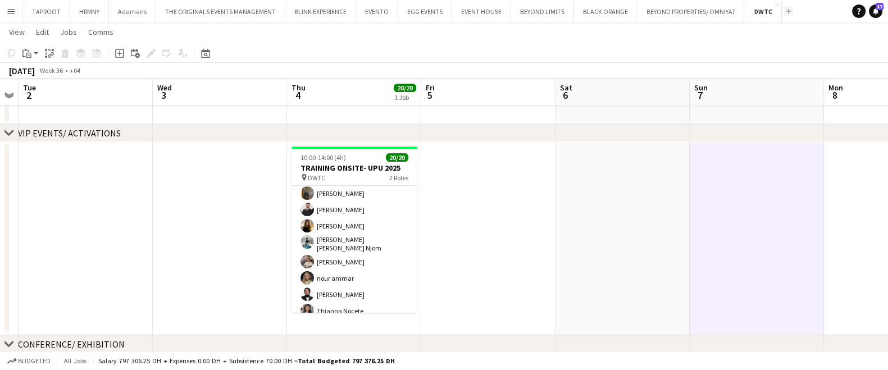
click at [786, 11] on app-icon "Add" at bounding box center [788, 11] width 4 height 4
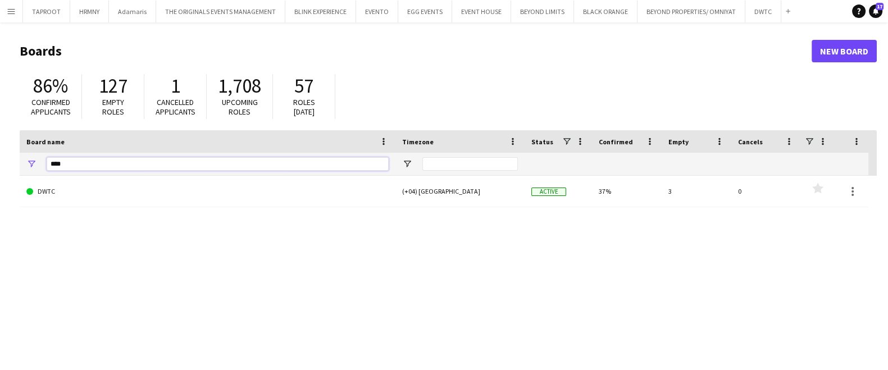
click at [253, 163] on input "****" at bounding box center [218, 163] width 342 height 13
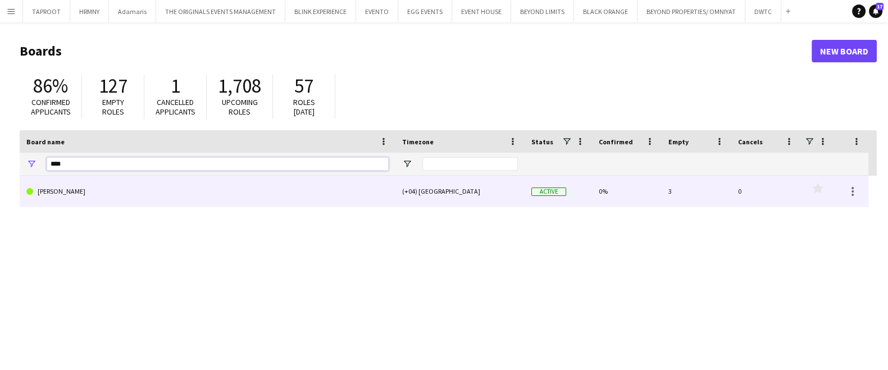
type input "****"
click at [226, 191] on link "[PERSON_NAME]" at bounding box center [207, 191] width 362 height 31
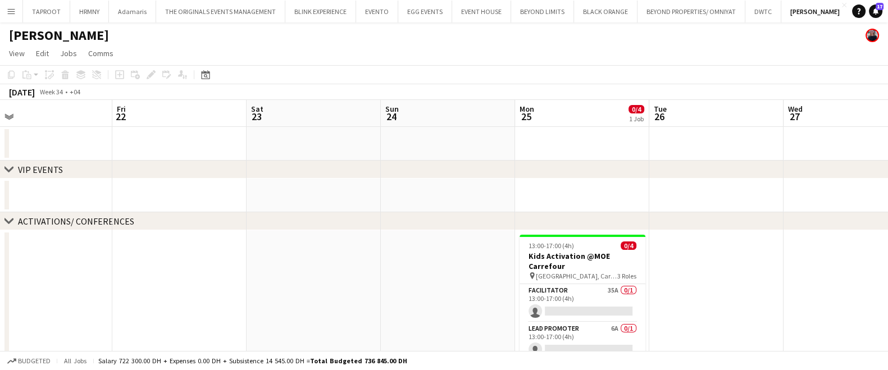
scroll to position [0, 445]
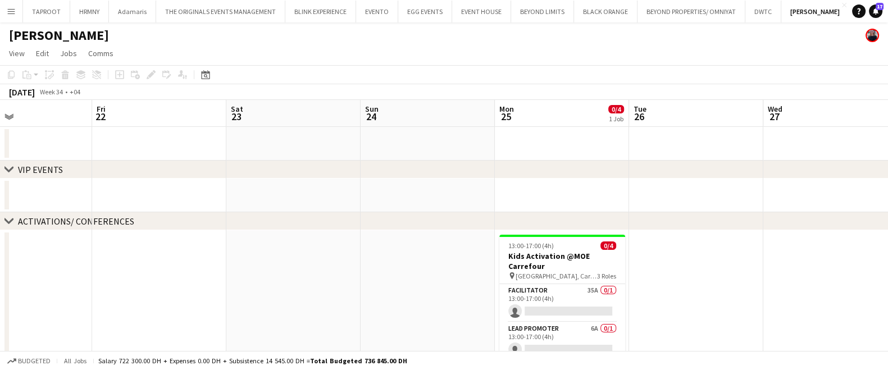
drag, startPoint x: 676, startPoint y: 300, endPoint x: 366, endPoint y: 260, distance: 313.1
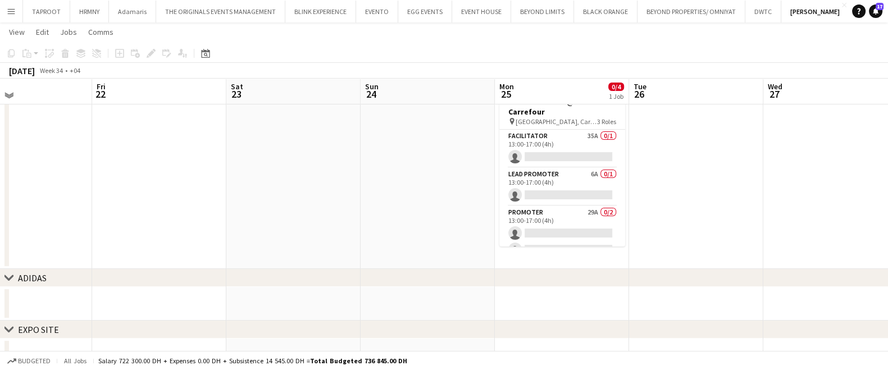
scroll to position [151, 0]
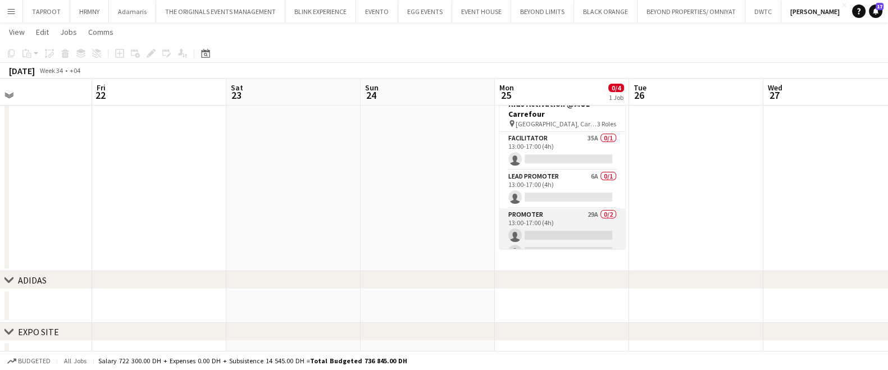
click at [556, 228] on app-card-role "Promoter 29A 0/2 13:00-17:00 (4h) single-neutral-actions single-neutral-actions" at bounding box center [562, 235] width 126 height 54
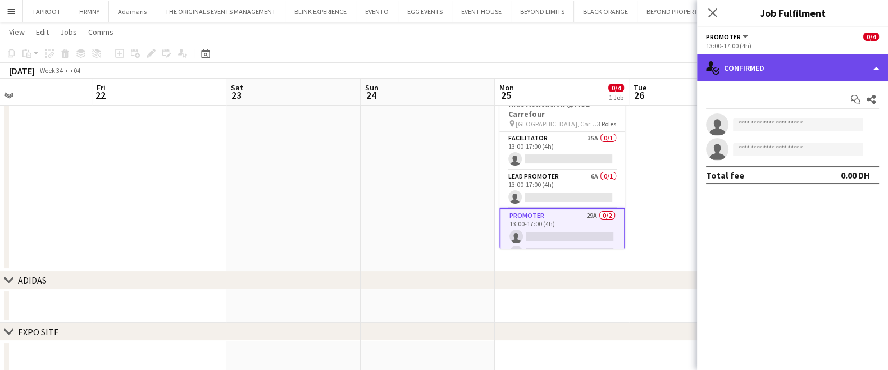
click at [792, 67] on div "single-neutral-actions-check-2 Confirmed" at bounding box center [792, 67] width 191 height 27
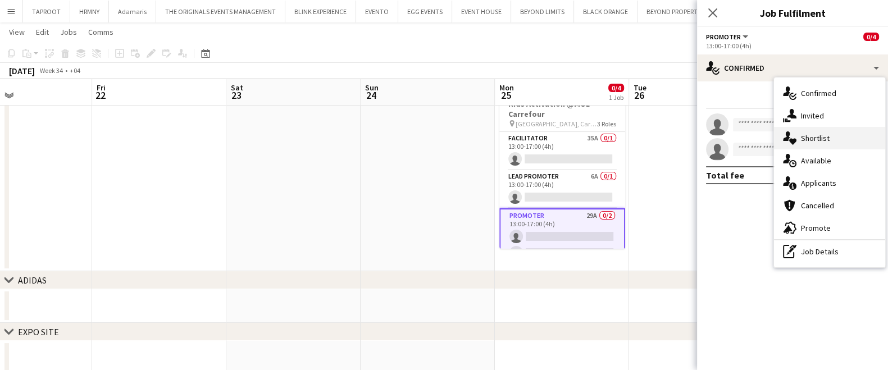
click at [805, 133] on div "single-neutral-actions-heart Shortlist" at bounding box center [829, 138] width 111 height 22
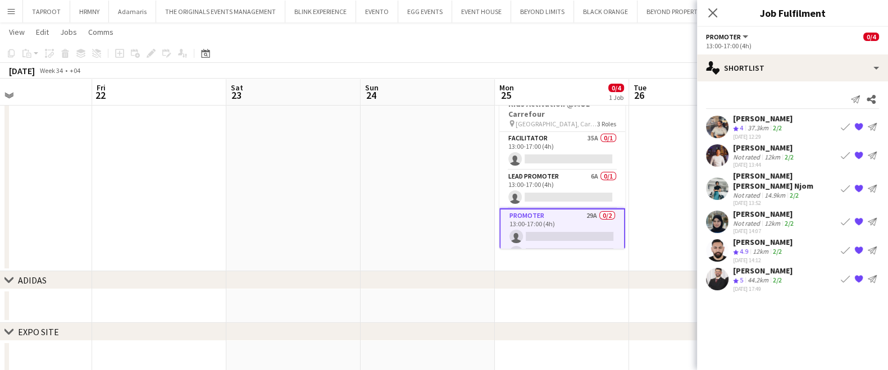
click at [457, 212] on app-date-cell at bounding box center [427, 174] width 134 height 193
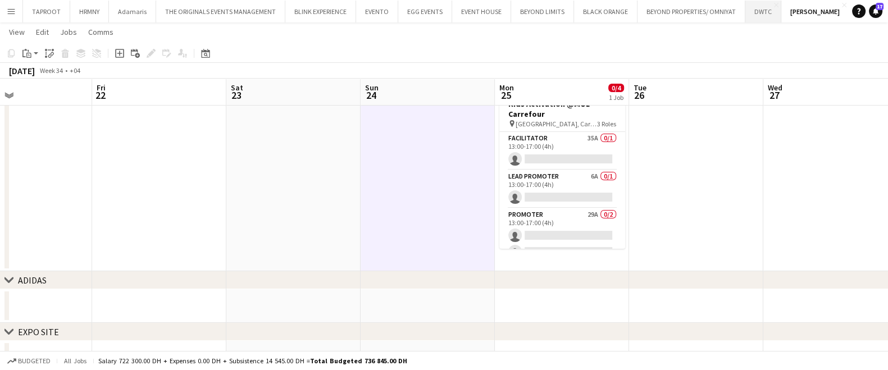
click at [753, 15] on button "DWTC Close" at bounding box center [763, 12] width 36 height 22
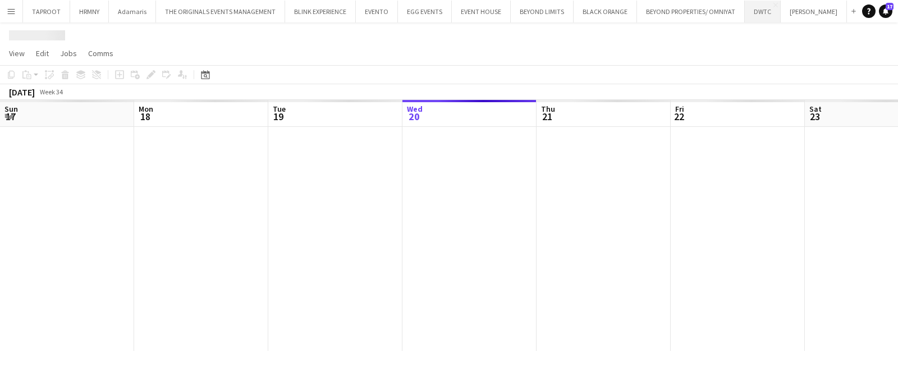
scroll to position [0, 268]
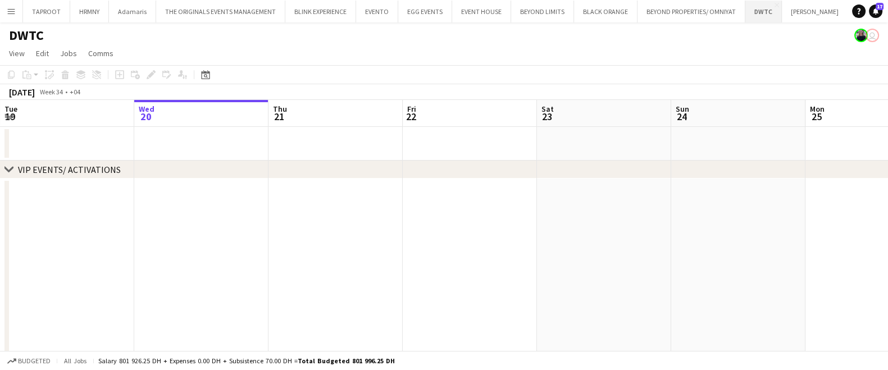
click at [750, 10] on button "DWTC Close" at bounding box center [763, 12] width 36 height 22
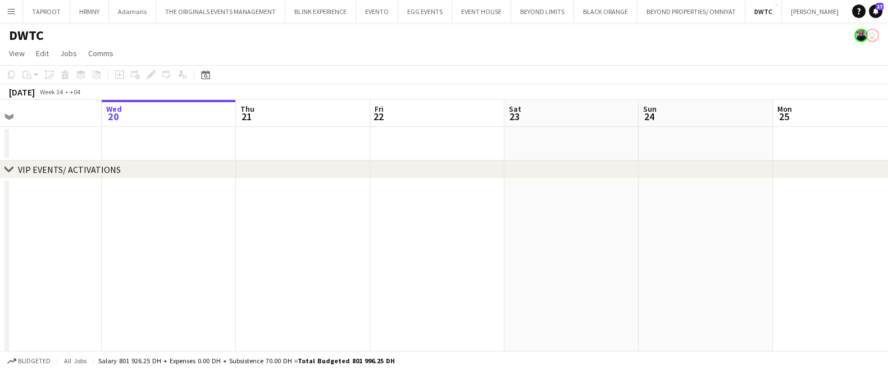
drag, startPoint x: 685, startPoint y: 273, endPoint x: 358, endPoint y: 223, distance: 331.7
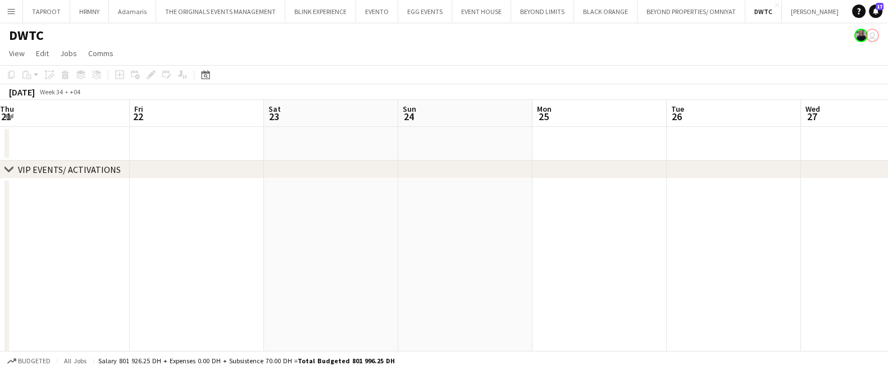
drag, startPoint x: 358, startPoint y: 223, endPoint x: 290, endPoint y: 171, distance: 85.2
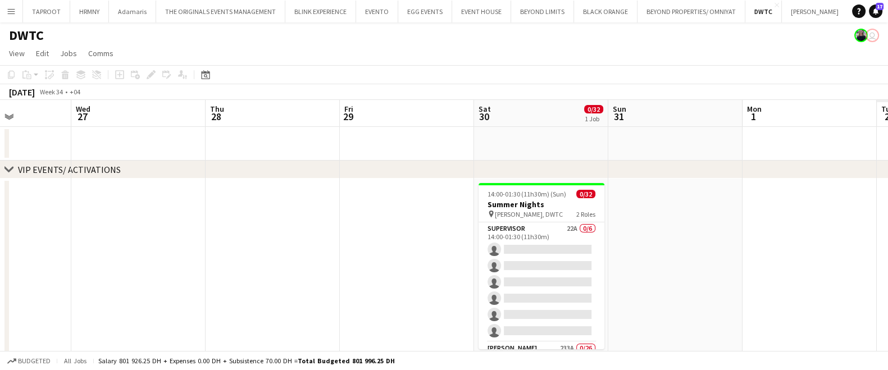
drag, startPoint x: 643, startPoint y: 255, endPoint x: 180, endPoint y: 265, distance: 462.7
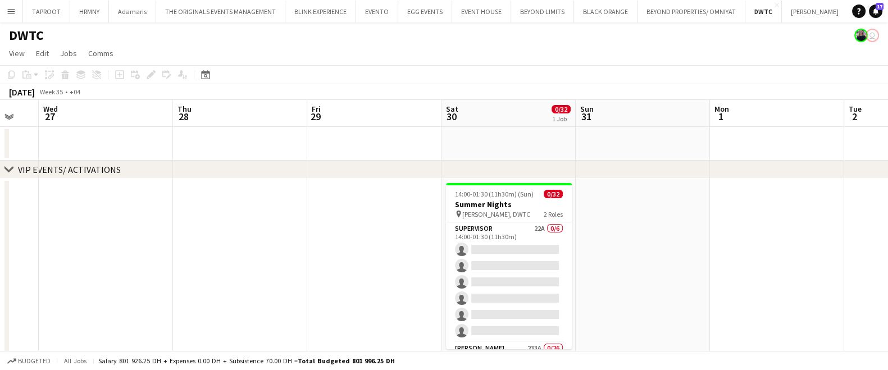
scroll to position [0, 321]
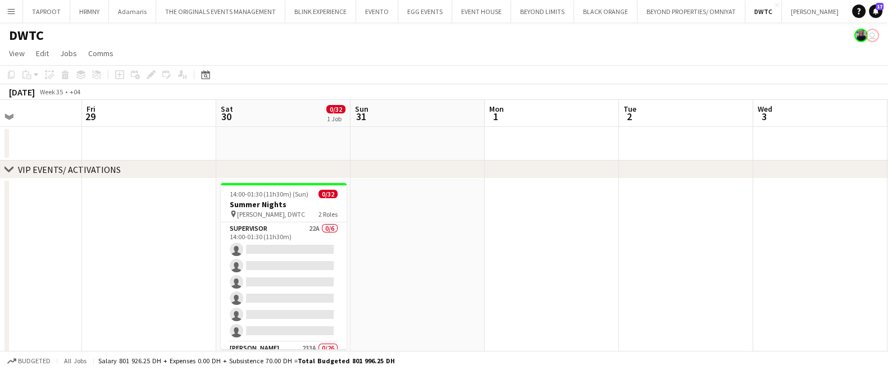
drag, startPoint x: 829, startPoint y: 288, endPoint x: 414, endPoint y: 173, distance: 430.4
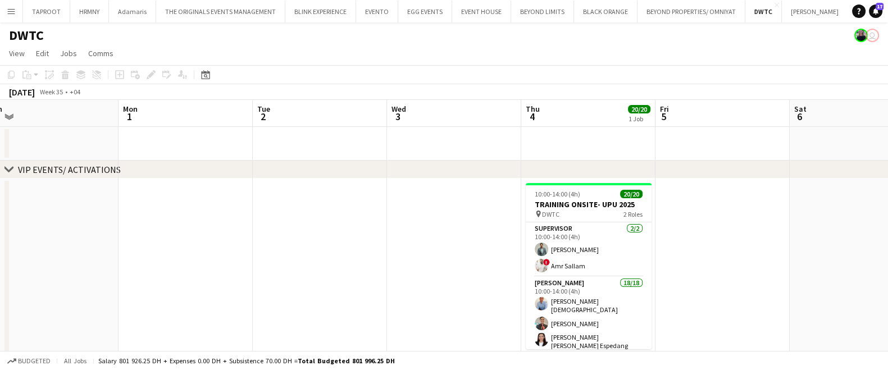
drag, startPoint x: 414, startPoint y: 173, endPoint x: 345, endPoint y: 285, distance: 131.0
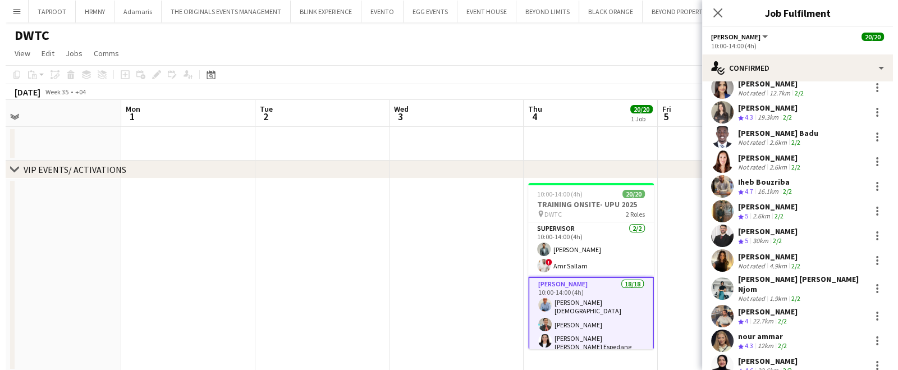
scroll to position [145, 0]
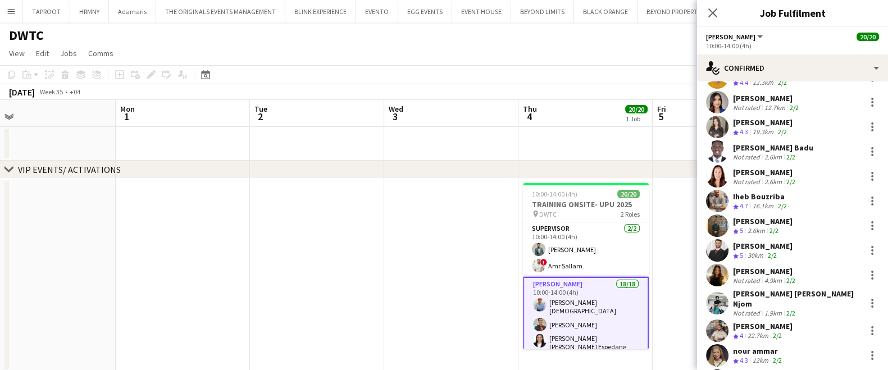
click at [487, 154] on app-date-cell at bounding box center [451, 144] width 134 height 34
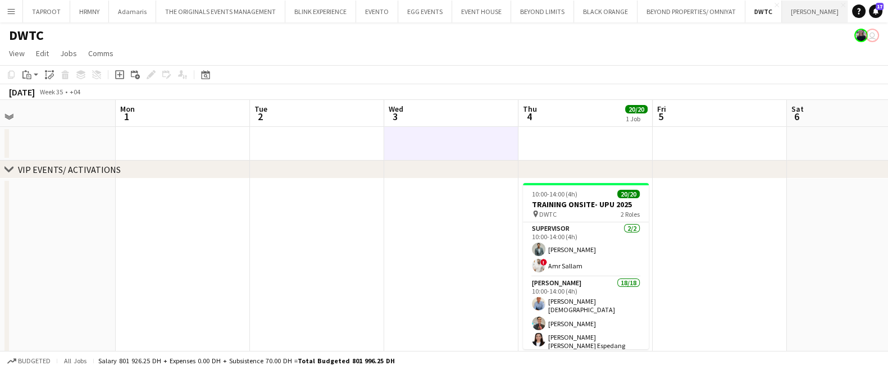
click at [804, 15] on button "[PERSON_NAME] Close" at bounding box center [814, 12] width 66 height 22
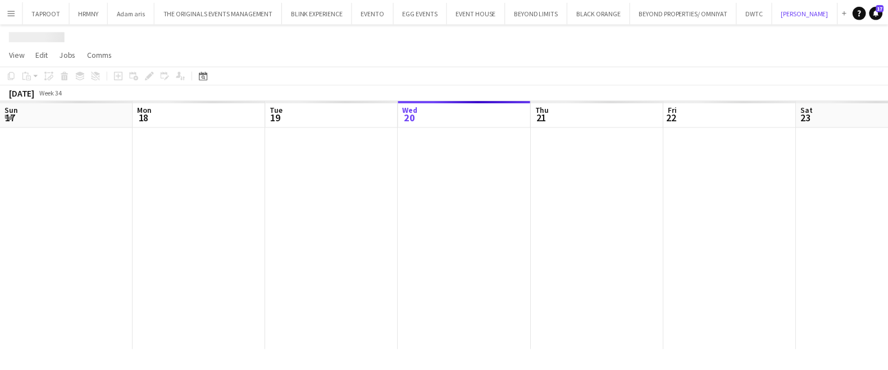
scroll to position [0, 268]
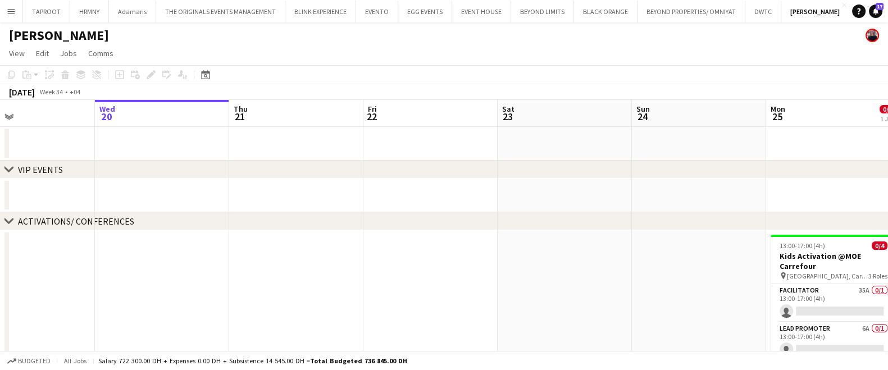
drag, startPoint x: 747, startPoint y: 326, endPoint x: 392, endPoint y: 303, distance: 356.1
click at [392, 303] on app-calendar-viewport "Sun 17 Mon 18 Tue 19 Wed 20 Thu 21 Fri 22 Sat 23 Sun 24 Mon 25 0/4 1 Job Tue 26…" at bounding box center [444, 339] width 888 height 478
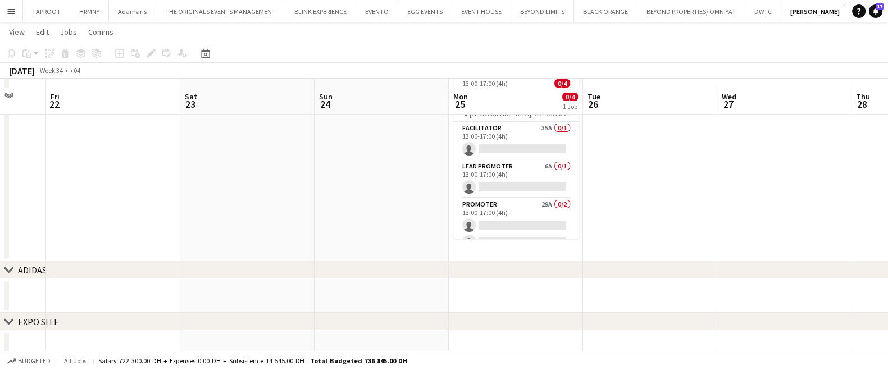
scroll to position [156, 0]
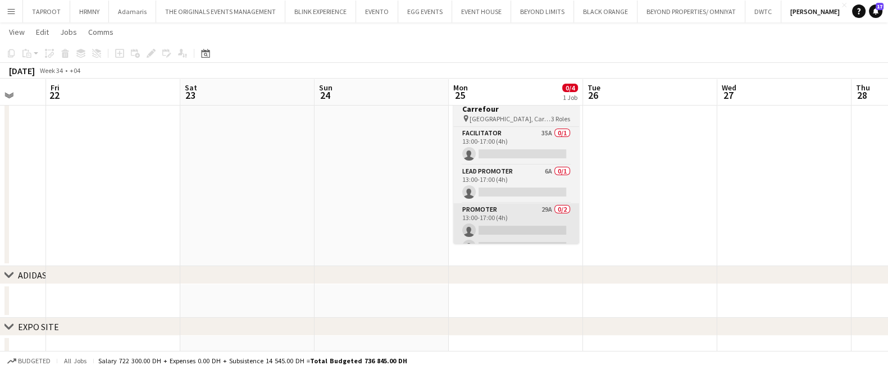
click at [525, 222] on app-card-role "Promoter 29A 0/2 13:00-17:00 (4h) single-neutral-actions single-neutral-actions" at bounding box center [516, 230] width 126 height 54
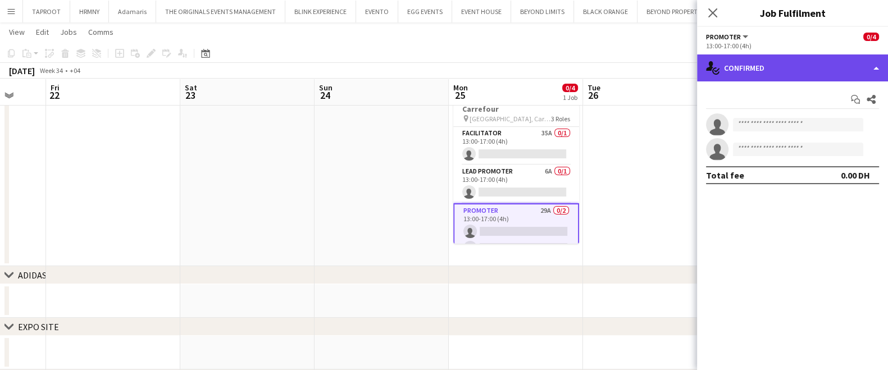
click at [788, 67] on div "single-neutral-actions-check-2 Confirmed" at bounding box center [792, 67] width 191 height 27
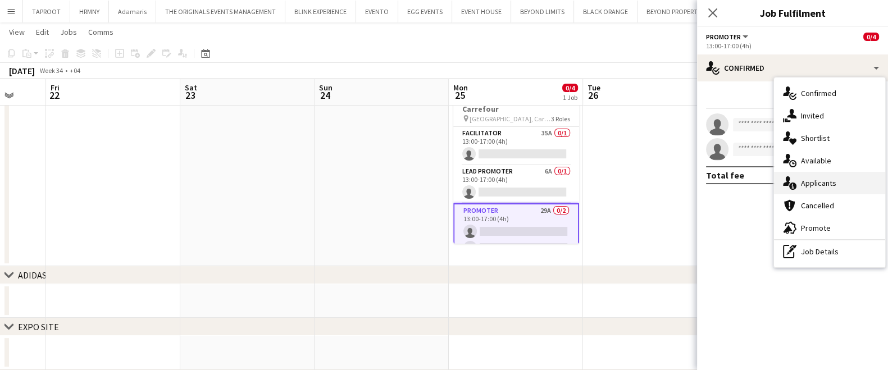
click at [845, 174] on div "single-neutral-actions-information Applicants" at bounding box center [829, 183] width 111 height 22
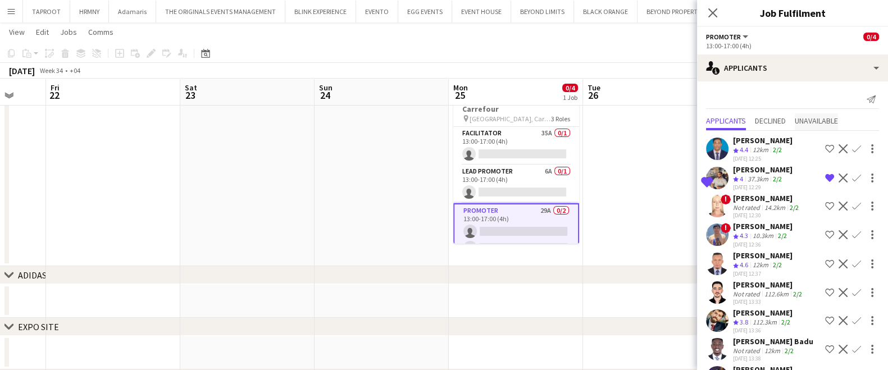
click at [824, 126] on span "Unavailable" at bounding box center [815, 121] width 43 height 17
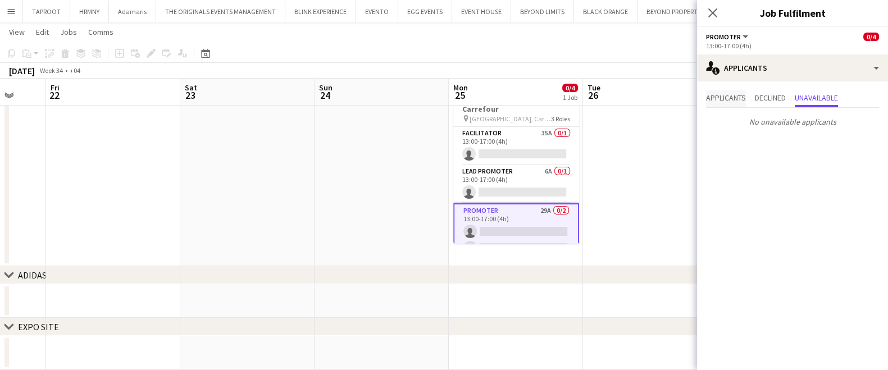
click at [724, 98] on span "Applicants" at bounding box center [726, 98] width 40 height 8
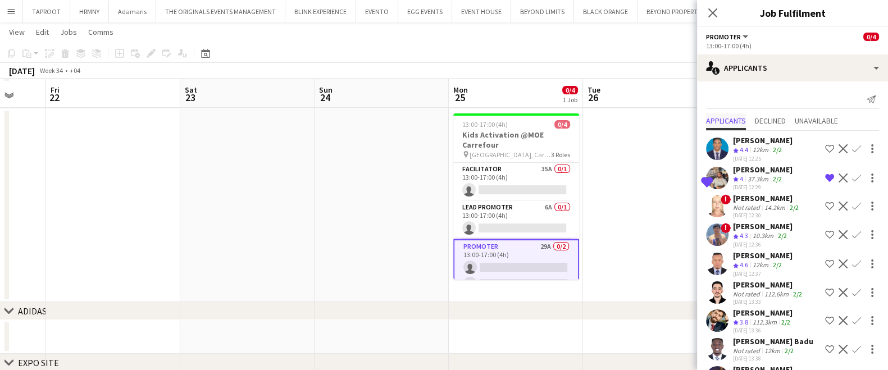
scroll to position [122, 0]
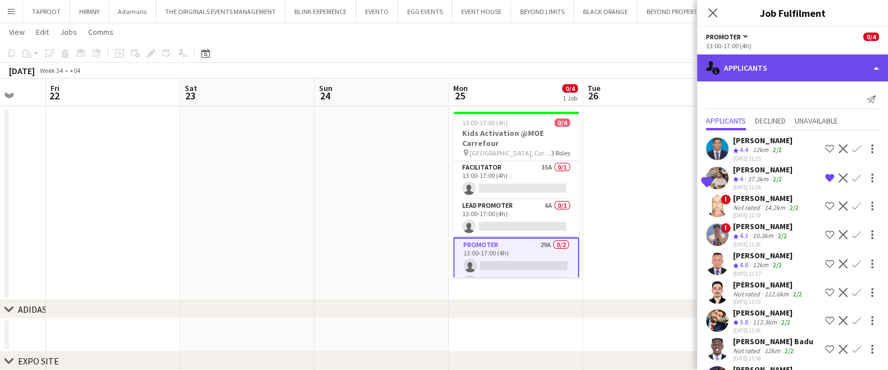
click at [756, 79] on div "single-neutral-actions-information Applicants" at bounding box center [792, 67] width 191 height 27
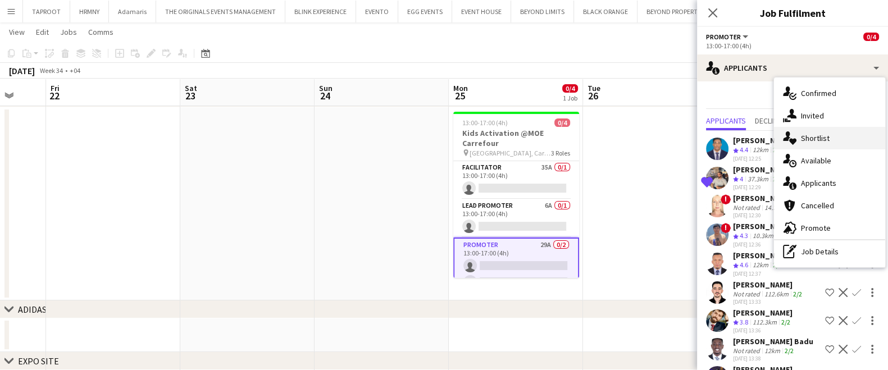
click at [816, 135] on div "single-neutral-actions-heart Shortlist" at bounding box center [829, 138] width 111 height 22
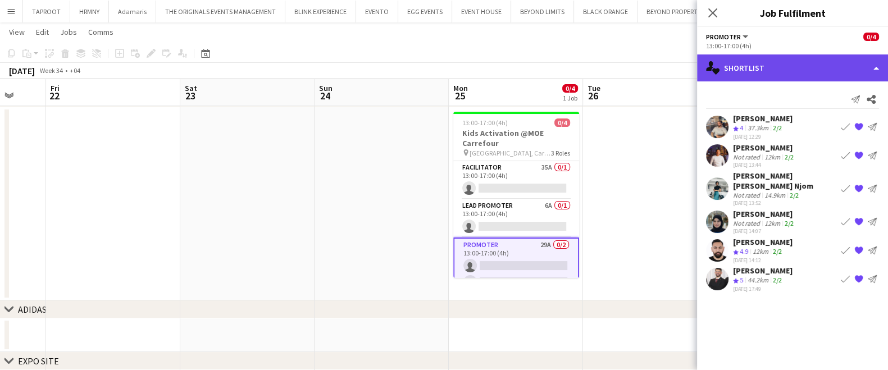
click at [775, 79] on div "single-neutral-actions-heart Shortlist" at bounding box center [792, 67] width 191 height 27
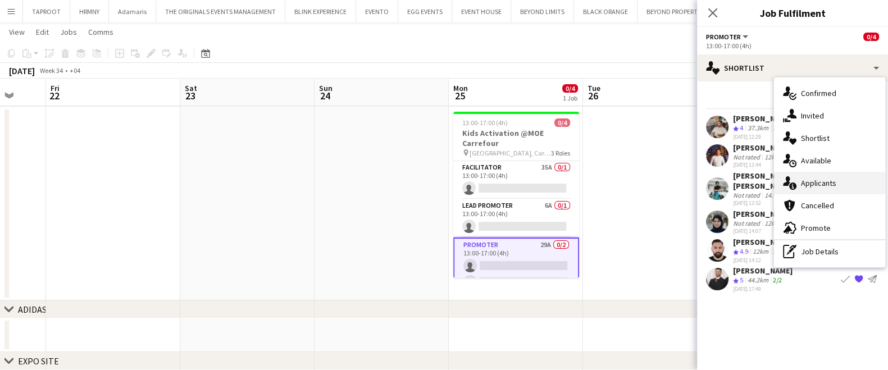
click at [817, 184] on div "single-neutral-actions-information Applicants" at bounding box center [829, 183] width 111 height 22
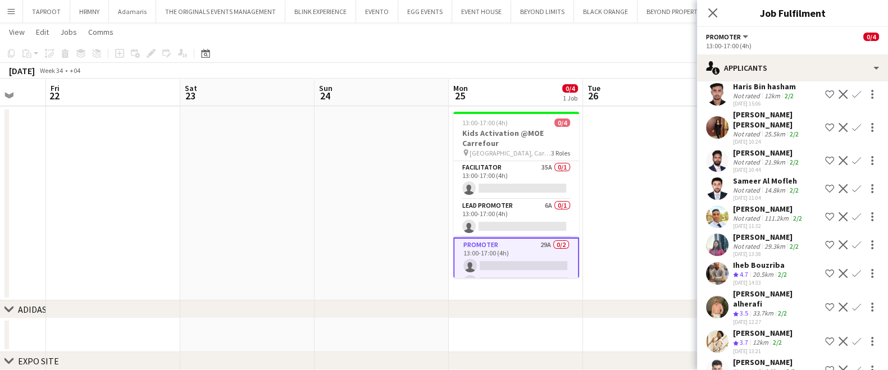
scroll to position [616, 0]
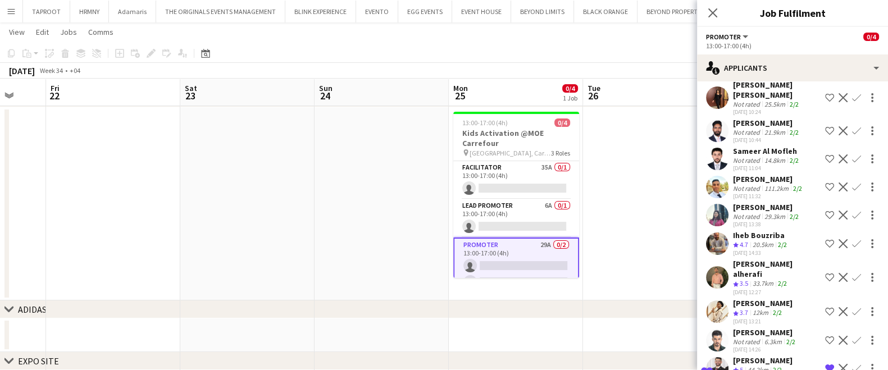
click at [632, 213] on app-date-cell at bounding box center [650, 203] width 134 height 193
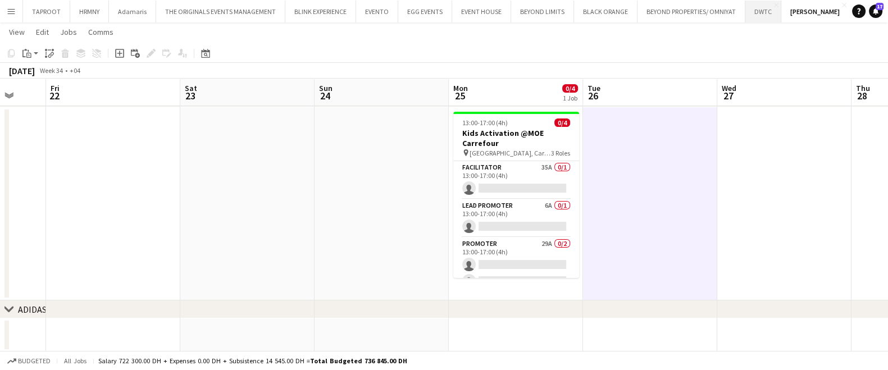
click at [747, 13] on button "DWTC Close" at bounding box center [763, 12] width 36 height 22
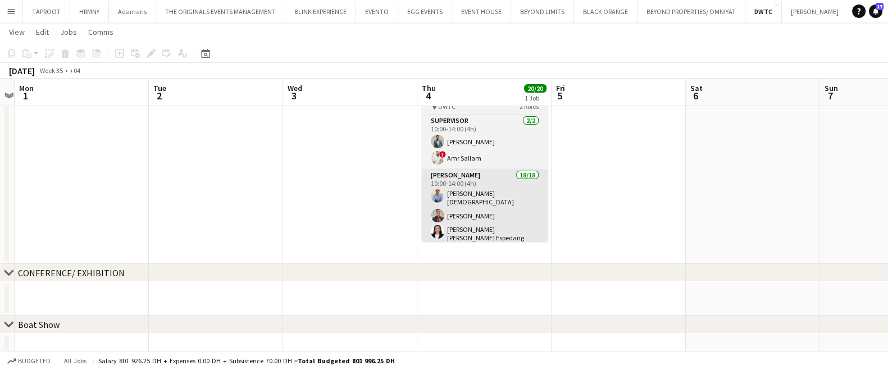
click at [496, 208] on app-card-role "[PERSON_NAME] 18/18 10:00-14:00 (4h) [PERSON_NAME] [PERSON_NAME] [PERSON_NAME] …" at bounding box center [485, 331] width 126 height 325
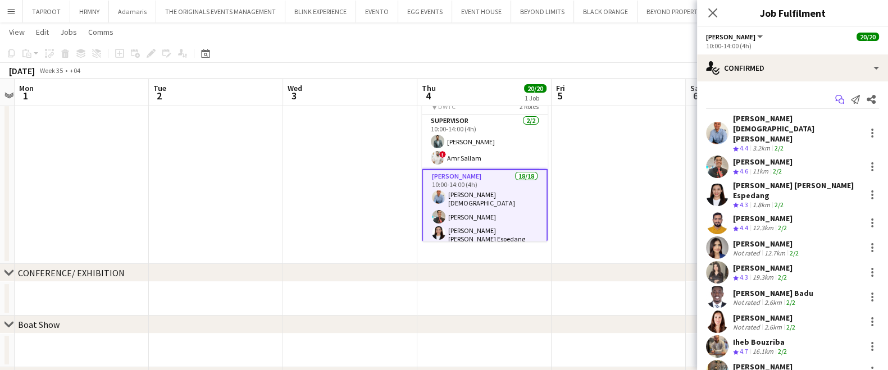
click at [835, 98] on icon "Start chat" at bounding box center [839, 99] width 9 height 9
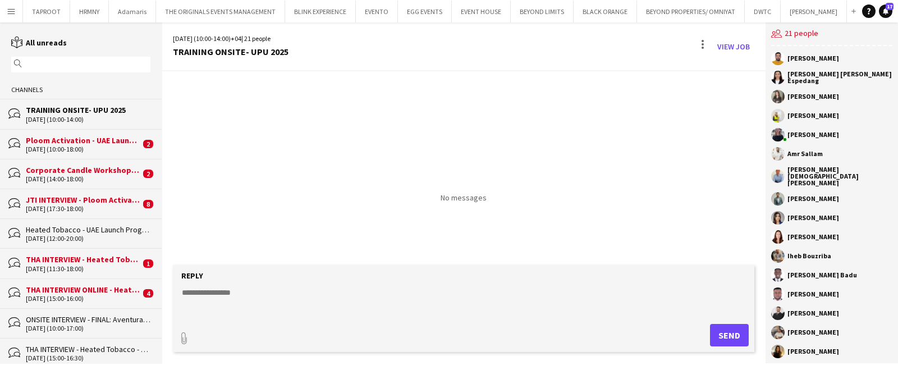
click at [421, 308] on textarea at bounding box center [466, 301] width 570 height 29
type textarea "**********"
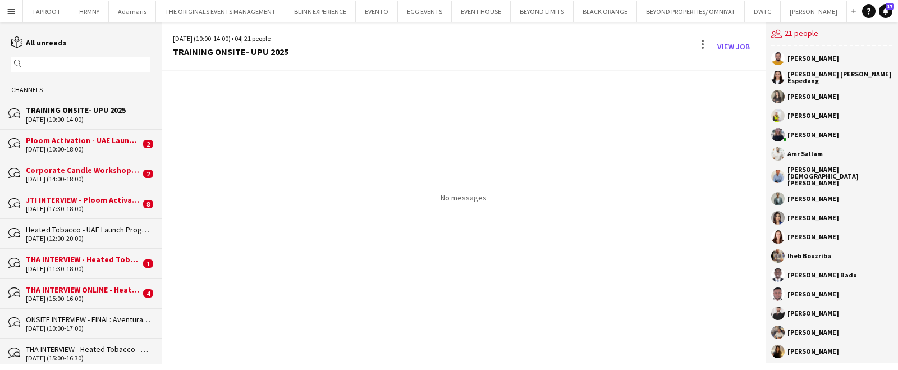
click at [87, 113] on div "TRAINING ONSITE- UPU 2025" at bounding box center [88, 110] width 125 height 10
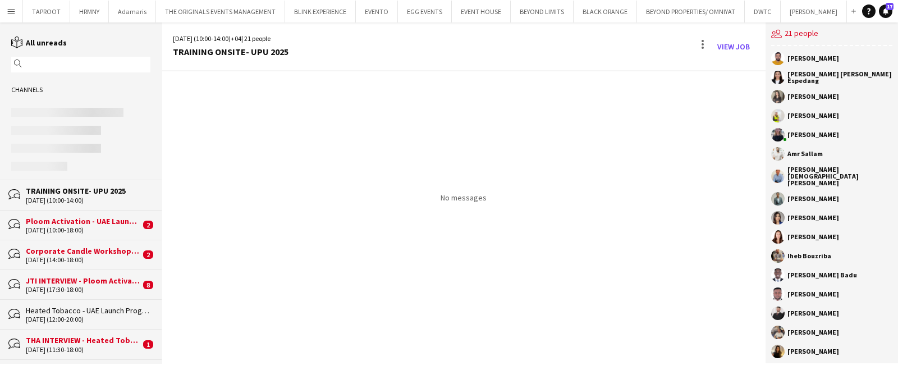
click at [80, 194] on div "TRAINING ONSITE- UPU 2025" at bounding box center [88, 191] width 125 height 10
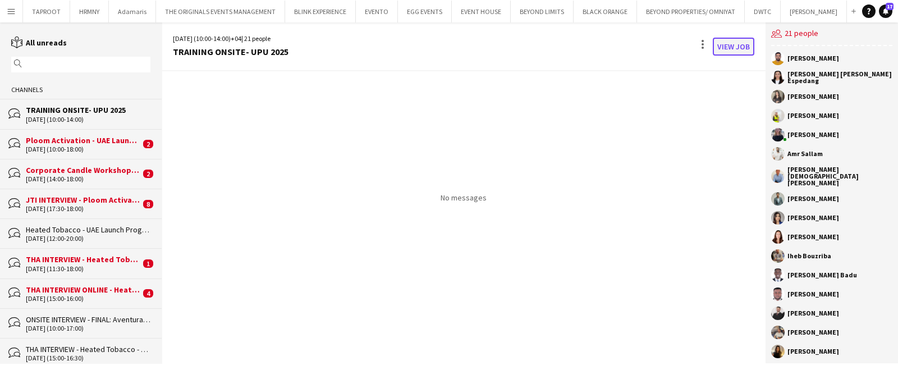
click at [735, 49] on link "View Job" at bounding box center [734, 47] width 42 height 18
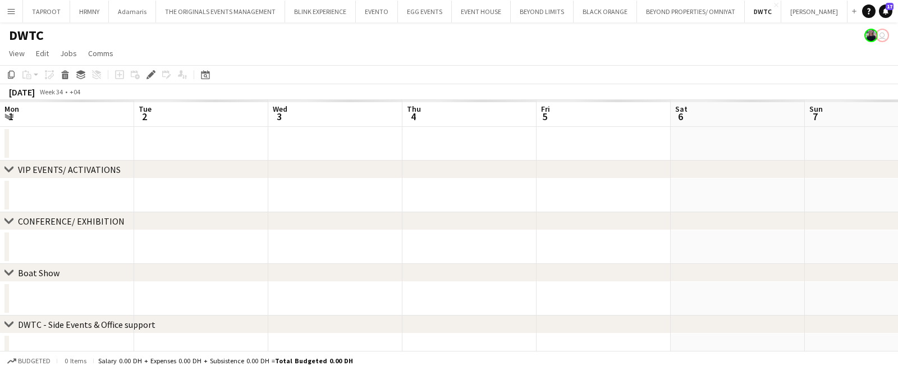
scroll to position [0, 386]
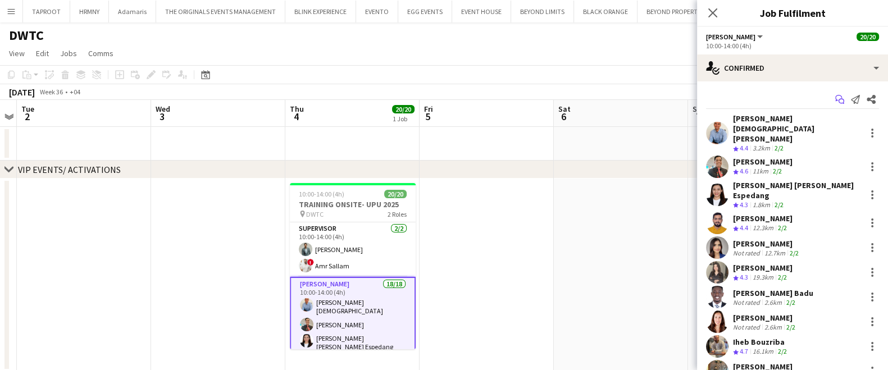
click at [835, 98] on icon "Start chat" at bounding box center [839, 99] width 9 height 9
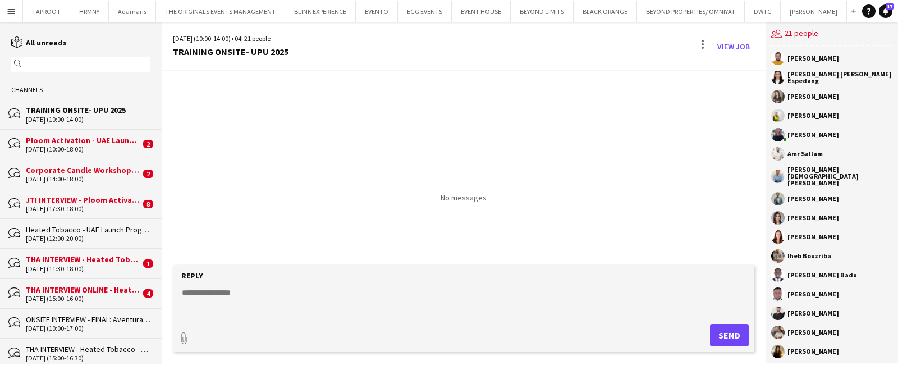
click at [420, 296] on textarea at bounding box center [466, 301] width 570 height 29
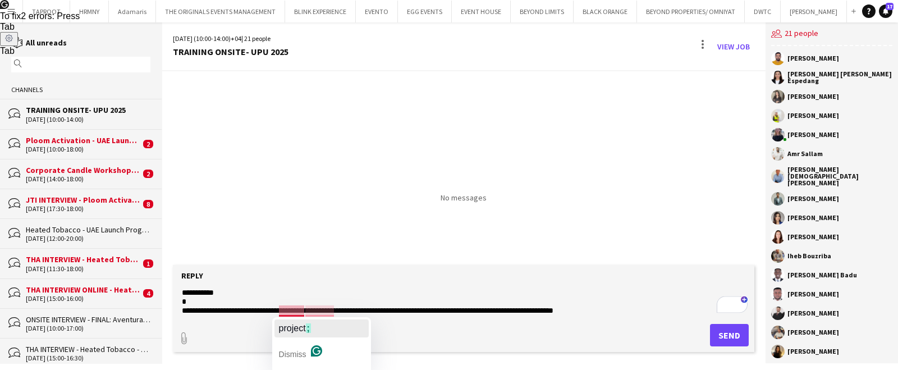
click at [305, 326] on span "project" at bounding box center [292, 328] width 27 height 10
click at [334, 327] on span "however" at bounding box center [322, 328] width 34 height 10
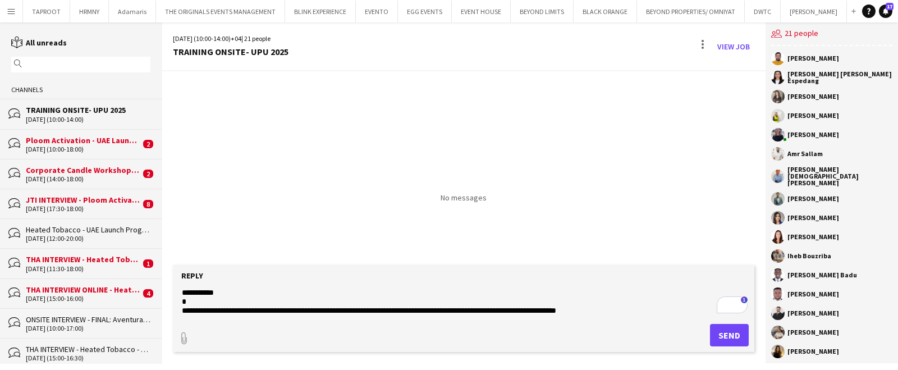
click at [303, 312] on textarea "**********" at bounding box center [466, 301] width 570 height 29
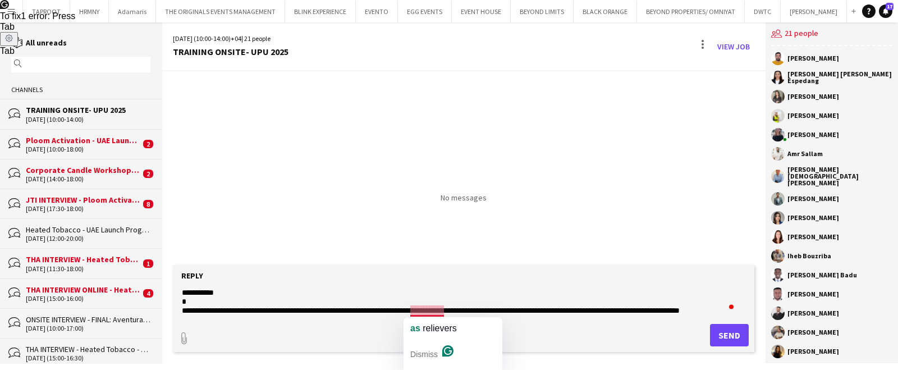
click at [413, 312] on textarea "**********" at bounding box center [466, 301] width 570 height 29
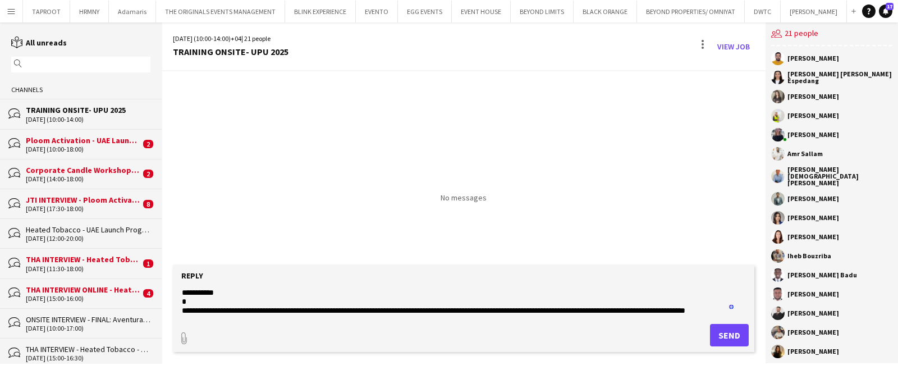
type textarea "**********"
click at [489, 330] on div "paperclip Send" at bounding box center [464, 335] width 570 height 22
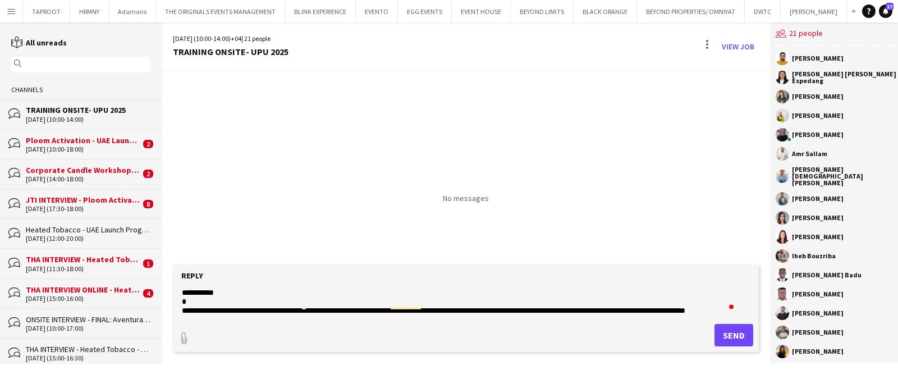
scroll to position [8, 0]
click at [734, 337] on button "Send" at bounding box center [734, 335] width 39 height 22
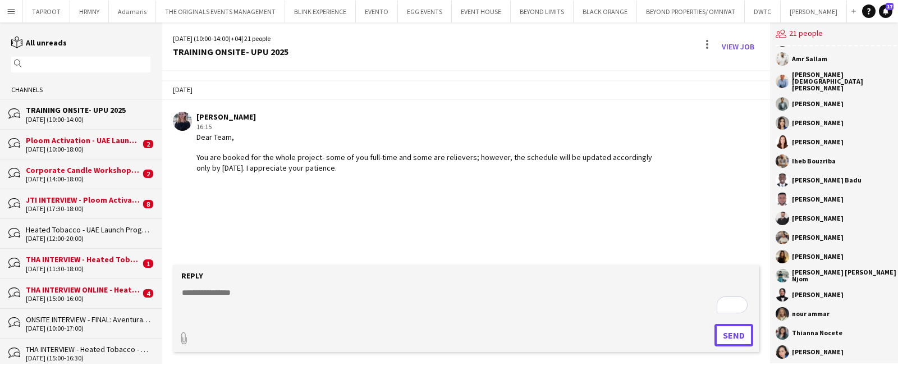
scroll to position [0, 0]
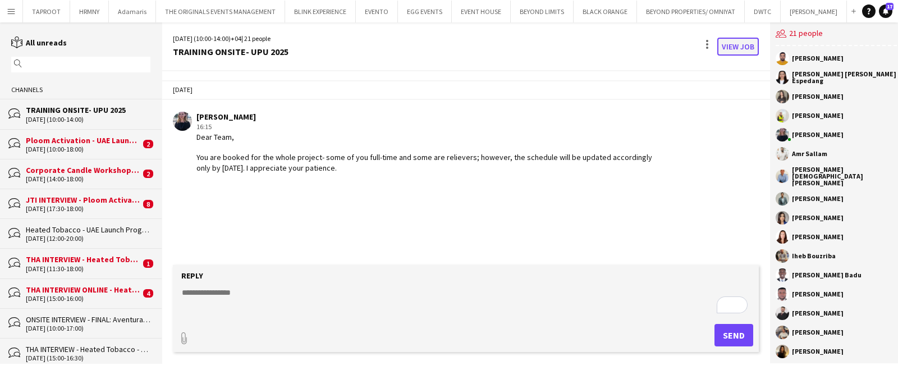
click at [735, 47] on link "View Job" at bounding box center [738, 47] width 42 height 18
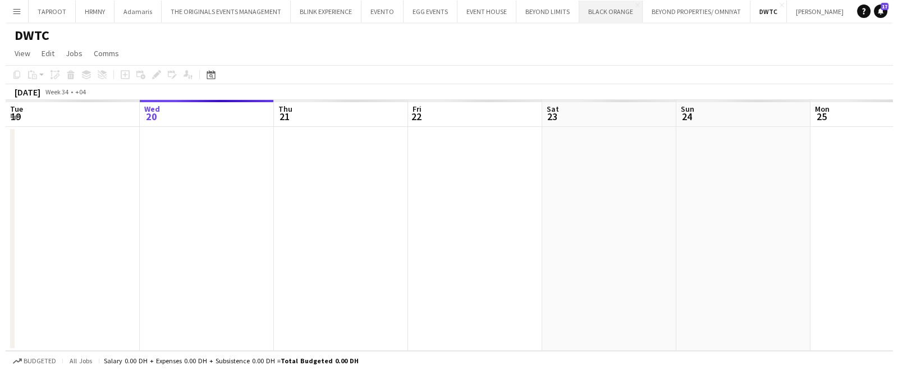
scroll to position [0, 386]
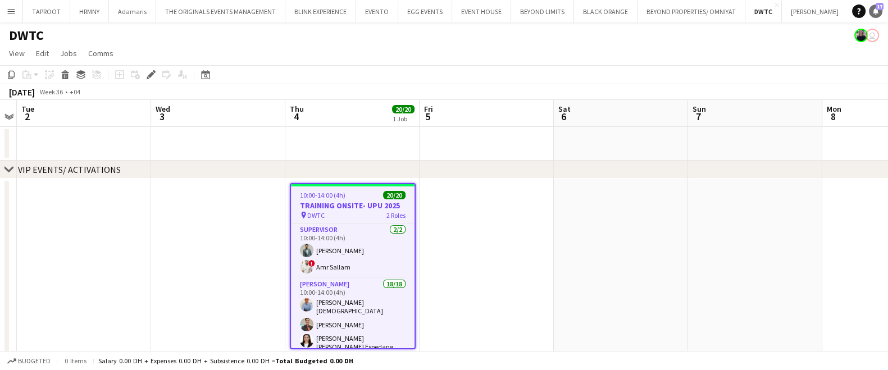
click at [879, 10] on span "17" at bounding box center [879, 6] width 8 height 7
